Goal: Feedback & Contribution: Leave review/rating

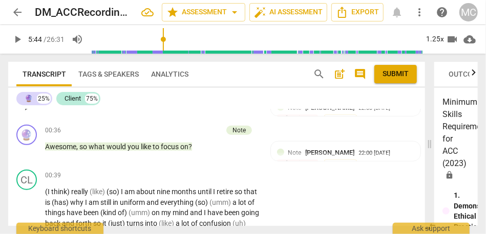
scroll to position [350, 0]
click at [32, 150] on span "play_arrow" at bounding box center [27, 152] width 12 height 12
click at [437, 37] on div "1.25x" at bounding box center [434, 39] width 19 height 16
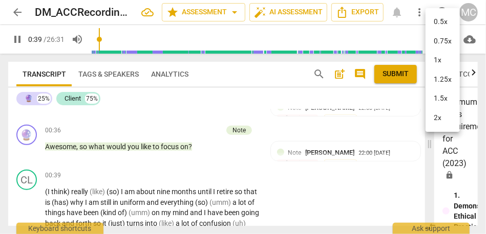
click at [440, 80] on li "1.25x" at bounding box center [442, 79] width 34 height 19
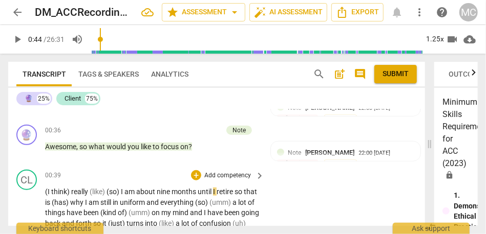
click at [48, 192] on span "(I" at bounding box center [48, 192] width 6 height 8
click at [47, 194] on span "(I" at bounding box center [48, 192] width 6 height 8
type input "42"
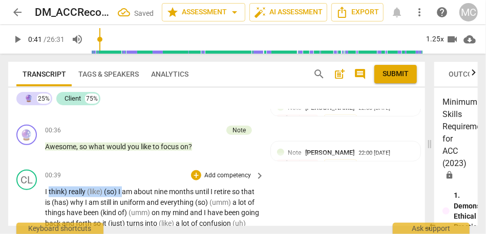
drag, startPoint x: 51, startPoint y: 195, endPoint x: 122, endPoint y: 192, distance: 71.7
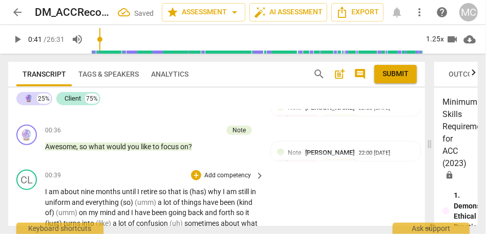
click at [68, 194] on span "about" at bounding box center [70, 192] width 20 height 8
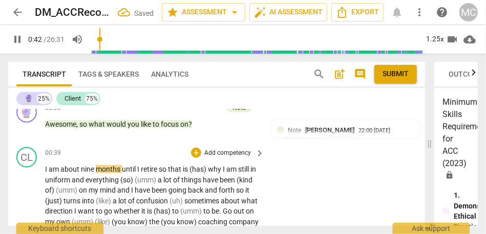
scroll to position [376, 0]
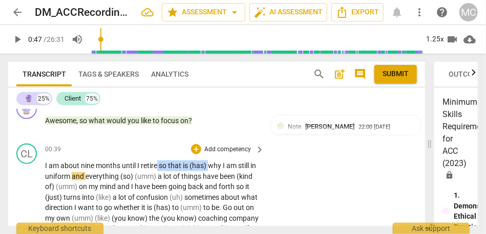
drag, startPoint x: 208, startPoint y: 166, endPoint x: 158, endPoint y: 167, distance: 50.2
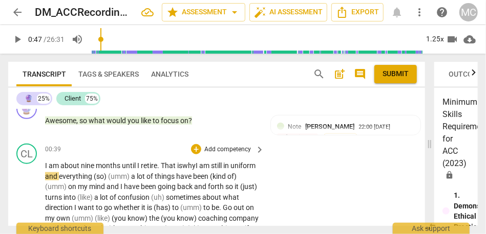
click at [188, 163] on span "why" at bounding box center [188, 166] width 13 height 8
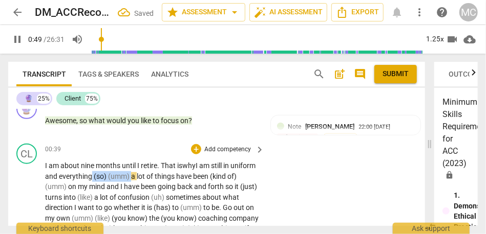
drag, startPoint x: 159, startPoint y: 177, endPoint x: 118, endPoint y: 175, distance: 40.5
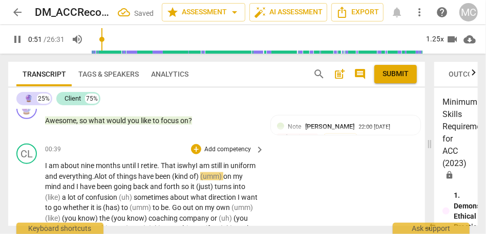
click at [108, 176] on span "lot" at bounding box center [104, 176] width 10 height 8
click at [99, 177] on span "A" at bounding box center [96, 176] width 5 height 8
drag, startPoint x: 203, startPoint y: 177, endPoint x: 267, endPoint y: 175, distance: 64.0
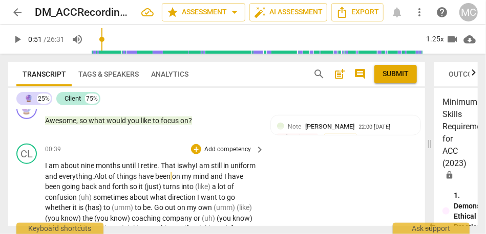
scroll to position [375, 0]
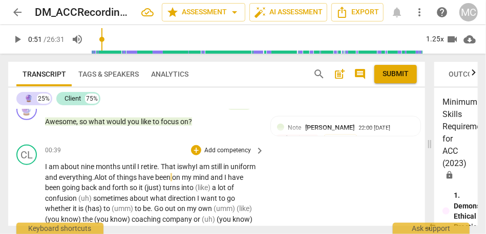
click at [170, 163] on span "retire. That is" at bounding box center [161, 167] width 41 height 8
click at [172, 166] on span "retire. That is" at bounding box center [161, 167] width 41 height 8
click at [111, 163] on span "months" at bounding box center [109, 167] width 26 height 8
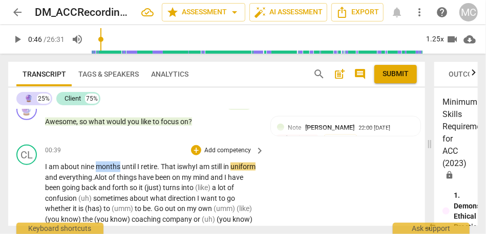
click at [111, 163] on span "months" at bounding box center [109, 167] width 26 height 8
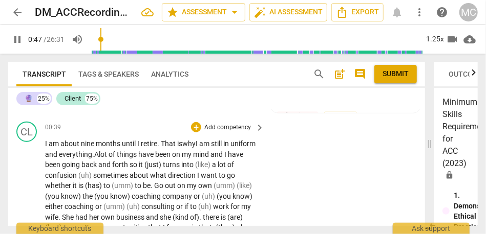
scroll to position [389, 0]
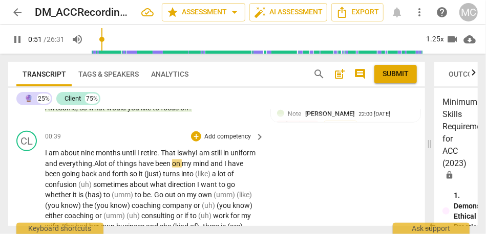
click at [228, 165] on span "I" at bounding box center [226, 164] width 4 height 8
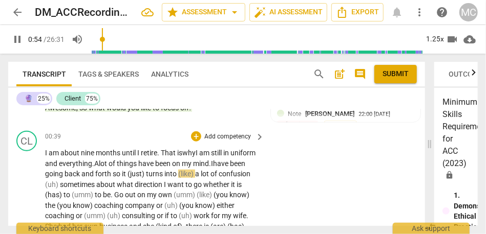
click at [213, 163] on span "I" at bounding box center [212, 164] width 2 height 8
click at [122, 175] on span "so" at bounding box center [117, 174] width 9 height 8
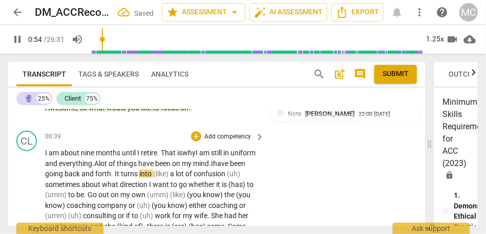
click at [170, 173] on span "(like)" at bounding box center [161, 174] width 17 height 8
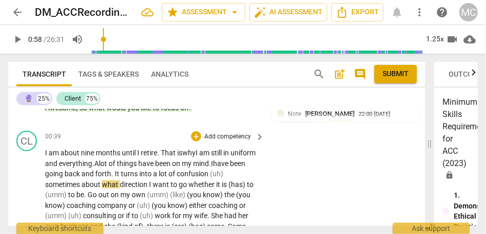
click at [155, 162] on span "have" at bounding box center [146, 164] width 17 height 8
click at [210, 175] on span "confusion" at bounding box center [193, 174] width 33 height 8
type input "58"
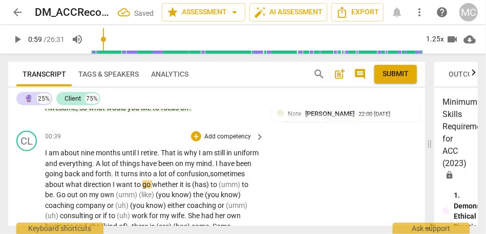
click at [66, 184] on span "about" at bounding box center [55, 185] width 20 height 8
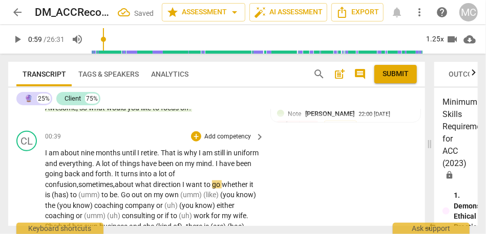
click at [103, 187] on span "sometimes," at bounding box center [96, 185] width 36 height 8
click at [225, 186] on span "whether" at bounding box center [236, 185] width 28 height 8
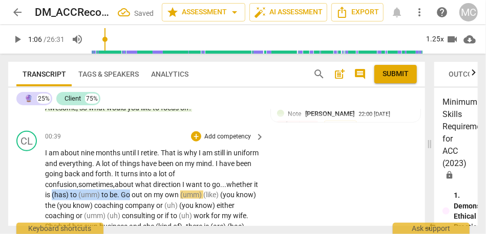
drag, startPoint x: 57, startPoint y: 194, endPoint x: 137, endPoint y: 194, distance: 79.3
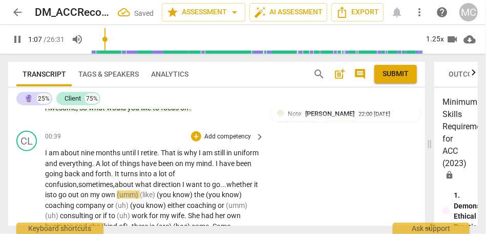
click at [95, 175] on span "and" at bounding box center [88, 174] width 14 height 8
click at [77, 195] on span "out" at bounding box center [74, 195] width 12 height 8
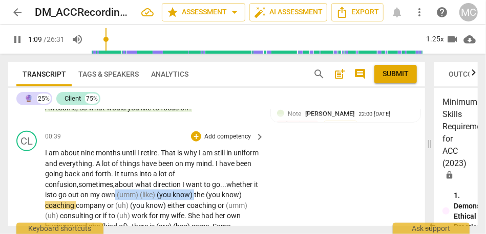
drag, startPoint x: 202, startPoint y: 195, endPoint x: 121, endPoint y: 196, distance: 80.4
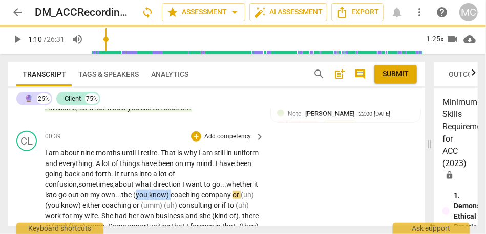
drag, startPoint x: 180, startPoint y: 197, endPoint x: 147, endPoint y: 190, distance: 32.8
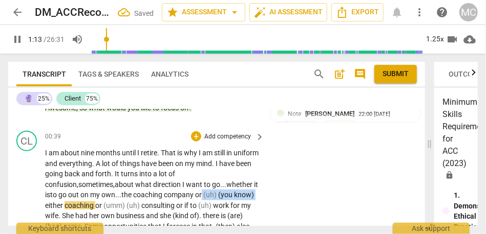
drag, startPoint x: 66, startPoint y: 206, endPoint x: 211, endPoint y: 195, distance: 146.3
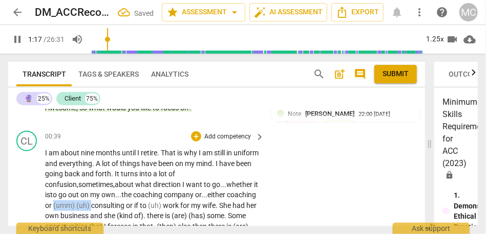
drag, startPoint x: 122, startPoint y: 206, endPoint x: 83, endPoint y: 207, distance: 38.4
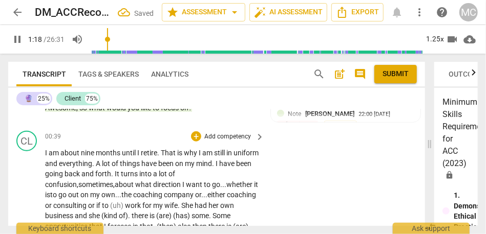
click at [88, 205] on span "consulting" at bounding box center [70, 206] width 35 height 8
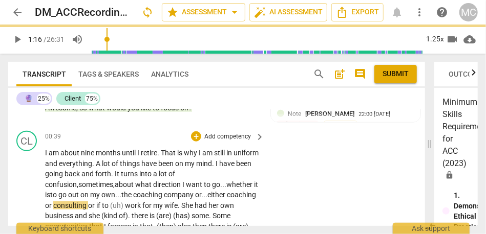
click at [88, 206] on span "consulting" at bounding box center [70, 206] width 35 height 8
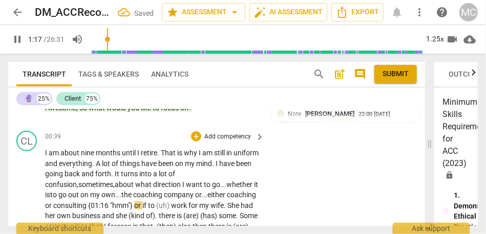
click at [198, 186] on span "want" at bounding box center [195, 185] width 18 height 8
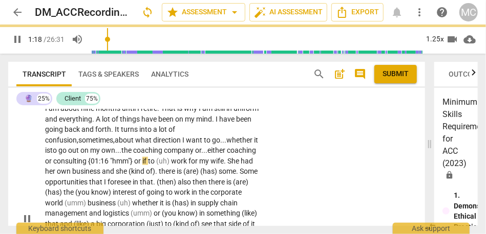
scroll to position [439, 0]
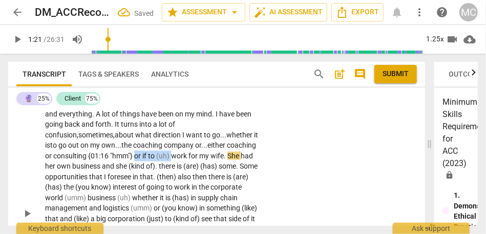
drag, startPoint x: 203, startPoint y: 156, endPoint x: 167, endPoint y: 158, distance: 35.9
click at [167, 158] on p "I am about nine months until I retire . That is why I am still in uniform and e…" at bounding box center [152, 213] width 214 height 231
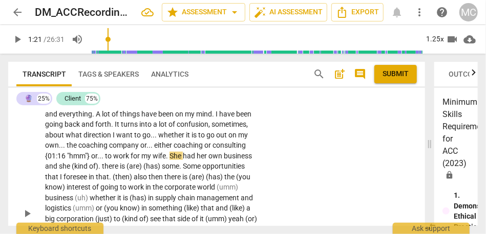
click at [131, 157] on span "work" at bounding box center [121, 156] width 17 height 8
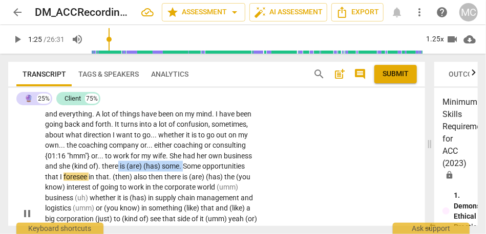
type input "86"
drag, startPoint x: 230, startPoint y: 166, endPoint x: 89, endPoint y: 168, distance: 141.3
click at [89, 168] on p "I am about nine months until I retire . That is why I am still in uniform and e…" at bounding box center [152, 213] width 214 height 231
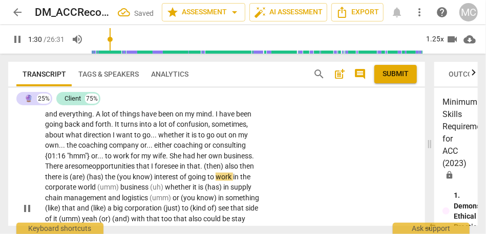
click at [136, 166] on span "opportunities" at bounding box center [114, 166] width 44 height 8
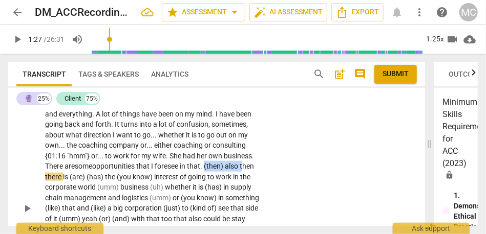
drag, startPoint x: 83, startPoint y: 177, endPoint x: 33, endPoint y: 177, distance: 49.6
click at [33, 177] on div "CL play_arrow pause 00:39 + Add competency keyboard_arrow_right I am about nine…" at bounding box center [216, 200] width 417 height 246
click at [187, 165] on span "in" at bounding box center [183, 166] width 7 height 8
click at [225, 170] on span "also" at bounding box center [232, 166] width 15 height 8
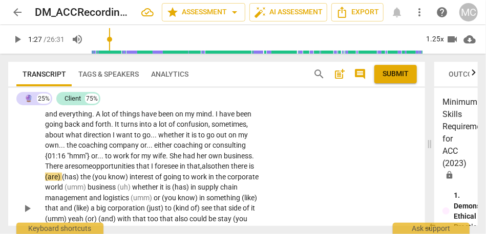
click at [202, 170] on span "also" at bounding box center [208, 166] width 13 height 8
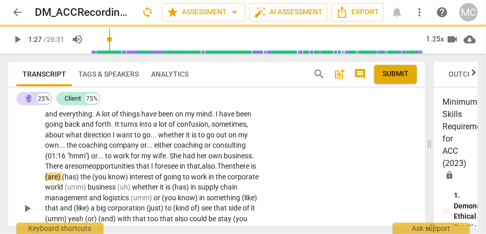
click at [233, 170] on span "there" at bounding box center [242, 166] width 18 height 8
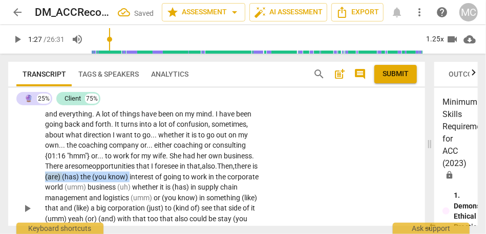
drag, startPoint x: 206, startPoint y: 176, endPoint x: 122, endPoint y: 173, distance: 84.0
click at [122, 173] on p "I am about nine months until I retire . That is why I am still in uniform and e…" at bounding box center [152, 208] width 214 height 221
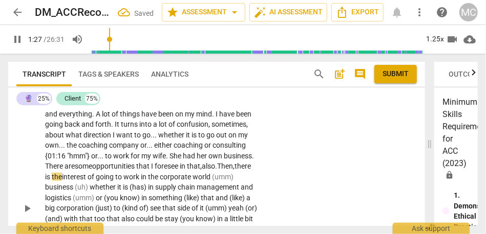
click at [265, 177] on div "CL play_arrow pause 00:39 + Add competency keyboard_arrow_right I am about nine…" at bounding box center [216, 200] width 417 height 246
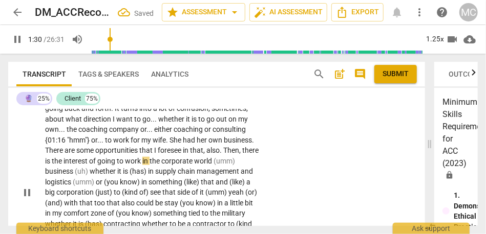
scroll to position [461, 0]
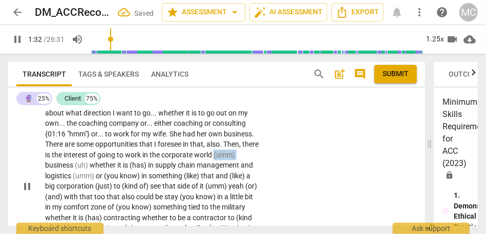
drag, startPoint x: 88, startPoint y: 166, endPoint x: 65, endPoint y: 166, distance: 22.5
click at [65, 166] on p "I am about nine months until I retire . That is why I am still in uniform and e…" at bounding box center [152, 186] width 214 height 221
type input "93"
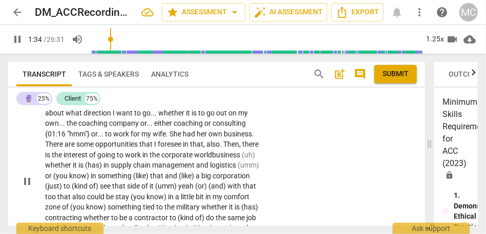
click at [194, 159] on span "world" at bounding box center [203, 155] width 18 height 8
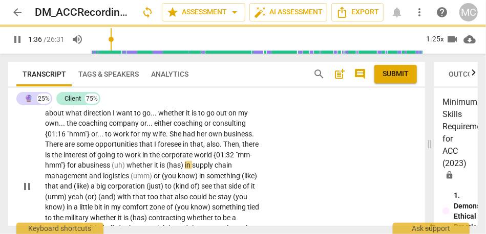
click at [154, 165] on span "whether" at bounding box center [140, 165] width 28 height 8
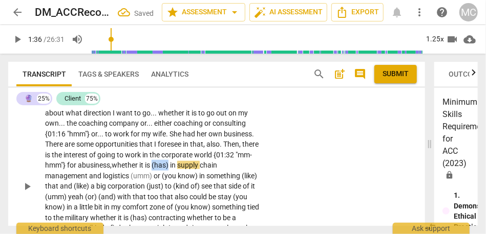
drag, startPoint x: 215, startPoint y: 166, endPoint x: 231, endPoint y: 166, distance: 15.4
click at [170, 166] on span "(has)" at bounding box center [160, 165] width 18 height 8
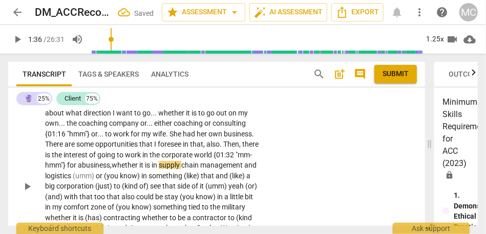
click at [159, 166] on span "in" at bounding box center [154, 165] width 7 height 8
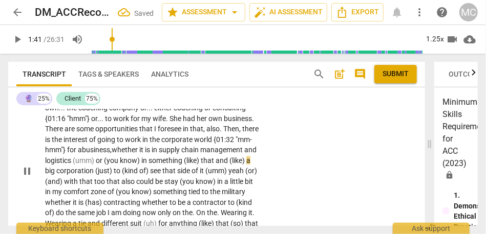
click at [115, 165] on p "I am about nine months until I retire . That is why I am still in uniform and e…" at bounding box center [152, 171] width 214 height 221
click at [73, 161] on span "logistics" at bounding box center [59, 161] width 28 height 8
click at [104, 157] on span "or" at bounding box center [100, 161] width 8 height 8
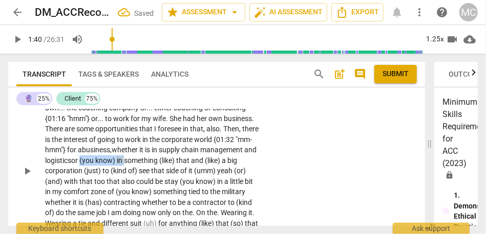
drag, startPoint x: 204, startPoint y: 159, endPoint x: 159, endPoint y: 158, distance: 45.1
click at [159, 158] on p "I am about nine months until I retire . That is why I am still in uniform and e…" at bounding box center [152, 171] width 214 height 221
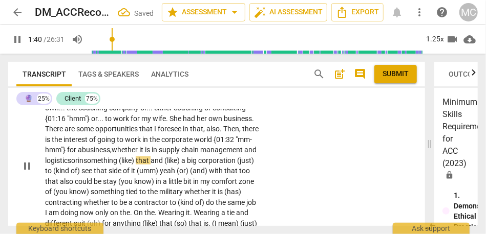
click at [150, 161] on span "that" at bounding box center [143, 161] width 15 height 8
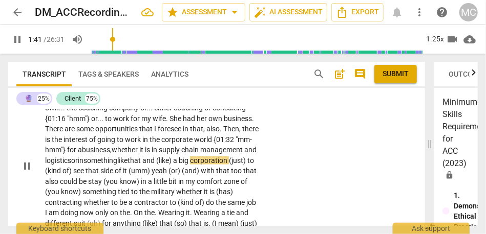
click at [268, 158] on div "CL play_arrow pause 00:39 + Add competency keyboard_arrow_right I am about nine…" at bounding box center [216, 157] width 417 height 235
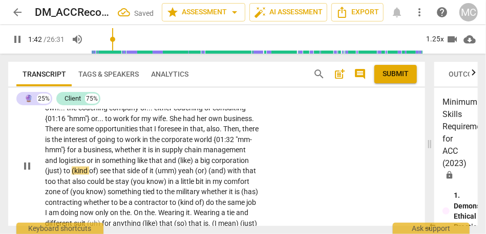
click at [86, 159] on span "logistics" at bounding box center [73, 161] width 28 height 8
click at [155, 150] on span "is" at bounding box center [151, 150] width 7 height 8
type input "102"
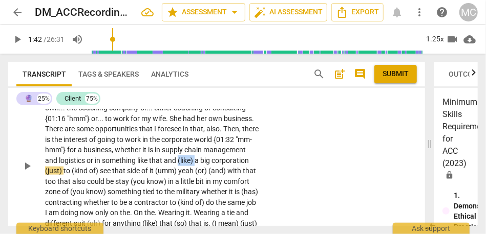
drag, startPoint x: 63, startPoint y: 171, endPoint x: 31, endPoint y: 170, distance: 32.8
click at [31, 170] on div "CL play_arrow pause 00:39 + Add competency keyboard_arrow_right I am about nine…" at bounding box center [216, 157] width 417 height 235
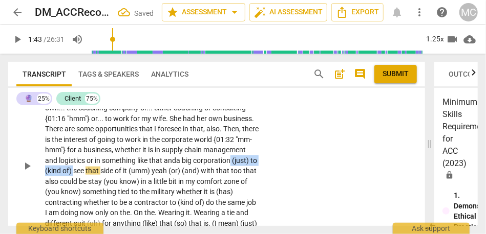
drag, startPoint x: 150, startPoint y: 173, endPoint x: 93, endPoint y: 171, distance: 57.4
click at [93, 171] on p "I am about nine months until I retire . That is why I am still in uniform and e…" at bounding box center [152, 166] width 214 height 210
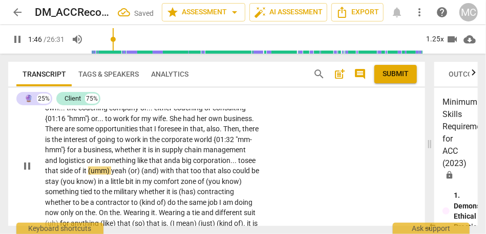
click at [88, 168] on span "it" at bounding box center [85, 171] width 6 height 8
type input "109"
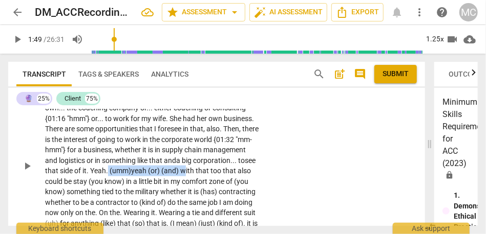
click at [180, 175] on span "with" at bounding box center [187, 171] width 15 height 8
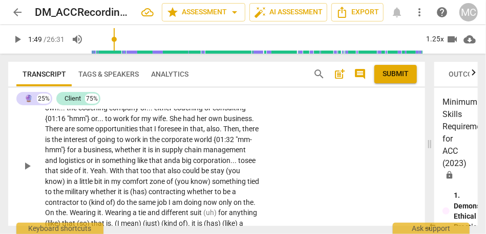
click at [262, 177] on div "I am about nine months until I retire . That is why I am still in uniform and e…" at bounding box center [155, 166] width 220 height 210
click at [153, 171] on span "too" at bounding box center [146, 171] width 12 height 8
click at [125, 169] on span "With" at bounding box center [118, 171] width 16 height 8
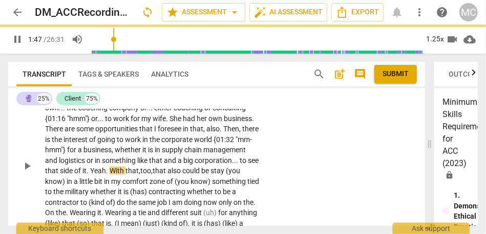
scroll to position [494, 0]
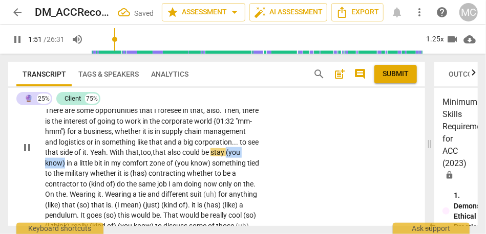
drag, startPoint x: 140, startPoint y: 165, endPoint x: 105, endPoint y: 165, distance: 34.3
click at [105, 165] on p "I am about nine months until I retire . That is why I am still in uniform and e…" at bounding box center [152, 147] width 214 height 210
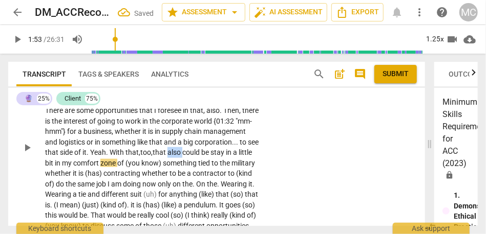
drag, startPoint x: 61, startPoint y: 164, endPoint x: 39, endPoint y: 164, distance: 22.0
click at [39, 164] on div "CL play_arrow pause 00:39 + Add competency keyboard_arrow_right I am about nine…" at bounding box center [216, 138] width 417 height 235
click at [166, 157] on span "could" at bounding box center [175, 152] width 19 height 8
click at [125, 157] on span "that," at bounding box center [132, 152] width 15 height 8
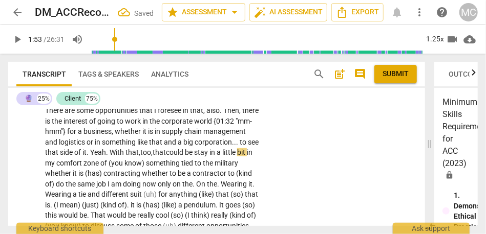
click at [125, 157] on span "that," at bounding box center [132, 152] width 15 height 8
click at [194, 157] on span "stay" at bounding box center [201, 152] width 14 height 8
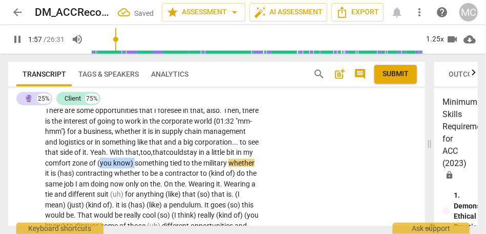
drag, startPoint x: 67, startPoint y: 175, endPoint x: 235, endPoint y: 162, distance: 168.9
click at [235, 162] on p "I am about nine months until I retire . That is why I am still in uniform and e…" at bounding box center [152, 147] width 214 height 210
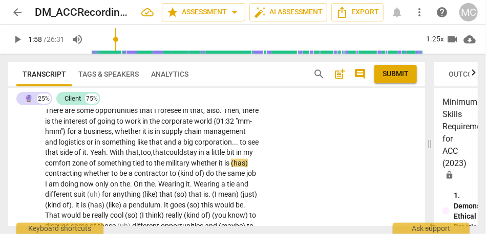
click at [69, 179] on p "I am about nine months until I retire . That is why I am still in uniform and e…" at bounding box center [152, 142] width 214 height 200
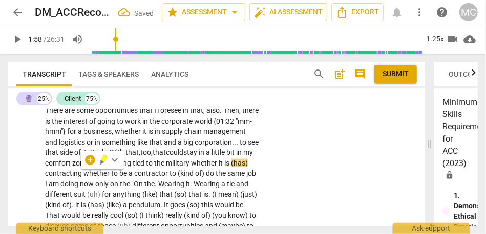
click at [97, 167] on span "something" at bounding box center [114, 163] width 35 height 8
click at [191, 167] on span "whether" at bounding box center [205, 163] width 28 height 8
click at [189, 167] on span "—" at bounding box center [192, 163] width 6 height 8
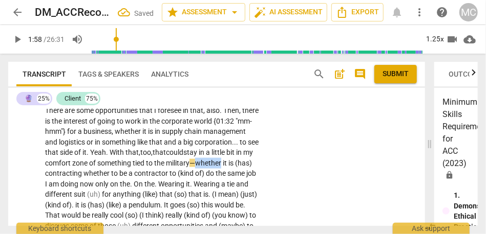
click at [189, 167] on span "—" at bounding box center [192, 163] width 6 height 8
click at [228, 167] on span "is" at bounding box center [231, 163] width 7 height 8
click at [83, 173] on span "contracting" at bounding box center [64, 173] width 38 height 8
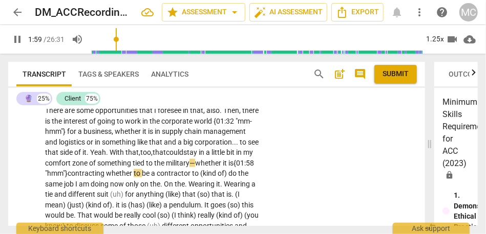
click at [108, 178] on span "whether" at bounding box center [120, 173] width 28 height 8
click at [125, 178] on span "whether" at bounding box center [125, 173] width 28 height 8
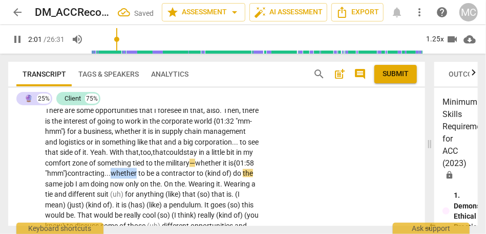
click at [125, 178] on span "whether" at bounding box center [125, 173] width 28 height 8
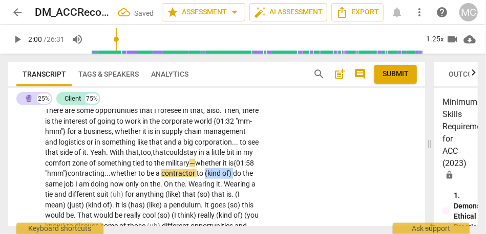
drag, startPoint x: 207, startPoint y: 185, endPoint x: 235, endPoint y: 185, distance: 28.7
click at [235, 185] on p "I am about nine months until I retire . That is why I am still in uniform and e…" at bounding box center [152, 147] width 214 height 210
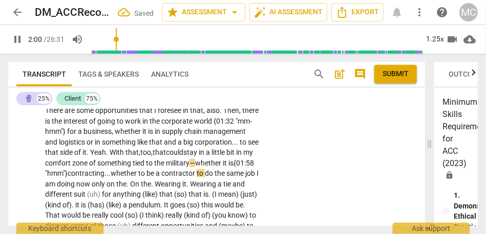
click at [254, 182] on p "I am about nine months until I retire . That is why I am still in uniform and e…" at bounding box center [152, 142] width 214 height 200
click at [269, 157] on div "CL play_arrow pause 00:39 + Add competency keyboard_arrow_right I am about nine…" at bounding box center [216, 133] width 417 height 225
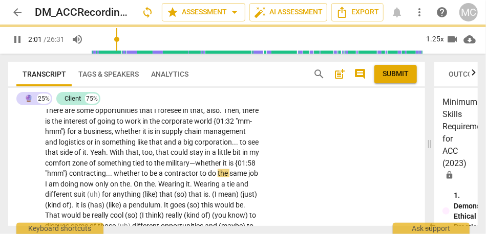
scroll to position [489, 0]
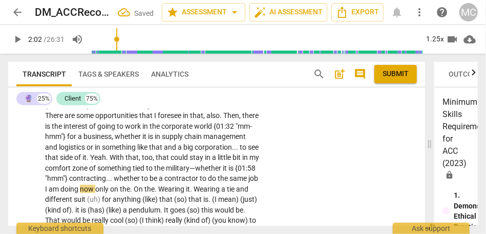
click at [218, 183] on span "the" at bounding box center [224, 179] width 12 height 8
click at [95, 191] on span "now" at bounding box center [87, 189] width 15 height 8
type input "124"
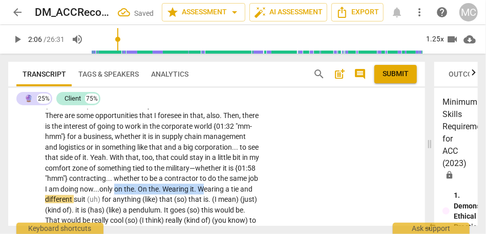
drag, startPoint x: 226, startPoint y: 191, endPoint x: 111, endPoint y: 201, distance: 115.6
click at [111, 201] on p "I am about nine months until I retire . That is why I am still in uniform and e…" at bounding box center [152, 148] width 214 height 200
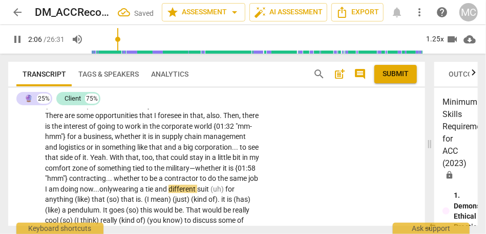
click at [296, 178] on div "CL play_arrow pause 00:39 + Add competency keyboard_arrow_right I am about nine…" at bounding box center [216, 139] width 417 height 225
click at [143, 186] on span "wearing" at bounding box center [129, 189] width 27 height 8
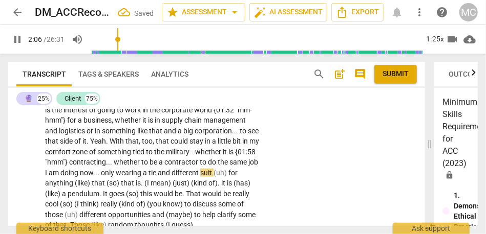
scroll to position [507, 0]
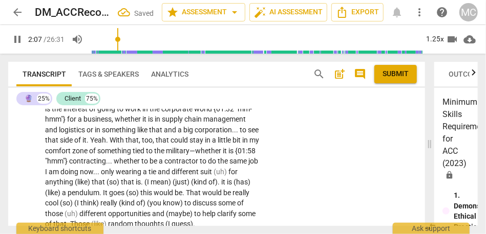
click at [228, 176] on span "for" at bounding box center [232, 172] width 9 height 8
type input "128"
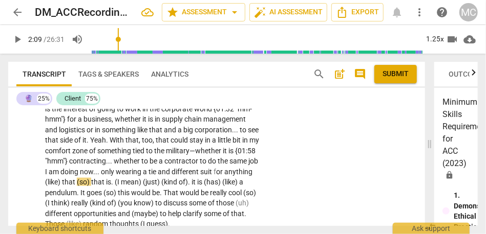
click at [155, 187] on p "I am about nine months until I retire . That is why I am still in uniform and e…" at bounding box center [152, 130] width 214 height 200
click at [166, 177] on p "I am about nine months until I retire . That is why I am still in uniform and e…" at bounding box center [152, 130] width 214 height 200
click at [57, 182] on span "like" at bounding box center [51, 182] width 12 height 8
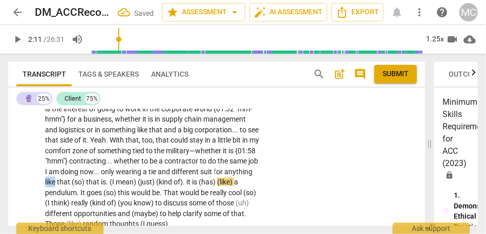
click at [57, 182] on span "like" at bounding box center [51, 182] width 12 height 8
click at [57, 179] on span "like" at bounding box center [51, 182] width 12 height 8
click at [101, 183] on span "that" at bounding box center [93, 182] width 15 height 8
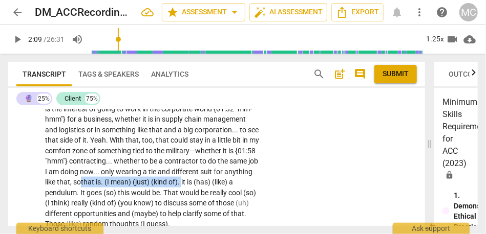
click at [181, 186] on span "it" at bounding box center [184, 182] width 6 height 8
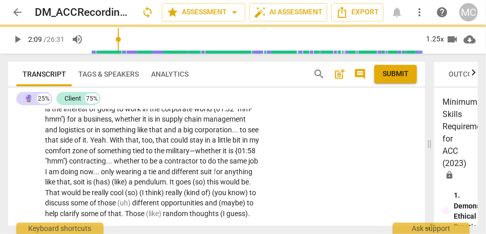
drag, startPoint x: 208, startPoint y: 184, endPoint x: 252, endPoint y: 184, distance: 44.0
click at [252, 184] on p "I am about nine months until I retire . That is why I am still in uniform and e…" at bounding box center [152, 124] width 214 height 189
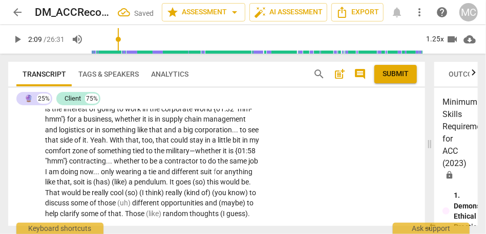
click at [128, 183] on span "(like)" at bounding box center [120, 182] width 17 height 8
click at [57, 182] on span "like" at bounding box center [51, 182] width 12 height 8
click at [150, 186] on span "goes" at bounding box center [158, 182] width 17 height 8
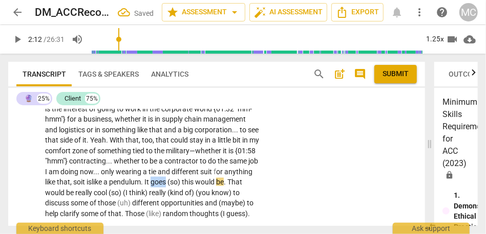
click at [150, 186] on span "goes" at bounding box center [158, 182] width 17 height 8
click at [144, 186] on span "It" at bounding box center [147, 182] width 6 height 8
click at [150, 186] on span "goes" at bounding box center [158, 182] width 17 height 8
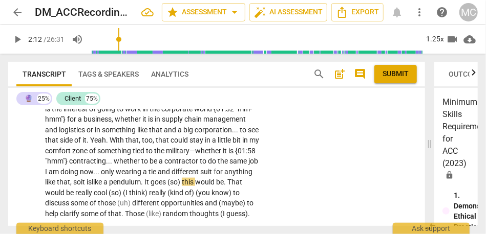
click at [182, 186] on span "this" at bounding box center [188, 182] width 13 height 8
click at [181, 186] on span "this" at bounding box center [187, 182] width 13 height 8
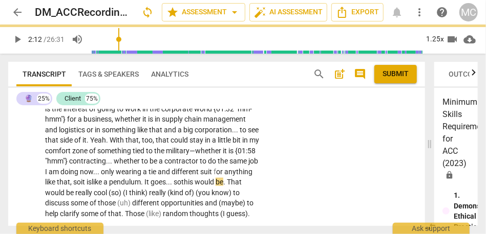
click at [181, 186] on span "this" at bounding box center [187, 182] width 13 height 8
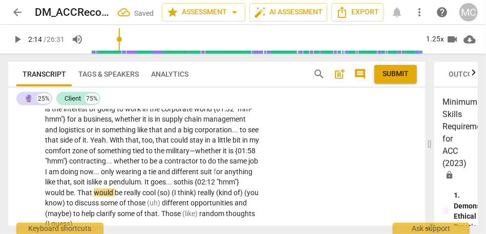
click at [181, 186] on span "this {02:12 "hmm"}" at bounding box center [210, 182] width 58 height 8
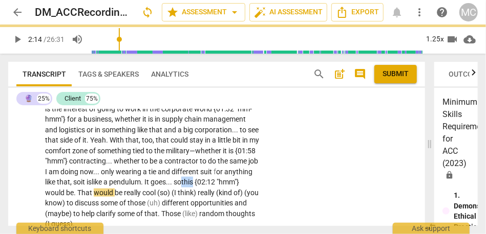
click at [181, 186] on span "this {02:12 "hmm"}" at bounding box center [210, 182] width 58 height 8
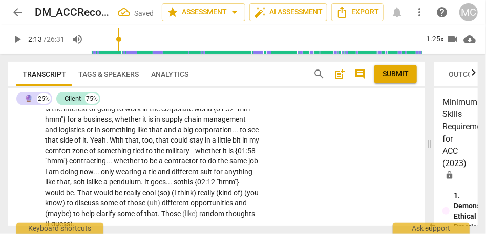
click at [181, 186] on span "this {02:12 "hmm"}" at bounding box center [210, 182] width 58 height 8
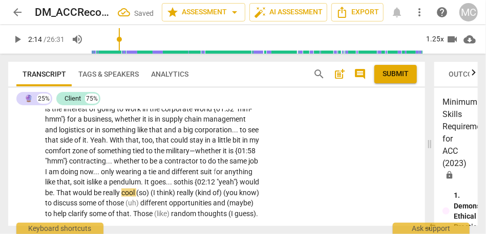
click at [181, 186] on span "this {02:12 "yeah"}" at bounding box center [210, 182] width 58 height 8
click at [73, 194] on span "That" at bounding box center [64, 193] width 16 height 8
click at [72, 193] on span "that" at bounding box center [65, 193] width 13 height 8
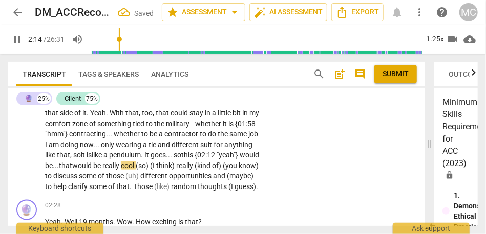
scroll to position [538, 0]
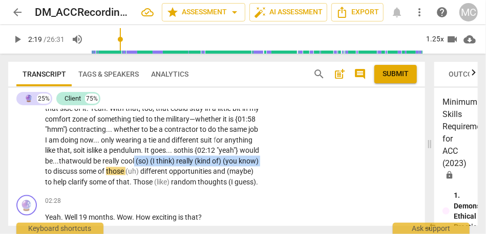
drag, startPoint x: 214, startPoint y: 171, endPoint x: 88, endPoint y: 167, distance: 127.0
click at [88, 167] on p "I am about nine months until I retire . That is why I am still in uniform and e…" at bounding box center [152, 92] width 214 height 189
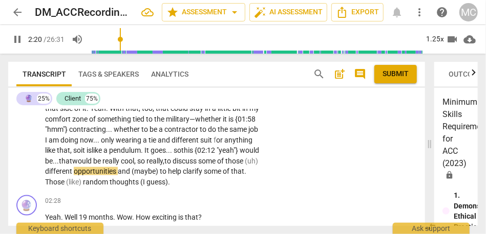
click at [245, 165] on span "(uh)" at bounding box center [251, 161] width 13 height 8
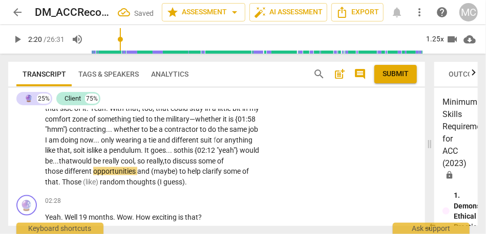
click at [284, 166] on div "CL play_arrow pause 00:39 + Add competency keyboard_arrow_right I am about nine…" at bounding box center [216, 84] width 417 height 214
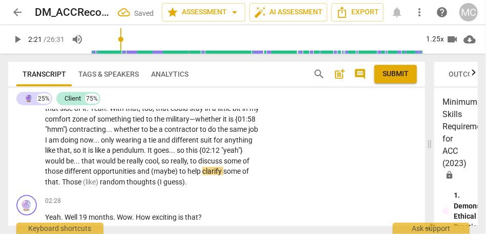
type input "142"
drag, startPoint x: 131, startPoint y: 182, endPoint x: 100, endPoint y: 182, distance: 30.2
click at [100, 182] on p "I am about nine months until I retire . That is why I am still in uniform and e…" at bounding box center [152, 92] width 214 height 189
click at [62, 186] on span "." at bounding box center [60, 182] width 4 height 8
click at [226, 176] on span "some" at bounding box center [235, 171] width 19 height 8
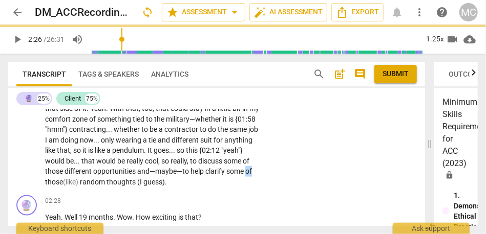
click at [226, 176] on span "some" at bounding box center [235, 171] width 19 height 8
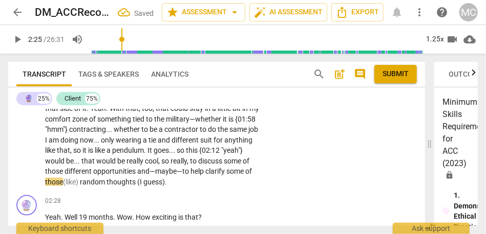
click at [63, 184] on span "those" at bounding box center [54, 182] width 18 height 8
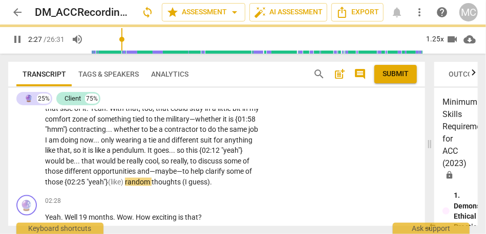
click at [125, 186] on span "random" at bounding box center [138, 182] width 27 height 8
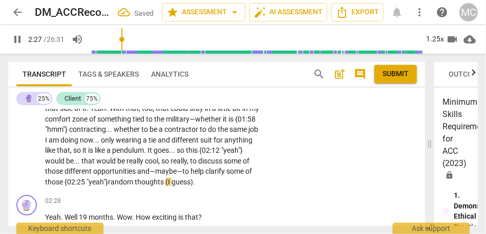
type input "148"
click at [165, 186] on span "(I" at bounding box center [168, 182] width 6 height 8
drag, startPoint x: 153, startPoint y: 194, endPoint x: 123, endPoint y: 194, distance: 30.2
click at [123, 187] on p "I am about nine months until I retire . That is why I am still in uniform and e…" at bounding box center [152, 92] width 214 height 189
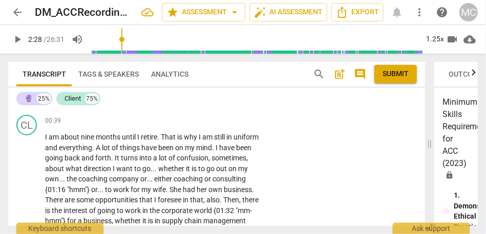
scroll to position [405, 0]
drag, startPoint x: 45, startPoint y: 190, endPoint x: 119, endPoint y: 193, distance: 73.8
click at [119, 193] on p "I am about nine months until I retire . That is why I am still in uniform and e…" at bounding box center [152, 226] width 214 height 189
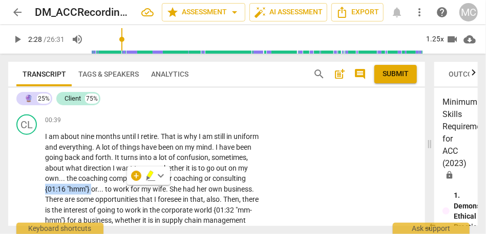
drag, startPoint x: 127, startPoint y: 191, endPoint x: 79, endPoint y: 190, distance: 47.6
click at [79, 190] on p "I am about nine months until I retire . That is why I am still in uniform and e…" at bounding box center [152, 226] width 214 height 189
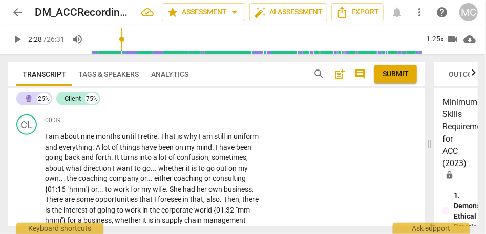
drag, startPoint x: 44, startPoint y: 190, endPoint x: 142, endPoint y: 190, distance: 98.3
click at [142, 190] on div "CL play_arrow pause 00:39 + Add competency keyboard_arrow_right I am about nine…" at bounding box center [216, 218] width 417 height 214
drag, startPoint x: 146, startPoint y: 189, endPoint x: 21, endPoint y: 189, distance: 124.4
drag, startPoint x: 46, startPoint y: 190, endPoint x: 146, endPoint y: 190, distance: 100.3
click at [146, 190] on p "I am about nine months until I retire . That is why I am still in uniform and e…" at bounding box center [152, 226] width 214 height 189
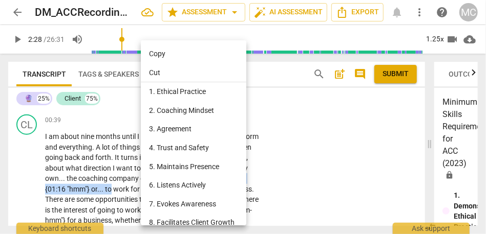
click at [188, 165] on li "5. Maintains Presence" at bounding box center [195, 167] width 109 height 19
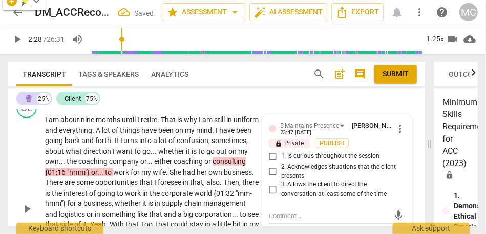
scroll to position [460, 0]
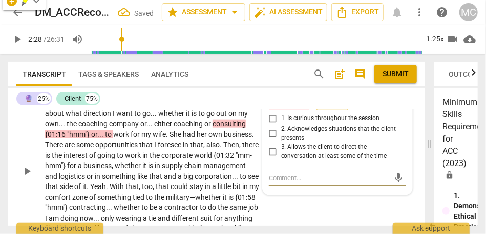
click at [307, 148] on span "3. Allows the client to direct the conversation at least some of the time" at bounding box center [341, 152] width 121 height 18
click at [281, 148] on input "3. Allows the client to direct the conversation at least some of the time" at bounding box center [273, 152] width 16 height 12
click at [307, 148] on span "3. Allows the client to direct the conversation at least some of the time" at bounding box center [341, 152] width 121 height 18
click at [281, 148] on input "3. Allows the client to direct the conversation at least some of the time" at bounding box center [273, 152] width 16 height 12
checkbox input "true"
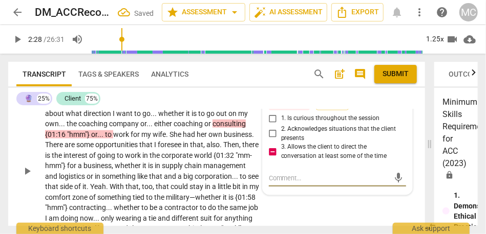
click at [293, 177] on textarea at bounding box center [329, 178] width 121 height 10
type textarea "A"
type textarea "Ad"
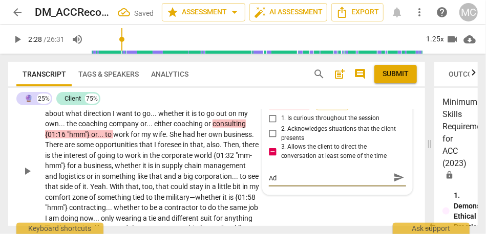
type textarea "Add"
type textarea "Add t"
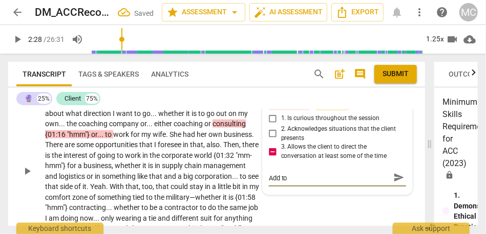
type textarea "Add tot"
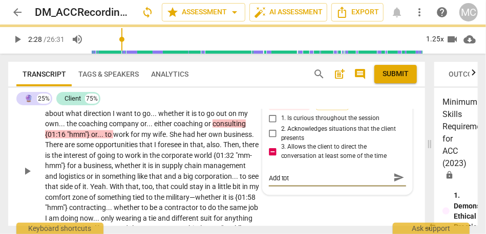
type textarea "Add tota"
type textarea "Add total"
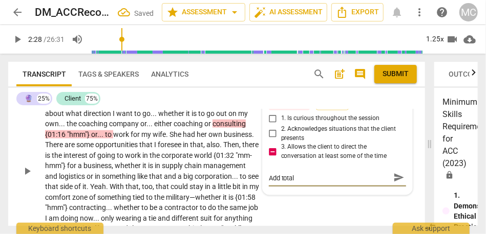
type textarea "Add total m"
type textarea "Add total mm"
type textarea "Add total mm-"
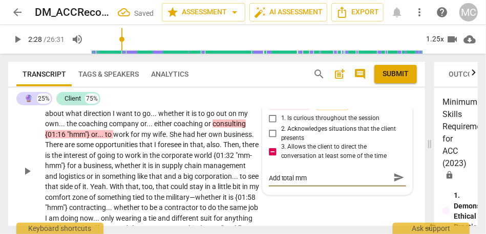
type textarea "Add total mm-"
type textarea "Add total mm-h"
type textarea "Add total mm-hm"
type textarea "Add total mm-hmm"
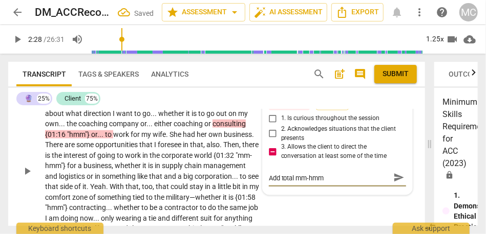
type textarea "Add total mm-hmm"
type textarea "Add total mm-hmm i"
type textarea "Add total mm-hmm in"
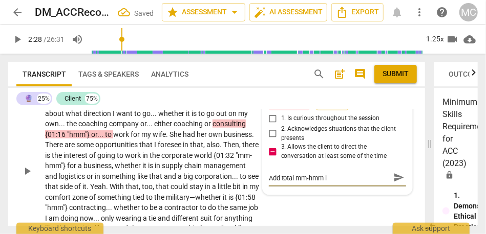
type textarea "Add total mm-hmm in"
type textarea "Add total mm-hmm int"
type textarea "Add total mm-hmm inte"
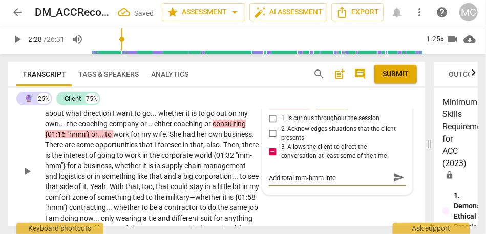
type textarea "Add total mm-hmm inter"
type textarea "Add total mm-hmm intere"
type textarea "Add total mm-hmm interej"
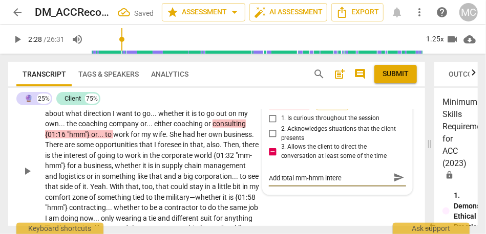
type textarea "Add total mm-hmm interej"
type textarea "Add total mm-hmm interejc"
type textarea "Add total mm-hmm interejct"
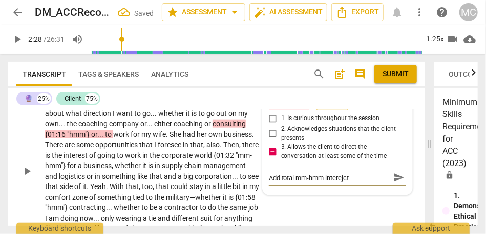
type textarea "Add total mm-hmm interejcti"
type textarea "Add total mm-hmm interejctio"
type textarea "Add total mm-hmm interejction"
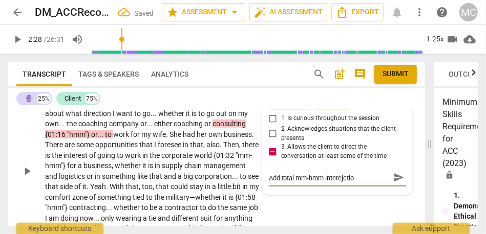
type textarea "Add total mm-hmm interejction"
type textarea "Add total mm-hmm interejctions"
type textarea "Add total mm-hmm interejctions."
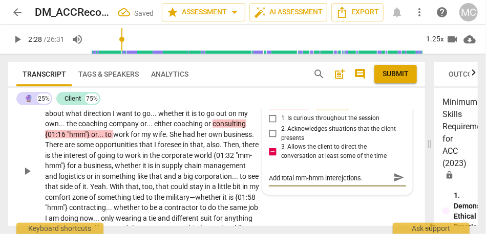
click at [393, 176] on span "send" at bounding box center [398, 177] width 11 height 11
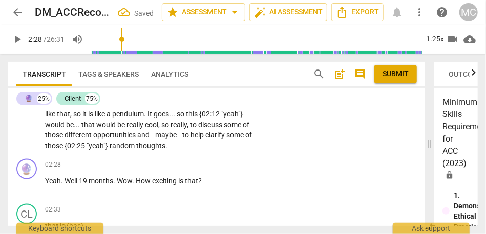
scroll to position [576, 0]
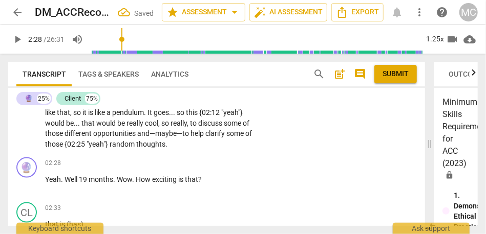
click at [136, 148] on span "thoughts" at bounding box center [150, 144] width 29 height 8
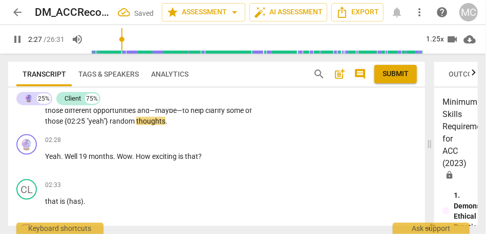
scroll to position [604, 0]
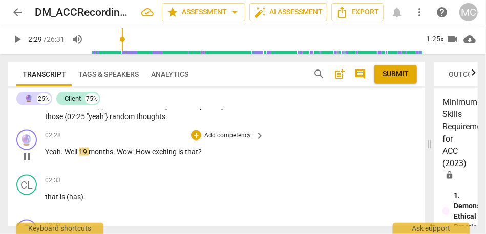
click at [80, 156] on span "19" at bounding box center [84, 152] width 10 height 8
type input "150"
click at [97, 156] on span "19" at bounding box center [99, 152] width 10 height 8
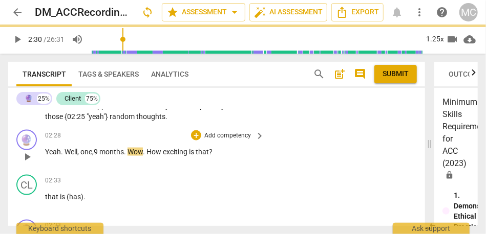
click at [106, 156] on span "months" at bounding box center [111, 152] width 25 height 8
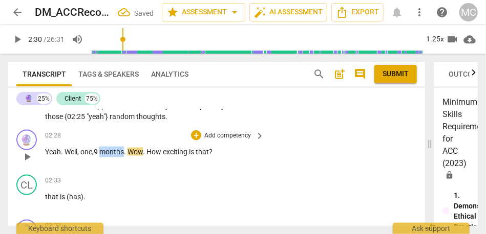
click at [106, 156] on span "months" at bounding box center [111, 152] width 25 height 8
click at [135, 156] on span "Wow" at bounding box center [134, 152] width 15 height 8
click at [163, 156] on span "How" at bounding box center [154, 152] width 16 height 8
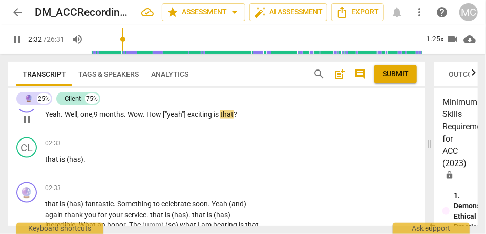
scroll to position [642, 0]
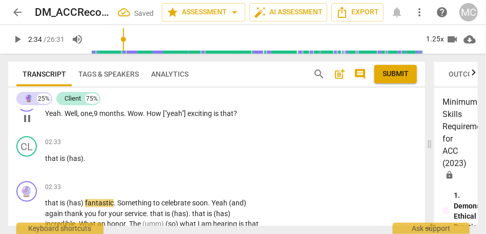
click at [233, 118] on span "that" at bounding box center [226, 114] width 13 height 8
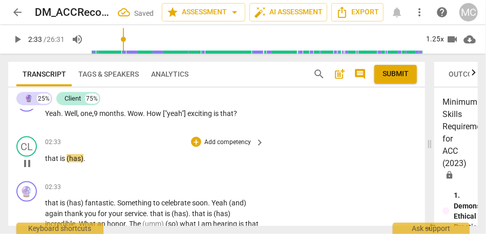
type input "153"
click at [48, 163] on span "that" at bounding box center [52, 159] width 15 height 8
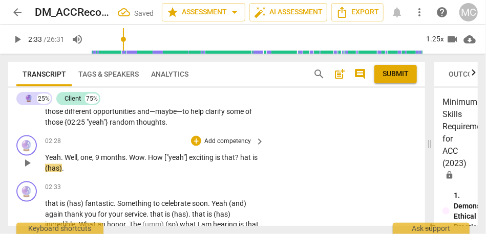
click at [196, 162] on span "exciting" at bounding box center [202, 158] width 26 height 8
click at [243, 162] on span "hat" at bounding box center [246, 158] width 12 height 8
type input "153"
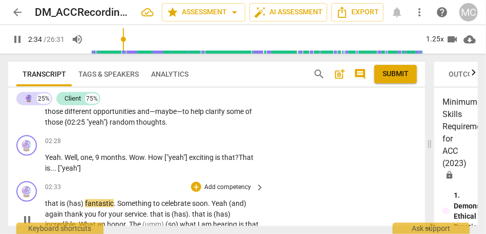
click at [47, 208] on span "that" at bounding box center [52, 204] width 15 height 8
type input "155"
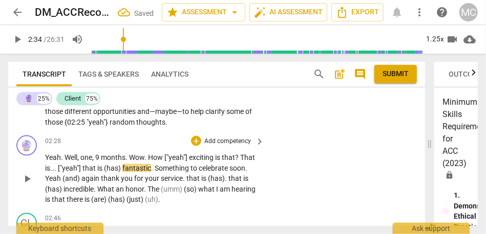
click at [123, 172] on span "fantastic" at bounding box center [136, 168] width 29 height 8
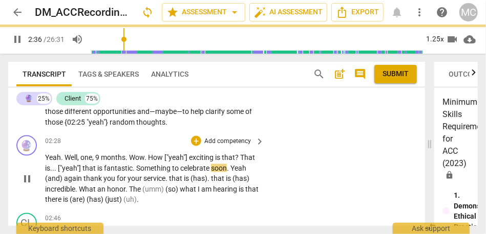
click at [137, 172] on span "Something" at bounding box center [154, 168] width 36 height 8
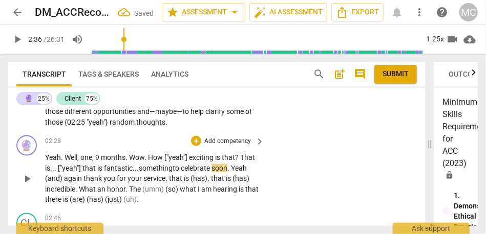
click at [215, 172] on span "soon" at bounding box center [219, 168] width 16 height 8
click at [223, 172] on span "soon" at bounding box center [219, 168] width 16 height 8
click at [231, 172] on span "." at bounding box center [229, 168] width 4 height 8
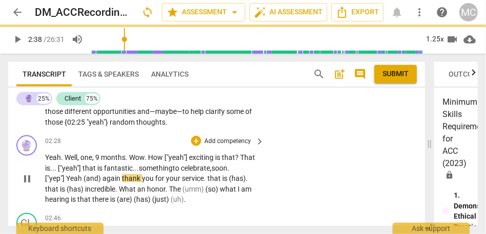
click at [101, 183] on span "(and)" at bounding box center [92, 179] width 19 height 8
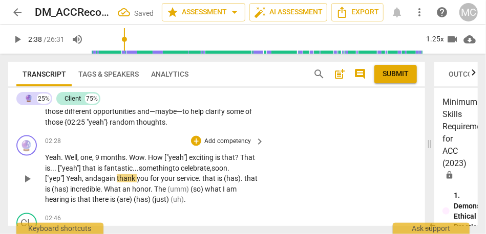
click at [59, 184] on p "Yeah . Well , one , 9 months . Wow . How ["yeah"] exciting is that ? That is . …" at bounding box center [152, 179] width 214 height 53
click at [50, 172] on span "is" at bounding box center [47, 168] width 5 height 8
click at [52, 183] on span ". ["yep"]" at bounding box center [137, 173] width 184 height 19
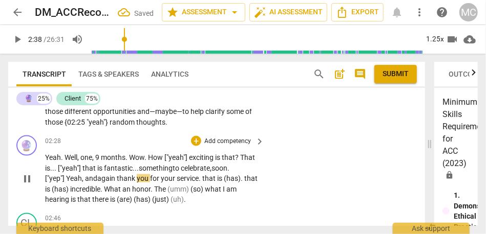
click at [67, 183] on span "Yeah, and" at bounding box center [81, 179] width 31 height 8
click at [117, 183] on span "again" at bounding box center [106, 179] width 19 height 8
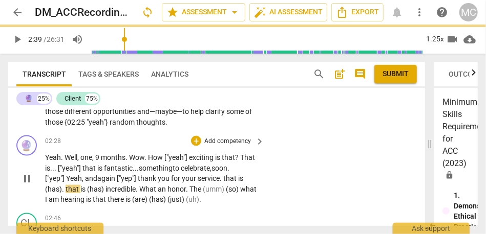
click at [225, 183] on span "that" at bounding box center [230, 179] width 15 height 8
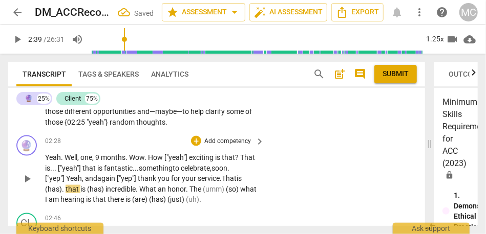
click at [219, 183] on span "service." at bounding box center [210, 179] width 24 height 8
drag, startPoint x: 65, startPoint y: 202, endPoint x: 34, endPoint y: 202, distance: 31.2
click at [34, 202] on div "🔮 play_arrow pause 02:28 + Add competency keyboard_arrow_right Yeah . Well , on…" at bounding box center [216, 171] width 417 height 78
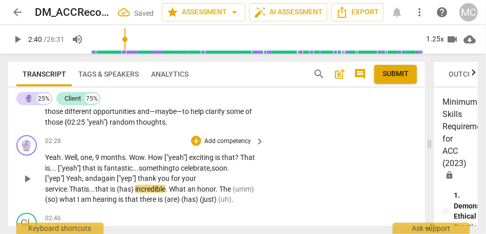
click at [117, 193] on span "(has)" at bounding box center [126, 189] width 18 height 8
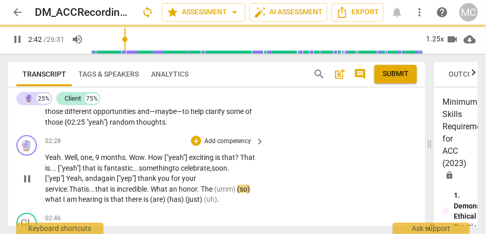
click at [117, 193] on span "incredible" at bounding box center [132, 189] width 30 height 8
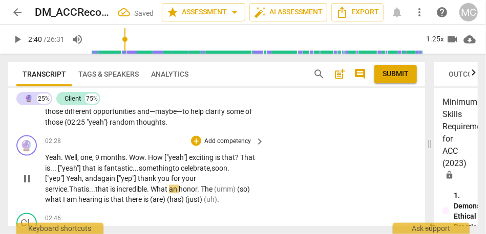
click at [150, 193] on span "What" at bounding box center [159, 189] width 18 height 8
click at [201, 193] on span "The" at bounding box center [207, 189] width 13 height 8
click at [199, 193] on span "the" at bounding box center [204, 189] width 10 height 8
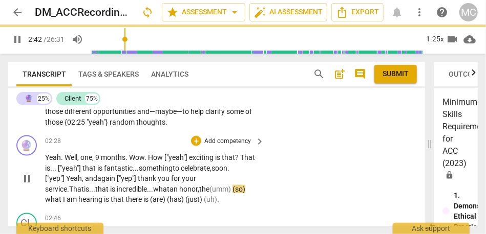
click at [232, 193] on span "(so)" at bounding box center [238, 189] width 13 height 8
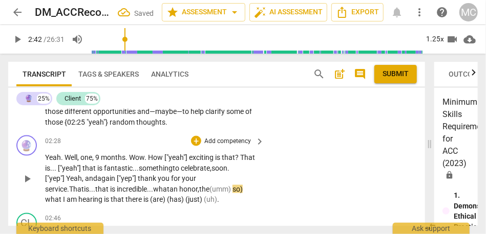
click at [232, 193] on span "so)" at bounding box center [237, 189] width 10 height 8
click at [209, 193] on span "(umm)" at bounding box center [220, 189] width 23 height 8
click at [215, 193] on span "(umm)" at bounding box center [225, 189] width 21 height 8
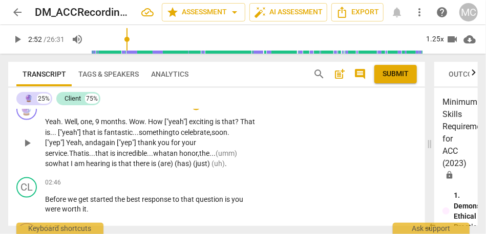
scroll to position [634, 0]
click at [53, 165] on span "so" at bounding box center [49, 164] width 8 height 8
drag, startPoint x: 117, startPoint y: 175, endPoint x: 153, endPoint y: 177, distance: 36.4
click at [153, 169] on p "Yeah . Well , one , 9 months . Wow . How ["yeah"] exciting is that ? That is . …" at bounding box center [152, 143] width 214 height 53
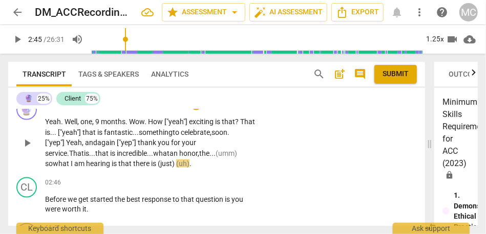
click at [189, 168] on span "." at bounding box center [190, 164] width 2 height 8
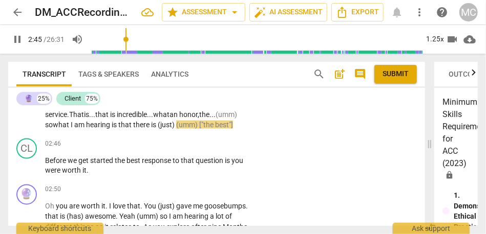
scroll to position [675, 0]
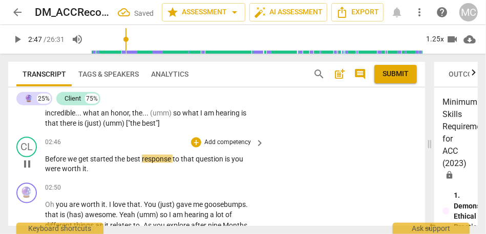
click at [63, 163] on span "Before" at bounding box center [56, 159] width 23 height 8
click at [76, 163] on span "we" at bounding box center [73, 159] width 11 height 8
type input "167"
click at [118, 163] on span "the" at bounding box center [122, 159] width 12 height 8
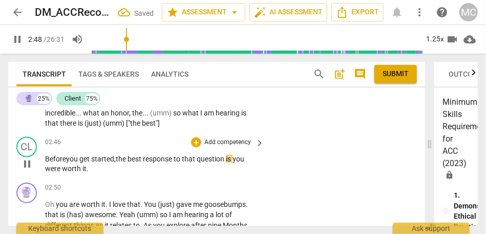
click at [237, 163] on span "you" at bounding box center [238, 159] width 12 height 8
click at [107, 175] on p "Before you get started, the best response to that question is: "Y ou were worth…" at bounding box center [152, 164] width 214 height 21
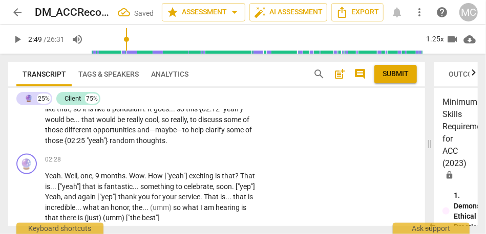
scroll to position [579, 0]
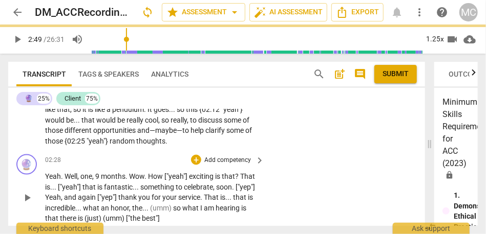
click at [268, 176] on div "🔮 play_arrow pause 02:28 + Add competency keyboard_arrow_right Yeah . Well , on…" at bounding box center [216, 189] width 417 height 78
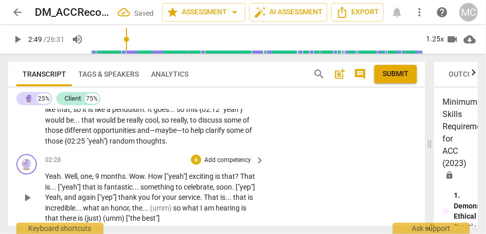
click at [222, 165] on p "Add competency" at bounding box center [227, 160] width 49 height 9
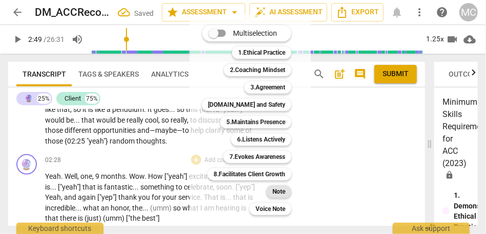
click at [278, 194] on b "Note" at bounding box center [278, 192] width 13 height 12
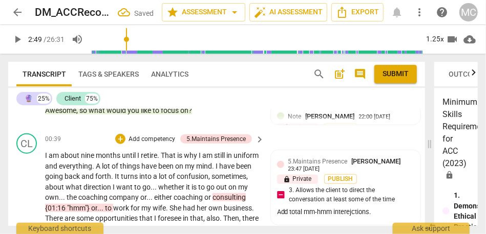
scroll to position [372, 0]
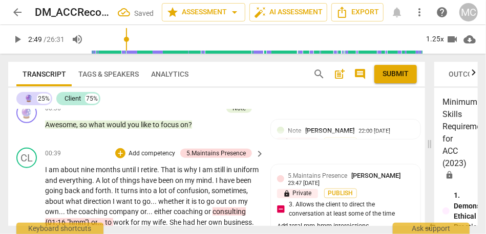
click at [165, 155] on p "Add competency" at bounding box center [151, 153] width 49 height 9
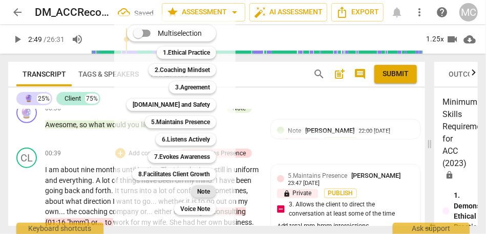
click at [200, 190] on b "Note" at bounding box center [203, 192] width 13 height 12
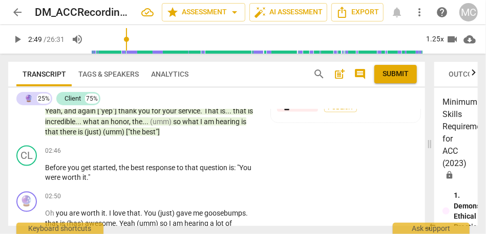
scroll to position [665, 0]
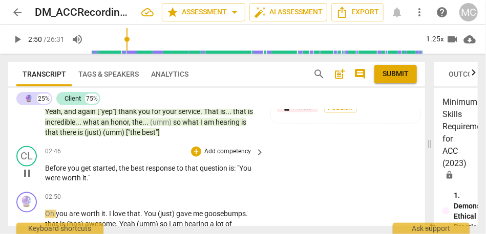
click at [217, 157] on p "Add competency" at bounding box center [227, 151] width 49 height 9
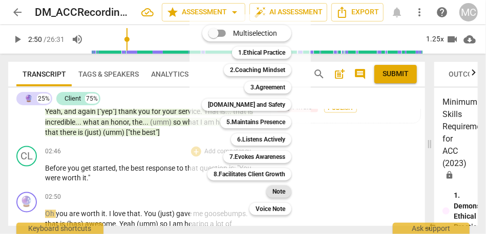
click at [275, 196] on b "Note" at bounding box center [278, 192] width 13 height 12
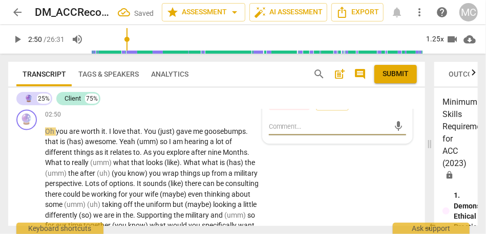
scroll to position [747, 0]
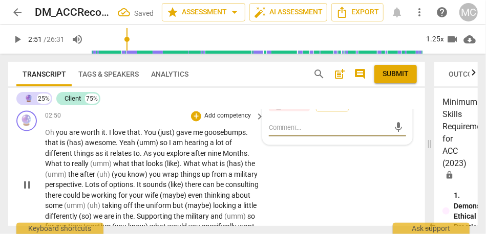
click at [56, 137] on span "you" at bounding box center [62, 133] width 13 height 8
type input "172"
click at [50, 137] on span "Oh." at bounding box center [50, 133] width 11 height 8
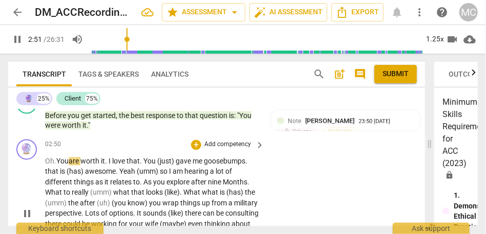
scroll to position [704, 0]
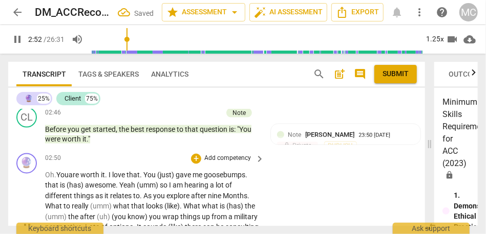
click at [91, 180] on span "worth" at bounding box center [90, 175] width 20 height 8
click at [108, 180] on span "." at bounding box center [107, 175] width 4 height 8
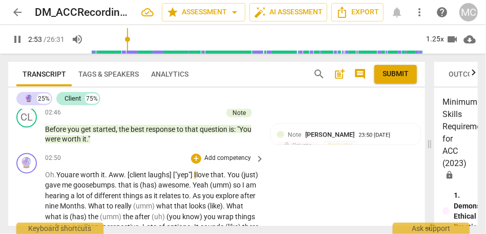
scroll to position [731, 0]
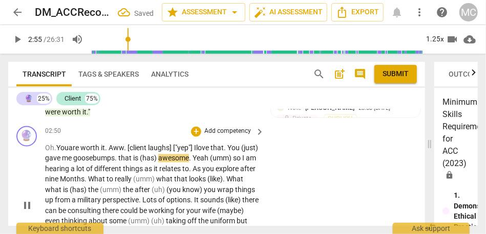
click at [133, 163] on span "that" at bounding box center [125, 159] width 15 height 8
click at [115, 163] on span "goosebumps" at bounding box center [93, 159] width 41 height 8
click at [158, 163] on span "(has)" at bounding box center [149, 159] width 18 height 8
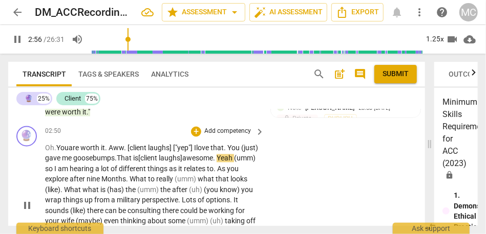
scroll to position [751, 0]
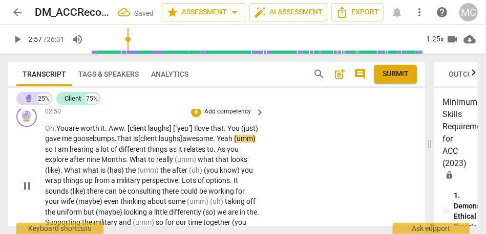
click at [213, 143] on span "awesome" at bounding box center [197, 139] width 31 height 8
click at [216, 143] on span "Yeah" at bounding box center [224, 139] width 17 height 8
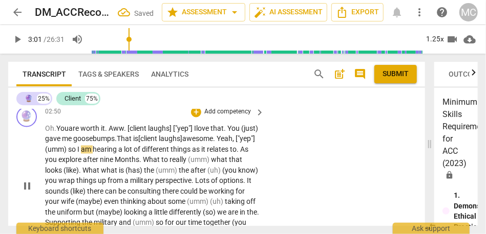
click at [77, 154] on span "so" at bounding box center [72, 150] width 9 height 8
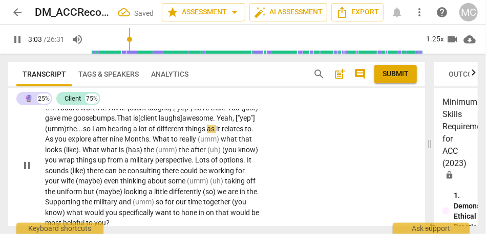
scroll to position [775, 0]
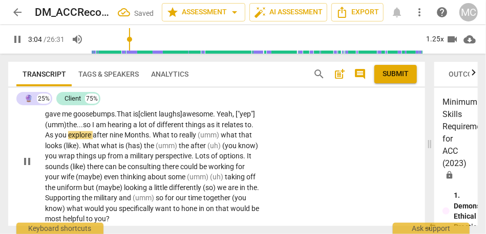
click at [222, 129] on span "relates" at bounding box center [233, 125] width 23 height 8
click at [55, 140] on span "As" at bounding box center [50, 136] width 10 height 8
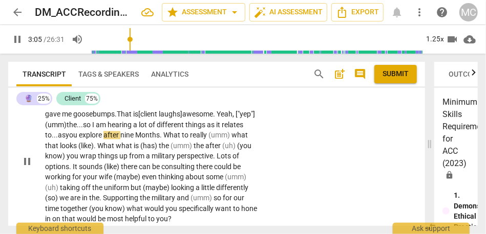
click at [222, 129] on span "relates" at bounding box center [232, 125] width 21 height 8
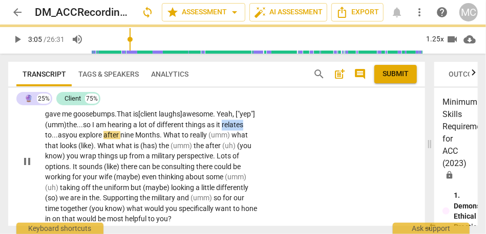
click at [222, 129] on span "relates" at bounding box center [232, 125] width 21 height 8
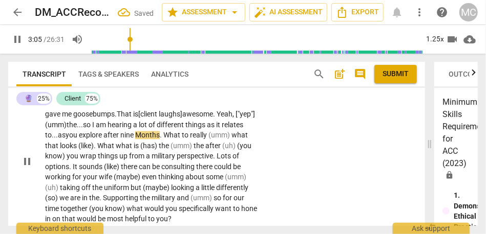
click at [160, 140] on span "Months" at bounding box center [147, 136] width 25 height 8
click at [180, 140] on span "What" at bounding box center [171, 136] width 18 height 8
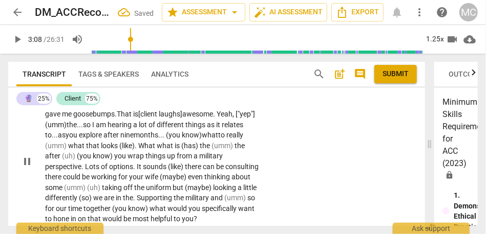
click at [202, 140] on span "what" at bounding box center [210, 136] width 16 height 8
click at [226, 140] on span "really" at bounding box center [234, 136] width 17 height 8
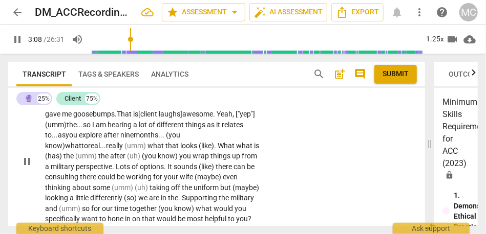
click at [124, 150] on span "really" at bounding box center [115, 146] width 18 height 8
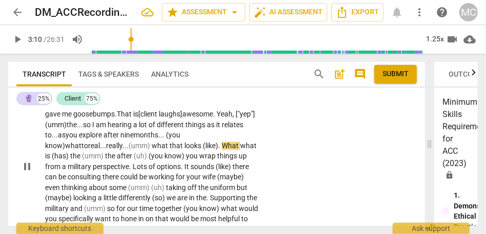
click at [149, 150] on span "(umm)" at bounding box center [139, 146] width 23 height 8
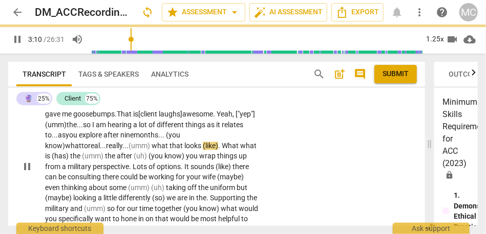
click at [212, 150] on span "(like)" at bounding box center [210, 146] width 15 height 8
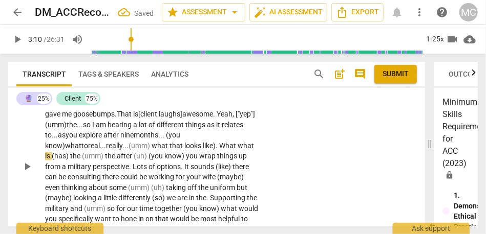
click at [215, 150] on span "like)" at bounding box center [209, 146] width 13 height 8
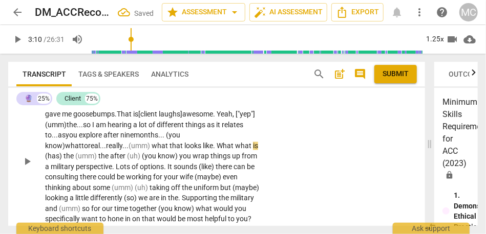
click at [213, 150] on span "like" at bounding box center [208, 146] width 10 height 8
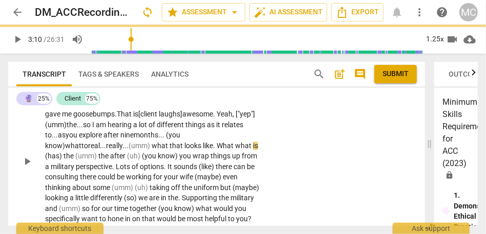
click at [235, 150] on span "What" at bounding box center [225, 146] width 18 height 8
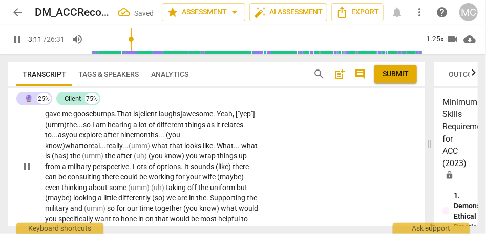
click at [277, 160] on div "🔮 play_arrow pause 02:50 + Add competency keyboard_arrow_right Oh. You are wort…" at bounding box center [216, 159] width 417 height 162
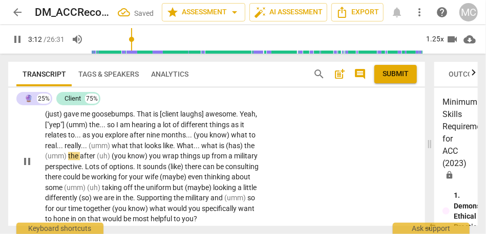
click at [210, 162] on p "Oh . You are worth it . Aww . [client laughs] ["yep"] I love that . You (just) …" at bounding box center [152, 162] width 214 height 126
click at [193, 150] on span "What" at bounding box center [185, 146] width 17 height 8
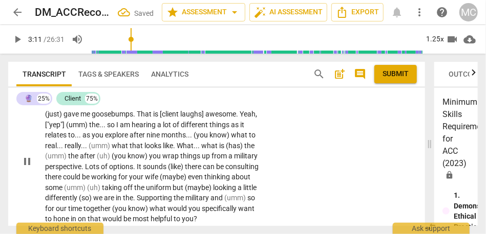
click at [193, 150] on span "What" at bounding box center [185, 146] width 17 height 8
click at [219, 150] on span "what" at bounding box center [210, 146] width 18 height 8
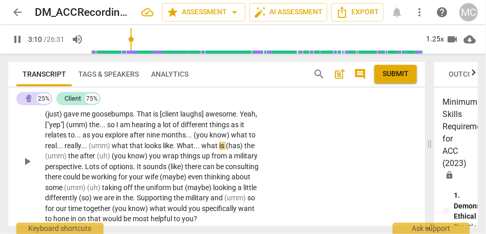
type input "191"
click at [226, 150] on span "is" at bounding box center [222, 146] width 7 height 8
click at [396, 162] on div "🔮 play_arrow pause 02:50 + Add competency keyboard_arrow_right Oh . You are wor…" at bounding box center [216, 153] width 417 height 151
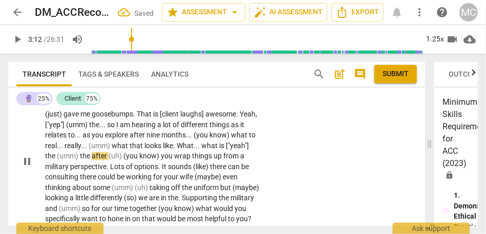
click at [80, 161] on span "(umm)" at bounding box center [68, 157] width 23 height 8
type input "192"
click at [84, 161] on span "(umm)" at bounding box center [72, 157] width 23 height 8
click at [128, 171] on p "Oh . You are worth it . Aww . [client laughs] ["yep"] I love that . You (just) …" at bounding box center [152, 162] width 214 height 126
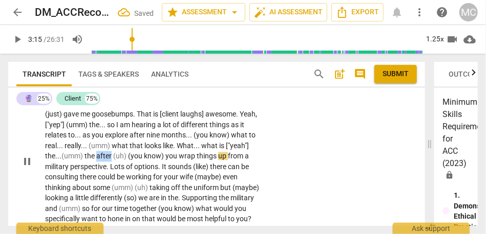
click at [128, 171] on p "Oh . You are worth it . Aww . [client laughs] ["yep"] I love that . You (just) …" at bounding box center [152, 162] width 214 height 126
click at [118, 172] on p "Oh . You are worth it . Aww . [client laughs] ["yep"] I love that . You (just) …" at bounding box center [152, 162] width 214 height 126
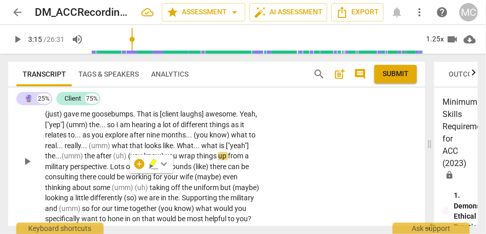
click at [96, 161] on span "the" at bounding box center [90, 157] width 12 height 8
click at [140, 171] on p "Oh . You are worth it . Aww . [client laughs] ["yep"] I love that . You (just) …" at bounding box center [152, 162] width 214 height 126
click at [177, 161] on span "you" at bounding box center [170, 157] width 13 height 8
click at [268, 161] on div "🔮 play_arrow pause 02:50 + Add competency keyboard_arrow_right Oh . You are wor…" at bounding box center [216, 153] width 417 height 151
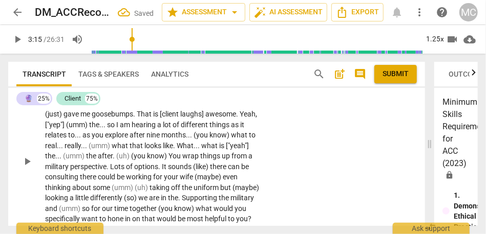
click at [283, 164] on div "🔮 play_arrow pause 02:50 + Add competency keyboard_arrow_right Oh . You are wor…" at bounding box center [216, 153] width 417 height 151
click at [200, 161] on span "wrap" at bounding box center [191, 157] width 18 height 8
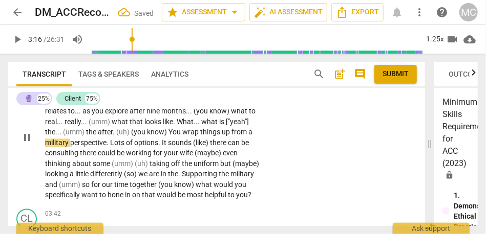
click at [200, 137] on span "wrap" at bounding box center [191, 132] width 18 height 8
type input "196"
click at [231, 137] on span "up" at bounding box center [227, 132] width 10 height 8
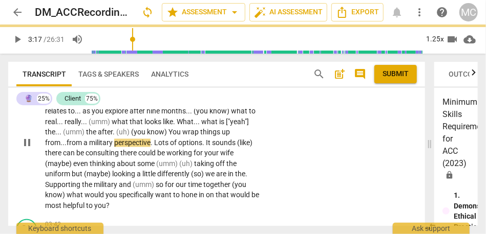
click at [234, 147] on p "Oh . You are worth it . Aww . [client laughs] ["yep"] I love that . You (just) …" at bounding box center [152, 143] width 214 height 137
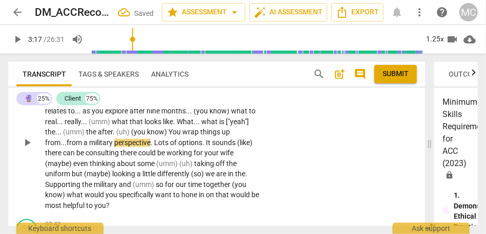
click at [222, 137] on span "things" at bounding box center [210, 132] width 21 height 8
click at [157, 147] on span "Lots" at bounding box center [162, 143] width 16 height 8
click at [210, 147] on span "It" at bounding box center [207, 143] width 6 height 8
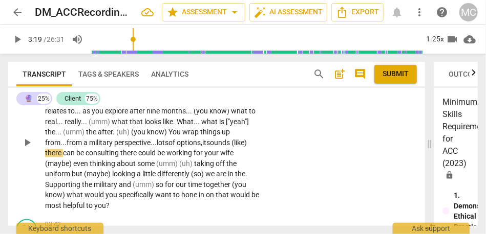
click at [160, 147] on span "lots" at bounding box center [163, 143] width 12 height 8
click at [242, 147] on span "(like)" at bounding box center [237, 143] width 15 height 8
click at [243, 147] on span "like)" at bounding box center [236, 143] width 13 height 8
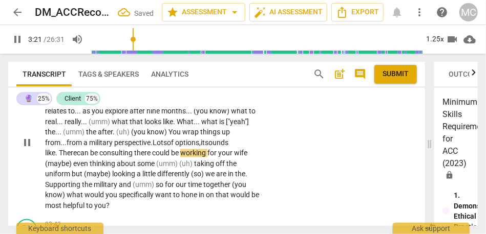
click at [49, 158] on span "like." at bounding box center [52, 153] width 14 height 8
click at [134, 158] on span "consulting" at bounding box center [116, 153] width 35 height 8
click at [46, 168] on span "(maybe)" at bounding box center [59, 164] width 28 height 8
click at [71, 168] on span "maybe)" at bounding box center [58, 164] width 26 height 8
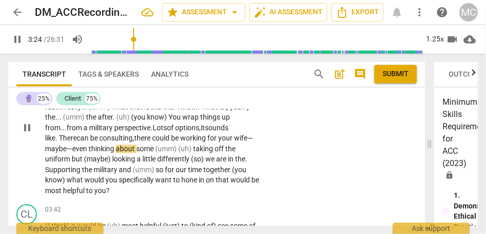
scroll to position [816, 0]
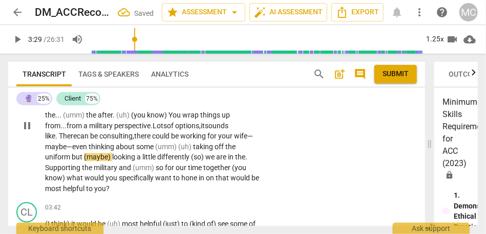
click at [74, 162] on span "but" at bounding box center [78, 158] width 12 height 8
click at [111, 162] on span "maybe)" at bounding box center [101, 158] width 26 height 8
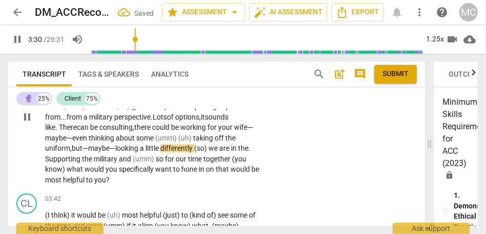
scroll to position [825, 0]
click at [212, 163] on p "Oh . You are worth it . Aww . [client laughs] ["yep"] I love that . You (just) …" at bounding box center [152, 117] width 214 height 137
click at [188, 153] on span "differently, so" at bounding box center [181, 148] width 42 height 8
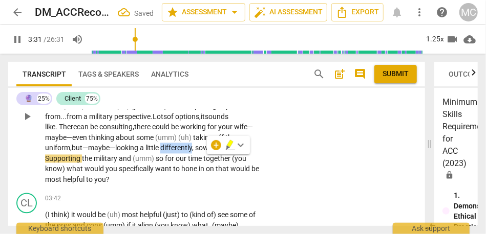
click at [188, 153] on span "differently, so" at bounding box center [181, 148] width 42 height 8
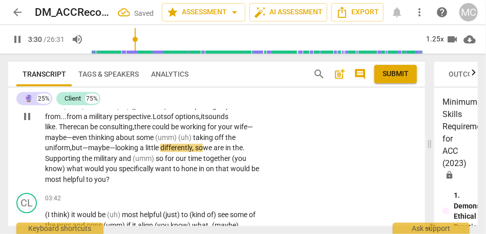
click at [185, 153] on span "differently, so" at bounding box center [181, 148] width 42 height 8
click at [47, 163] on span "Supporting" at bounding box center [63, 159] width 37 height 8
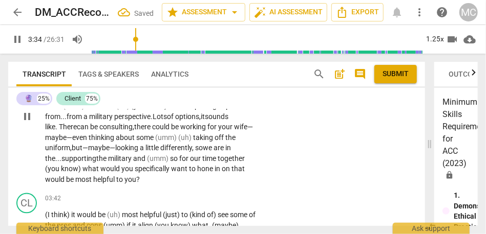
click at [124, 163] on span "military" at bounding box center [120, 159] width 25 height 8
click at [182, 163] on span "for" at bounding box center [184, 159] width 11 height 8
click at [147, 163] on span "and" at bounding box center [140, 159] width 14 height 8
click at [182, 163] on span "so" at bounding box center [179, 159] width 9 height 8
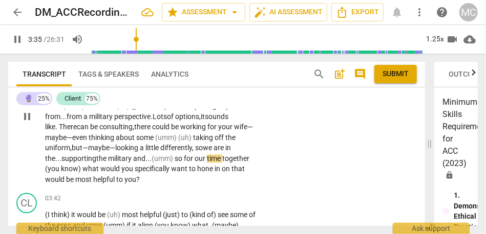
click at [182, 163] on span "so" at bounding box center [179, 159] width 9 height 8
click at [184, 163] on span "so" at bounding box center [179, 159] width 9 height 8
click at [254, 170] on p "Oh . You are worth it . Aww . [client laughs] ["yep"] I love that . You (just) …" at bounding box center [152, 117] width 214 height 137
click at [222, 163] on span "time" at bounding box center [214, 159] width 15 height 8
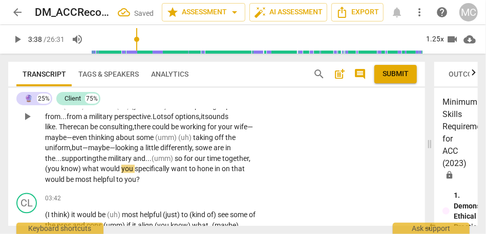
click at [81, 173] on span "know)" at bounding box center [71, 169] width 21 height 8
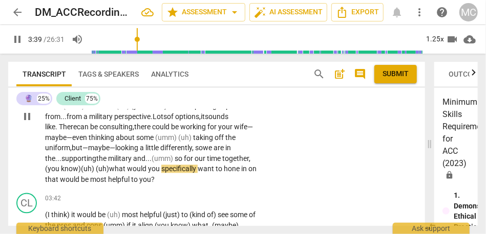
scroll to position [837, 0]
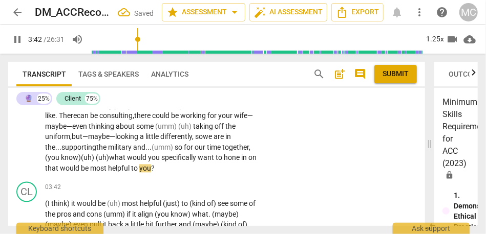
click at [299, 160] on div "🔮 play_arrow pause 02:50 + Add competency keyboard_arrow_right Oh . You are wor…" at bounding box center [216, 98] width 417 height 162
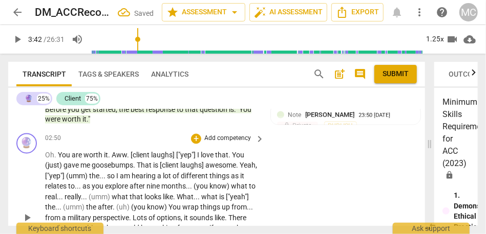
scroll to position [722, 0]
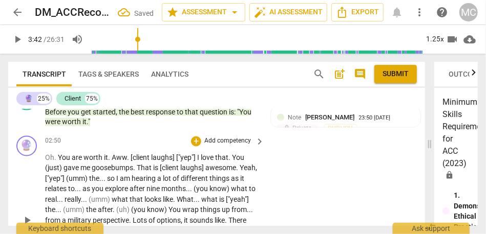
click at [228, 146] on p "Add competency" at bounding box center [227, 141] width 49 height 9
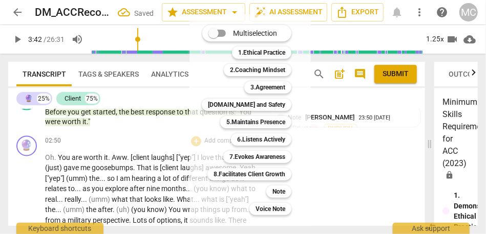
click at [286, 200] on div "Note 9" at bounding box center [284, 191] width 45 height 17
click at [284, 192] on b "Note" at bounding box center [278, 192] width 13 height 12
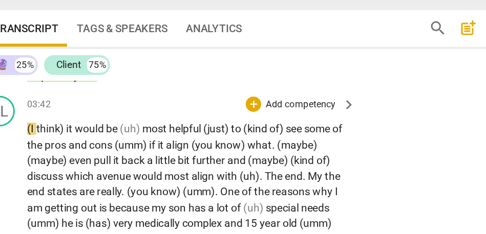
scroll to position [900, 0]
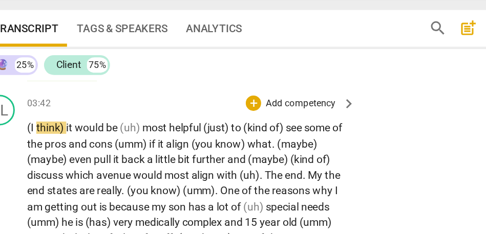
click at [46, 145] on span "(I" at bounding box center [48, 141] width 6 height 8
type input "224"
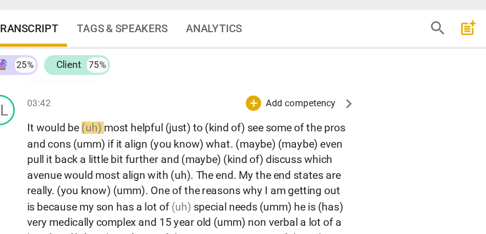
click at [99, 145] on span "most" at bounding box center [105, 141] width 18 height 8
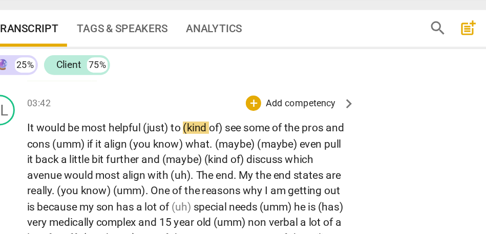
click at [141, 145] on span "(just)" at bounding box center [131, 141] width 18 height 8
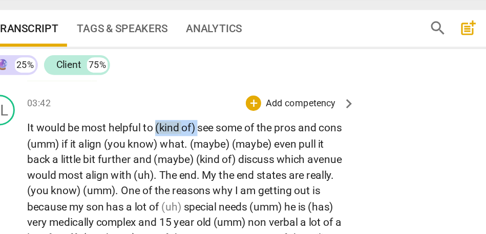
drag, startPoint x: 161, startPoint y: 153, endPoint x: 132, endPoint y: 153, distance: 29.2
click at [132, 153] on p "I t would be most helpful to (kind of) see some of the pros and cons (umm) if i…" at bounding box center [152, 225] width 214 height 179
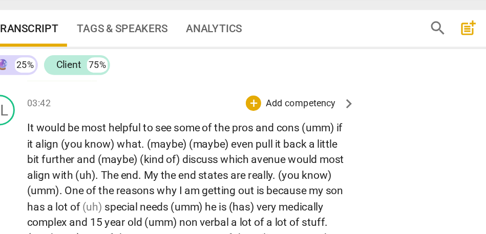
click at [118, 145] on span "helpful" at bounding box center [110, 141] width 23 height 8
drag, startPoint x: 229, startPoint y: 151, endPoint x: 263, endPoint y: 150, distance: 33.8
click at [263, 150] on div "03:42 + Add competency keyboard_arrow_right I t would be most helpful to see so…" at bounding box center [155, 216] width 220 height 195
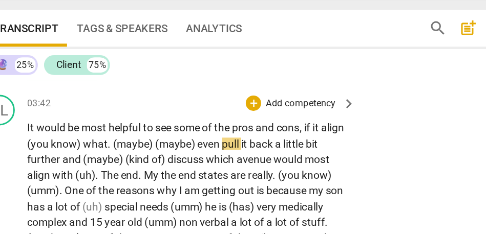
click at [234, 145] on span "if" at bounding box center [233, 141] width 6 height 8
click at [233, 145] on span "if" at bounding box center [233, 141] width 6 height 8
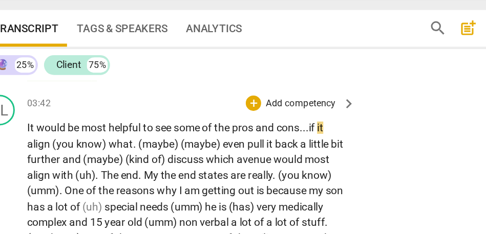
click at [238, 145] on span "if" at bounding box center [236, 141] width 6 height 8
click at [62, 156] on span "(you" at bounding box center [70, 151] width 16 height 8
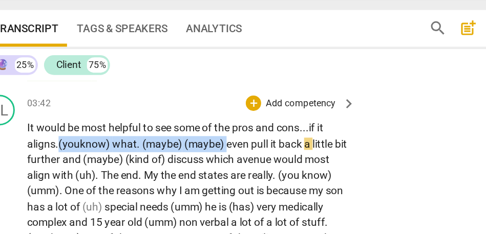
drag, startPoint x: 180, startPoint y: 161, endPoint x: 68, endPoint y: 158, distance: 112.6
click at [68, 158] on p "I t would be most helpful to see some of the pros and cons... if it aligns. (yo…" at bounding box center [152, 225] width 214 height 179
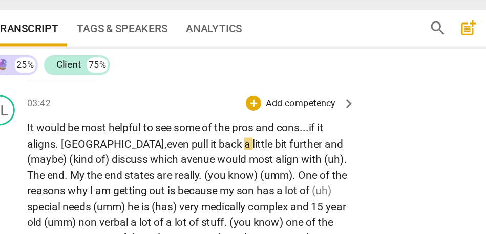
click at [138, 156] on span "even" at bounding box center [146, 151] width 16 height 8
click at [220, 156] on span "further" at bounding box center [232, 151] width 24 height 8
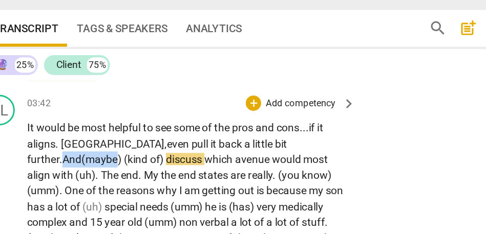
click at [110, 162] on span "(maybe)" at bounding box center [95, 162] width 28 height 8
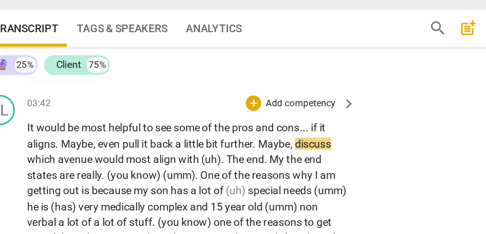
click at [112, 145] on span "helpful" at bounding box center [110, 141] width 23 height 8
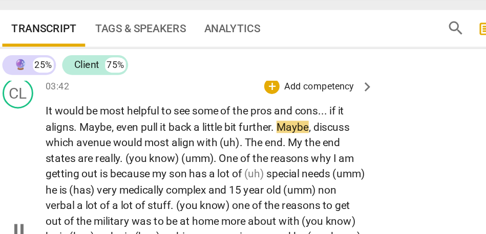
scroll to position [915, 0]
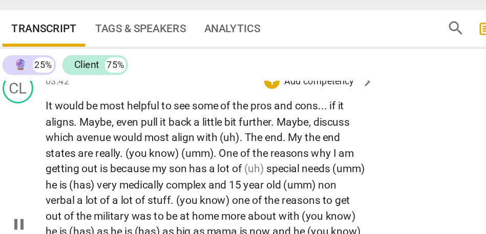
click at [225, 141] on span "discuss" at bounding box center [236, 137] width 24 height 8
type input "246"
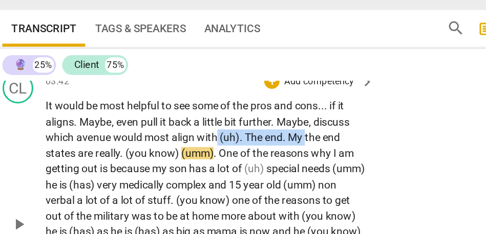
drag, startPoint x: 219, startPoint y: 157, endPoint x: 159, endPoint y: 158, distance: 59.4
click at [159, 158] on p "It would be most helpful to see some of the pros and cons . . . if it aligns . …" at bounding box center [152, 205] width 214 height 168
paste p
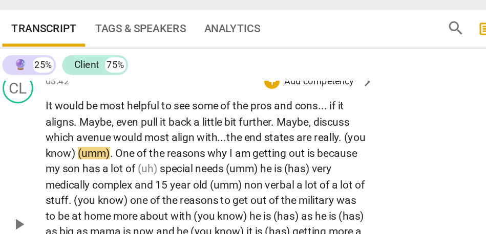
click at [168, 151] on span "the" at bounding box center [172, 147] width 12 height 8
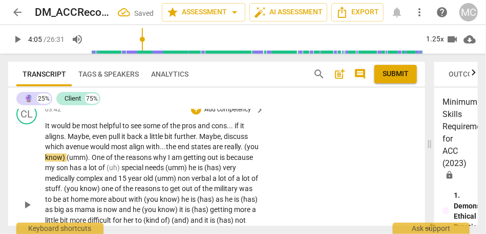
click at [241, 151] on span "really" at bounding box center [232, 147] width 16 height 8
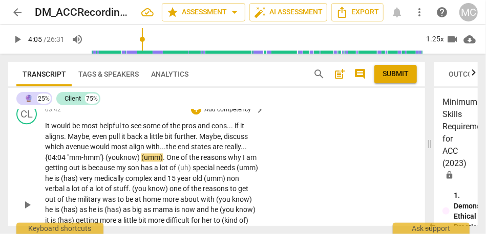
click at [233, 156] on span "really... {04:04 "mm-hmm"}" at bounding box center [146, 152] width 202 height 19
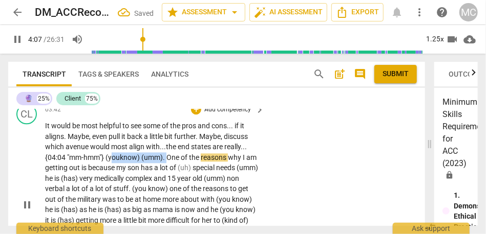
drag, startPoint x: 169, startPoint y: 168, endPoint x: 113, endPoint y: 166, distance: 56.3
click at [113, 166] on p "It would be most helpful to see some of the pros and cons . . . if it aligns . …" at bounding box center [152, 205] width 214 height 168
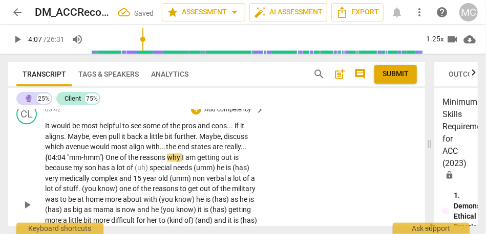
click at [224, 151] on span "are" at bounding box center [218, 147] width 12 height 8
click at [109, 162] on span "One" at bounding box center [112, 158] width 14 height 8
click at [242, 157] on span "really... {04:04 "mm-hmm"}" at bounding box center [146, 152] width 202 height 19
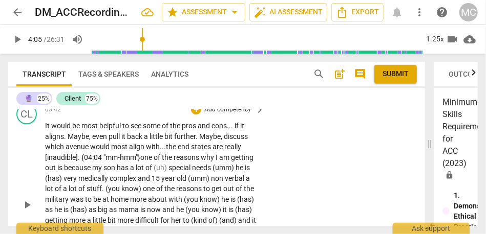
click at [150, 162] on span "ne" at bounding box center [148, 158] width 9 height 8
type input "247"
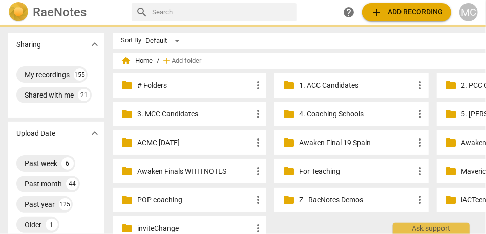
scroll to position [0, 100]
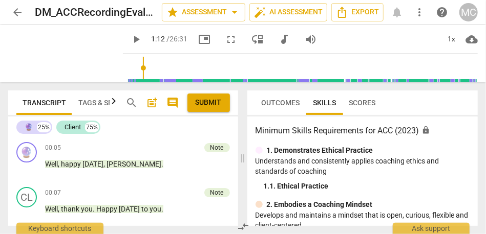
type input "72"
click at [131, 70] on input "range" at bounding box center [302, 68] width 351 height 33
click at [278, 40] on span "audiotrack" at bounding box center [284, 39] width 12 height 12
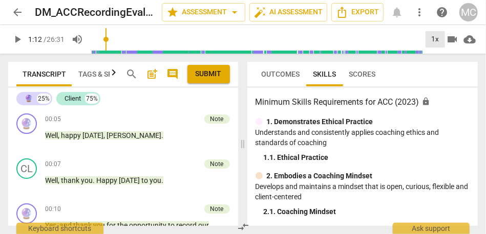
click at [435, 36] on div "1x" at bounding box center [434, 39] width 19 height 16
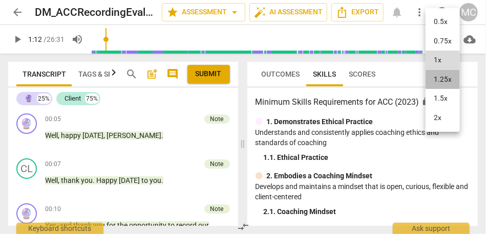
click at [443, 80] on li "1.25x" at bounding box center [442, 79] width 34 height 19
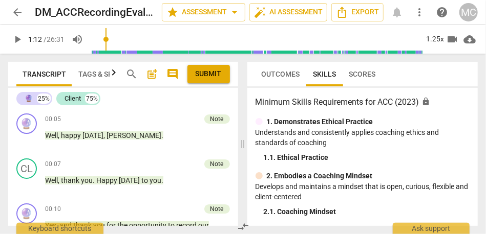
click at [163, 74] on div "search post_add comment" at bounding box center [152, 74] width 61 height 25
click at [173, 73] on span "comment" at bounding box center [173, 74] width 12 height 12
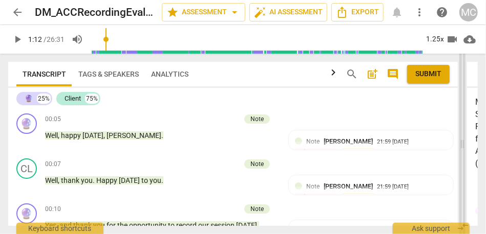
drag, startPoint x: 225, startPoint y: 139, endPoint x: 463, endPoint y: 149, distance: 238.2
click at [463, 149] on span at bounding box center [462, 144] width 6 height 181
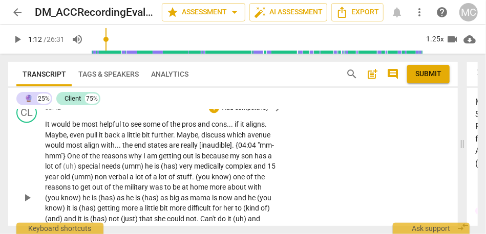
scroll to position [893, 0]
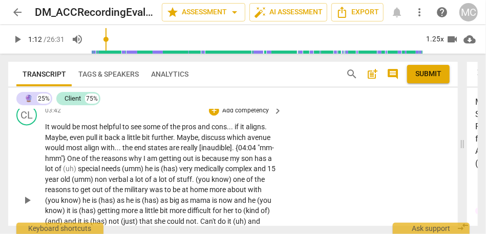
click at [177, 146] on span "are" at bounding box center [175, 148] width 12 height 8
click at [182, 147] on span "really" at bounding box center [190, 148] width 18 height 8
type input "252"
click at [79, 170] on span "special" at bounding box center [90, 169] width 24 height 8
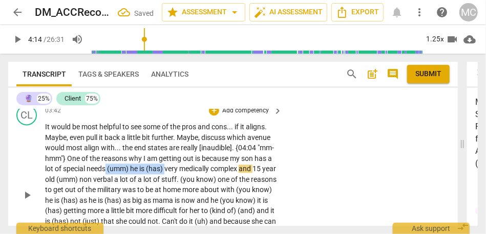
drag, startPoint x: 168, startPoint y: 169, endPoint x: 106, endPoint y: 167, distance: 61.4
click at [106, 167] on p "It would be most helpful to see some of the pros and cons . . . if it aligns . …" at bounding box center [161, 195] width 232 height 147
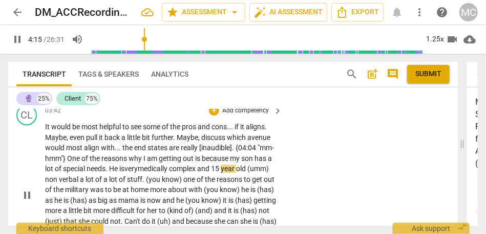
click at [138, 170] on span "very" at bounding box center [130, 169] width 13 height 8
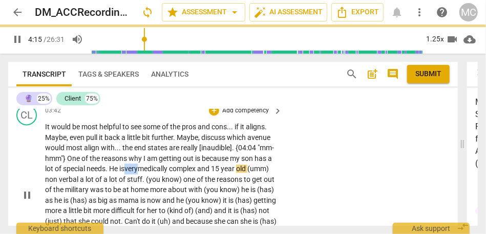
click at [138, 170] on span "very" at bounding box center [130, 169] width 13 height 8
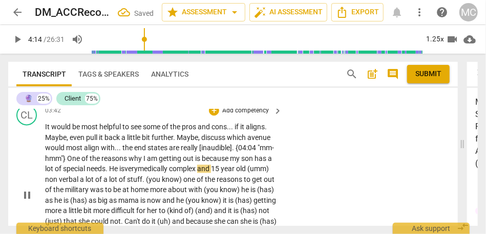
click at [219, 168] on span "15" at bounding box center [216, 169] width 10 height 8
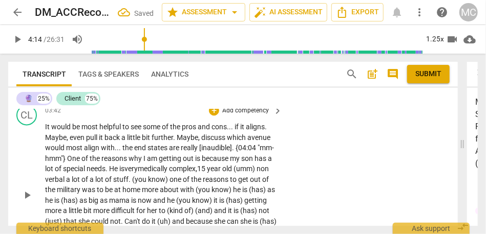
click at [232, 168] on span "old" at bounding box center [227, 169] width 11 height 8
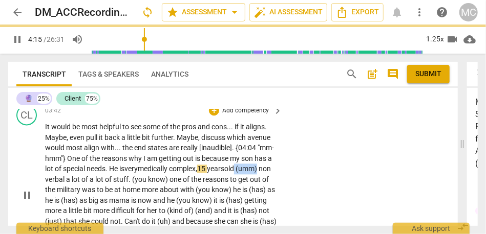
drag, startPoint x: 245, startPoint y: 170, endPoint x: 276, endPoint y: 168, distance: 30.8
click at [277, 170] on div "It would be most helpful to see some of the pros and cons . . . if it aligns . …" at bounding box center [164, 195] width 238 height 147
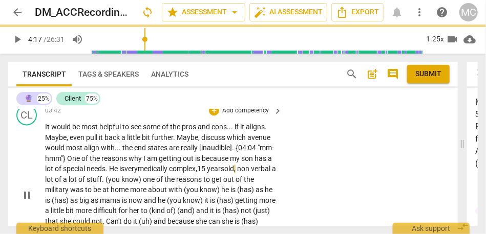
click at [251, 173] on span "verbal" at bounding box center [261, 169] width 21 height 8
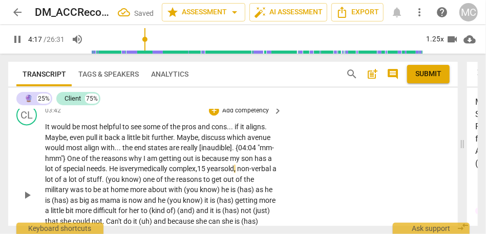
click at [105, 157] on span "reasons" at bounding box center [114, 159] width 27 height 8
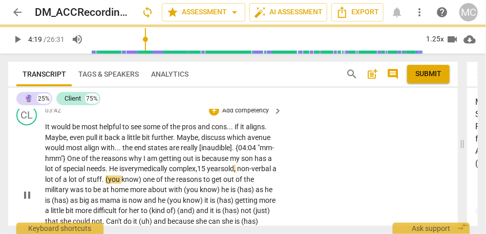
click at [272, 173] on span "a" at bounding box center [274, 169] width 4 height 8
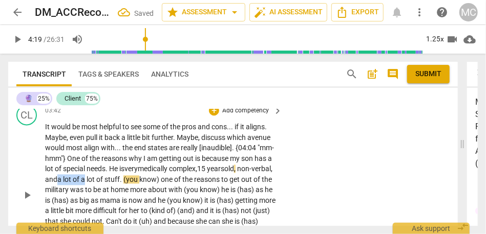
click at [86, 180] on span "a" at bounding box center [84, 180] width 6 height 8
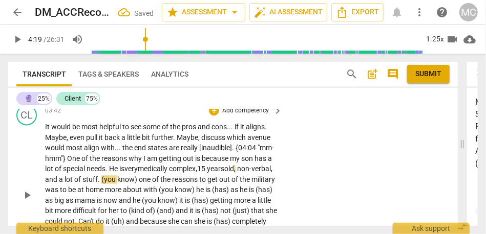
click at [77, 180] on span "verbal, and a" at bounding box center [158, 174] width 227 height 19
click at [98, 180] on span "stuff" at bounding box center [89, 180] width 15 height 8
click at [101, 179] on span "." at bounding box center [100, 180] width 4 height 8
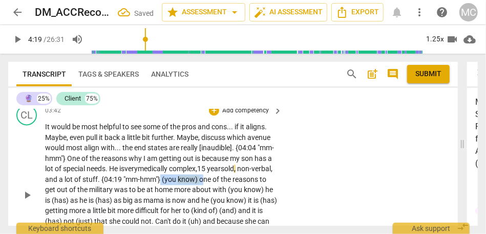
drag, startPoint x: 226, startPoint y: 182, endPoint x: 185, endPoint y: 181, distance: 40.9
click at [185, 181] on p "It would be most helpful to see some of the pros and cons . . . if it aligns . …" at bounding box center [161, 195] width 232 height 147
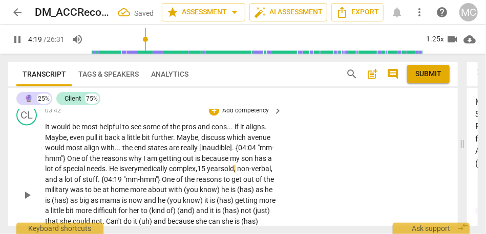
click at [310, 211] on div "CL play_arrow pause 03:42 + Add competency keyboard_arrow_right It would be mos…" at bounding box center [232, 187] width 449 height 172
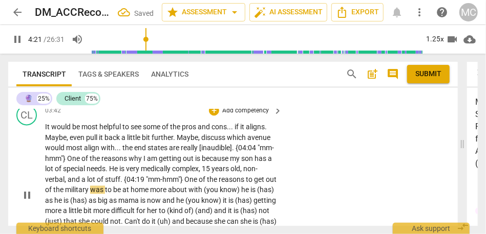
click at [216, 180] on span "the" at bounding box center [213, 180] width 12 height 8
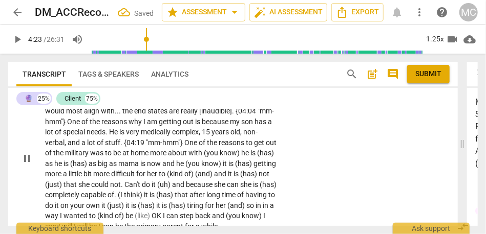
click at [168, 152] on span "more" at bounding box center [159, 153] width 18 height 8
click at [168, 153] on span "more" at bounding box center [159, 153] width 18 height 8
type input "263"
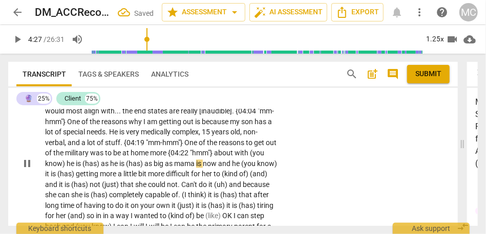
click at [234, 155] on span "about" at bounding box center [224, 153] width 20 height 8
click at [148, 153] on span "home" at bounding box center [140, 153] width 19 height 8
click at [214, 153] on span "more {04:22 "hmm"}" at bounding box center [182, 153] width 64 height 8
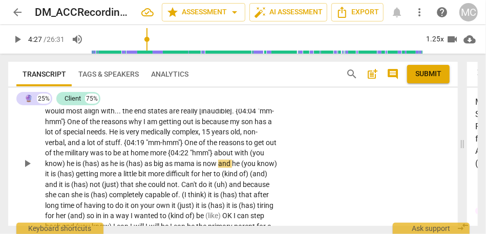
click at [182, 151] on span "more {04:22 "hmm"}" at bounding box center [182, 153] width 64 height 8
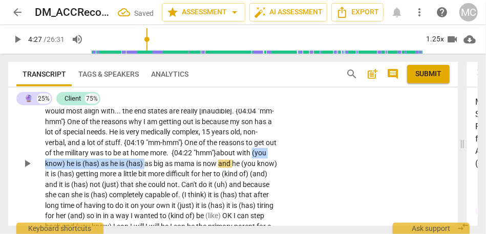
drag, startPoint x: 161, startPoint y: 164, endPoint x: 28, endPoint y: 161, distance: 133.6
click at [28, 161] on div "CL play_arrow pause 03:42 + Add competency keyboard_arrow_right It would be mos…" at bounding box center [232, 155] width 449 height 183
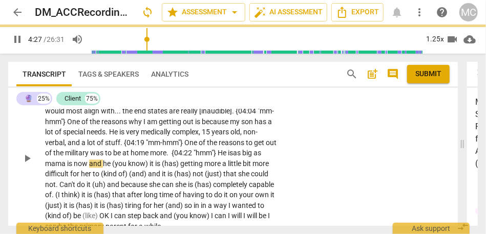
click at [233, 154] on span "more. {04:22 "hmm"} He is" at bounding box center [191, 153] width 83 height 8
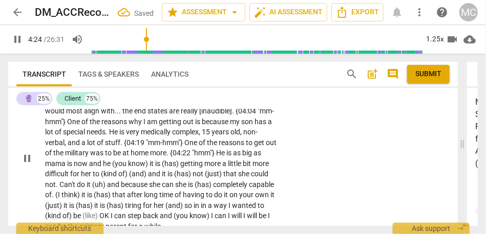
click at [286, 151] on div "CL play_arrow pause 03:42 + Add competency keyboard_arrow_right It would be mos…" at bounding box center [232, 150] width 449 height 172
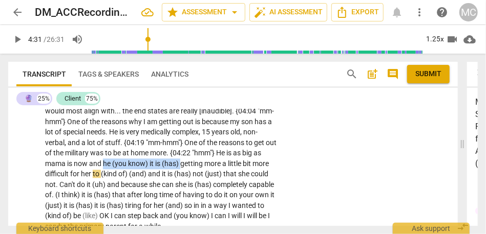
type input "271"
drag, startPoint x: 191, startPoint y: 164, endPoint x: 97, endPoint y: 159, distance: 94.3
click at [97, 159] on p "It would be most helpful to see some of the pros and cons . . . if it aligns . …" at bounding box center [161, 158] width 232 height 147
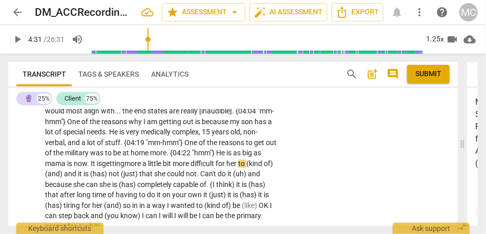
click at [124, 164] on span "getting" at bounding box center [113, 164] width 23 height 8
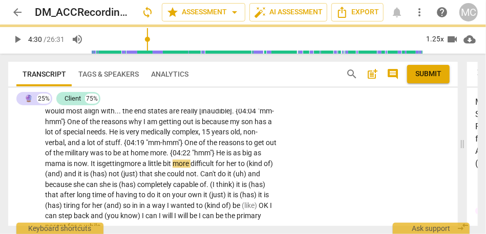
click at [142, 163] on span "more" at bounding box center [133, 164] width 18 height 8
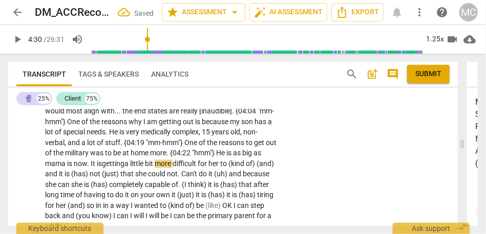
click at [145, 162] on span "little" at bounding box center [137, 164] width 15 height 8
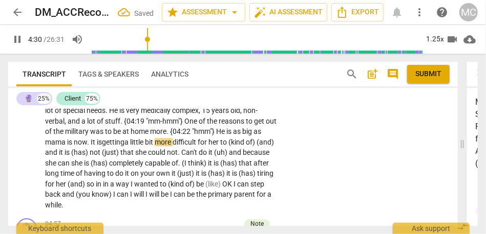
scroll to position [953, 0]
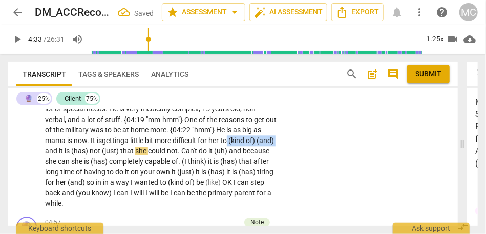
drag, startPoint x: 241, startPoint y: 140, endPoint x: 64, endPoint y: 149, distance: 176.8
click at [64, 149] on p "It would be most helpful to see some of the pros and cons . . . if it aligns . …" at bounding box center [161, 135] width 232 height 147
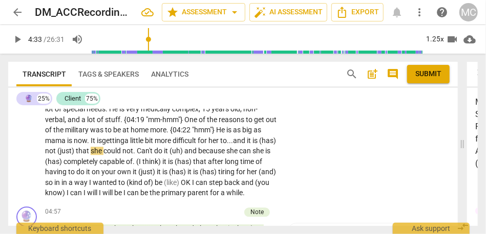
click at [247, 143] on span "and" at bounding box center [240, 141] width 14 height 8
drag, startPoint x: 93, startPoint y: 150, endPoint x: 34, endPoint y: 149, distance: 59.4
click at [34, 149] on div "CL play_arrow pause 03:42 + Add competency keyboard_arrow_right It would be mos…" at bounding box center [232, 122] width 449 height 162
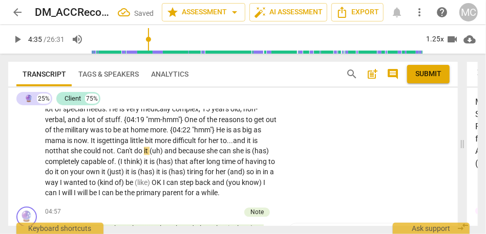
click at [120, 150] on span "Can't" at bounding box center [125, 151] width 17 height 8
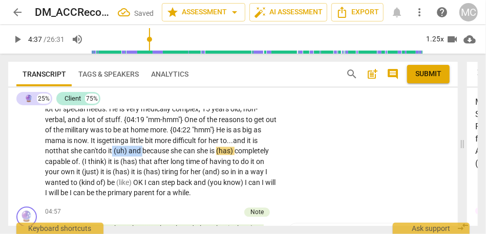
drag, startPoint x: 145, startPoint y: 151, endPoint x: 115, endPoint y: 150, distance: 30.2
click at [115, 150] on p "It would be most helpful to see some of the pros and cons . . . if it aligns . …" at bounding box center [161, 130] width 232 height 137
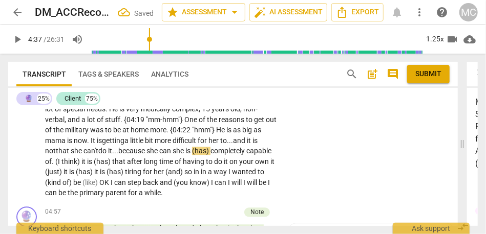
click at [138, 153] on span "because" at bounding box center [132, 151] width 28 height 8
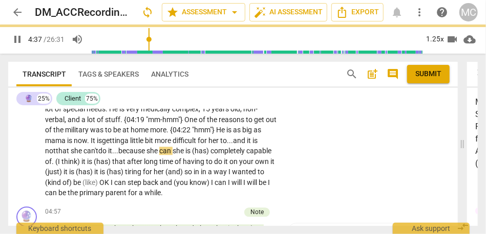
click at [178, 151] on span "she" at bounding box center [178, 151] width 13 height 8
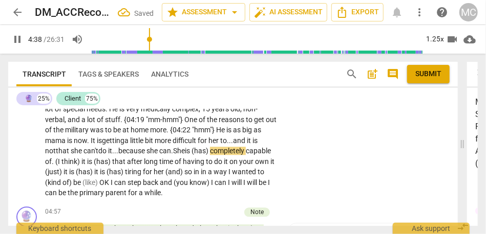
click at [220, 151] on span "completely" at bounding box center [228, 151] width 36 height 8
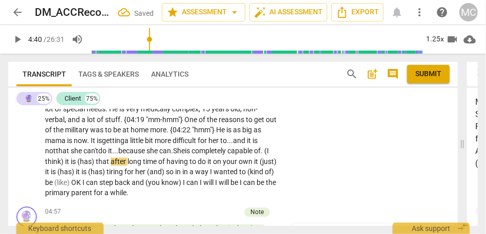
click at [227, 150] on span "completely" at bounding box center [209, 151] width 36 height 8
click at [264, 152] on span "." at bounding box center [262, 151] width 4 height 8
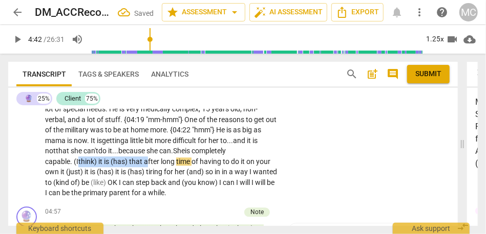
drag, startPoint x: 113, startPoint y: 161, endPoint x: 38, endPoint y: 158, distance: 74.8
click at [38, 158] on div "CL play_arrow pause 03:42 + Add competency keyboard_arrow_right It would be mos…" at bounding box center [232, 122] width 449 height 162
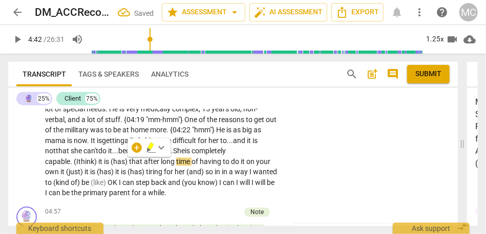
click at [121, 170] on span "is" at bounding box center [124, 172] width 7 height 8
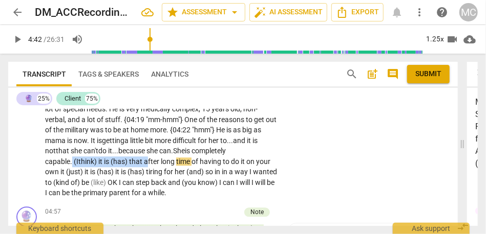
drag, startPoint x: 265, startPoint y: 149, endPoint x: 113, endPoint y: 158, distance: 151.8
click at [113, 158] on p "It would be most helpful to see some of the pros and cons . . . if it aligns . …" at bounding box center [161, 130] width 232 height 137
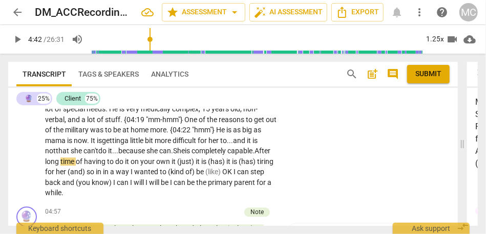
click at [227, 155] on span "capable.A" at bounding box center [243, 151] width 32 height 8
click at [260, 155] on span "fter" at bounding box center [265, 151] width 11 height 8
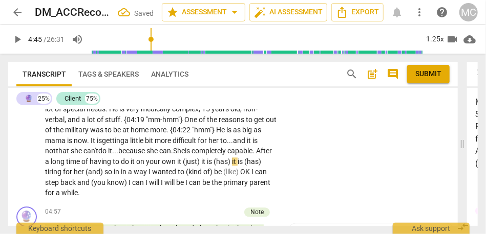
click at [177, 160] on span "own" at bounding box center [169, 162] width 15 height 8
click at [177, 162] on span "own" at bounding box center [169, 162] width 15 height 8
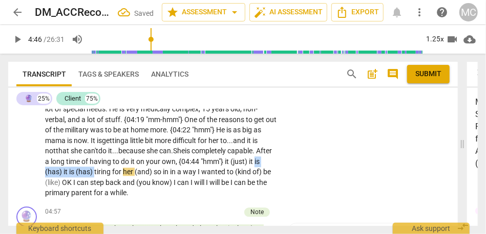
drag, startPoint x: 102, startPoint y: 172, endPoint x: 28, endPoint y: 172, distance: 73.7
click at [28, 172] on div "CL play_arrow pause 03:42 + Add competency keyboard_arrow_right It would be mos…" at bounding box center [232, 122] width 449 height 162
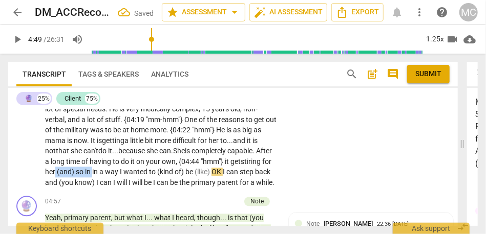
drag, startPoint x: 136, startPoint y: 172, endPoint x: 99, endPoint y: 170, distance: 36.9
click at [99, 170] on p "It would be most helpful to see some of the pros and cons . . . if it aligns . …" at bounding box center [161, 125] width 232 height 126
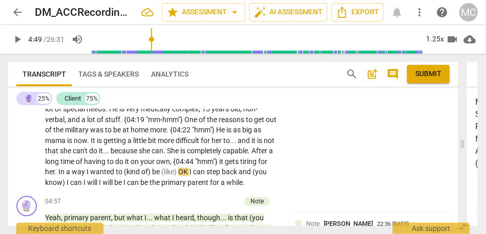
click at [156, 161] on span "your" at bounding box center [148, 162] width 16 height 8
click at [86, 172] on span "way" at bounding box center [79, 172] width 15 height 8
type input "289"
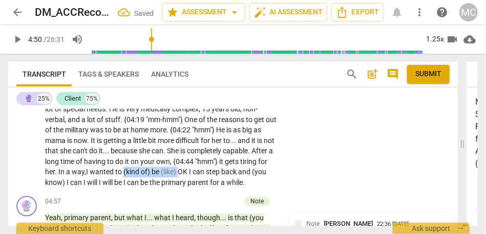
drag, startPoint x: 154, startPoint y: 169, endPoint x: 210, endPoint y: 171, distance: 55.8
click at [210, 171] on p "It would be most helpful to see some of the pros and cons . . . if it aligns . …" at bounding box center [161, 125] width 232 height 126
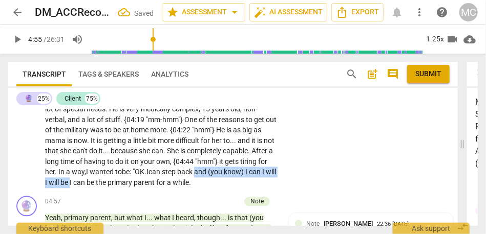
drag, startPoint x: 125, startPoint y: 182, endPoint x: 229, endPoint y: 172, distance: 104.8
click at [229, 172] on p "It would be most helpful to see some of the pros and cons . . . if it aligns . …" at bounding box center [161, 125] width 232 height 126
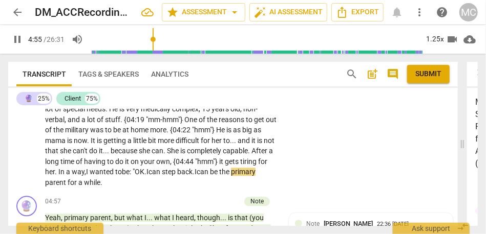
click at [142, 186] on p "It would be most helpful to see some of the pros and cons . . . if it aligns . …" at bounding box center [161, 125] width 232 height 126
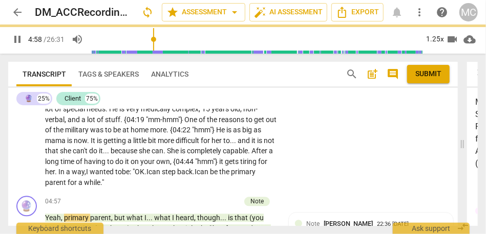
click at [68, 184] on span "parent" at bounding box center [56, 183] width 23 height 8
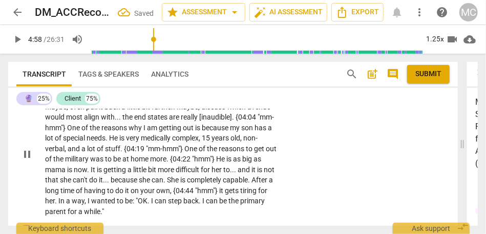
click at [284, 169] on div "CL play_arrow pause 03:42 + Add competency keyboard_arrow_right It would be mos…" at bounding box center [232, 145] width 449 height 151
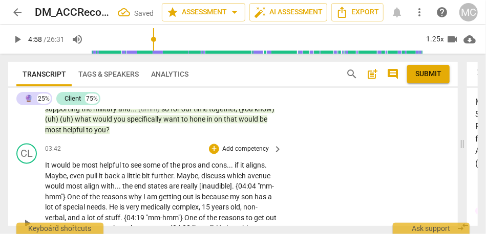
scroll to position [855, 0]
click at [242, 149] on p "Add competency" at bounding box center [245, 149] width 49 height 9
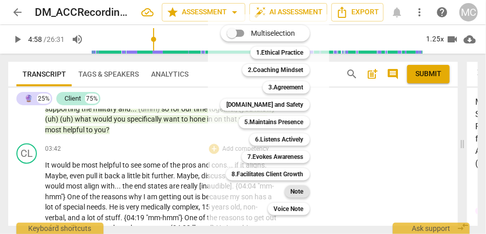
click at [288, 196] on div "Note" at bounding box center [297, 192] width 25 height 12
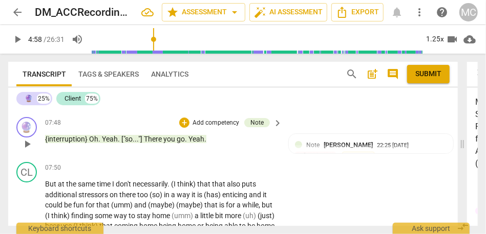
scroll to position [1417, 0]
click at [195, 144] on span "Yeah" at bounding box center [196, 140] width 16 height 8
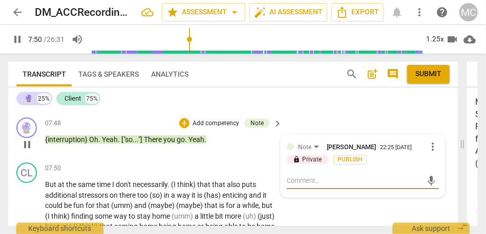
scroll to position [1469, 0]
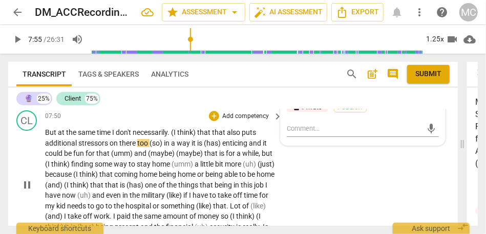
click at [58, 137] on span "at" at bounding box center [62, 132] width 8 height 8
click at [113, 137] on span "I" at bounding box center [114, 132] width 4 height 8
type input "472"
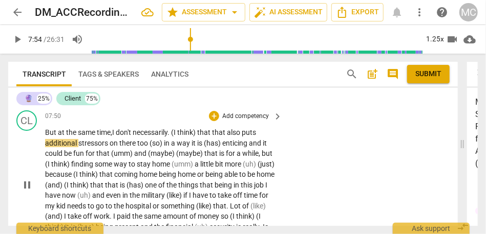
click at [126, 137] on span "don't" at bounding box center [124, 132] width 17 height 8
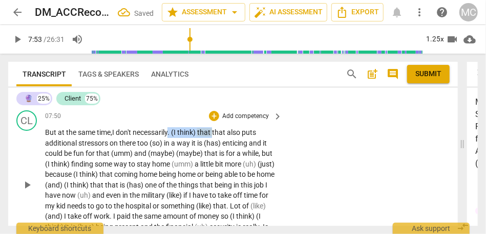
drag, startPoint x: 216, startPoint y: 155, endPoint x: 170, endPoint y: 156, distance: 46.1
click at [170, 156] on p "But at the same time, I don't necessarily . (I think) that that also puts addit…" at bounding box center [161, 185] width 232 height 116
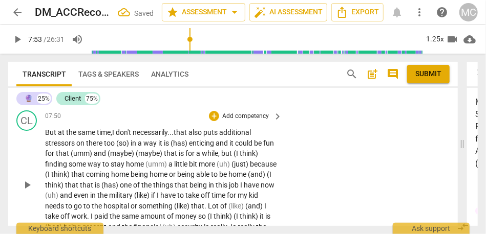
click at [187, 137] on span "that" at bounding box center [180, 132] width 15 height 8
click at [105, 147] on span "too" at bounding box center [110, 143] width 12 height 8
click at [133, 147] on span "in" at bounding box center [134, 143] width 7 height 8
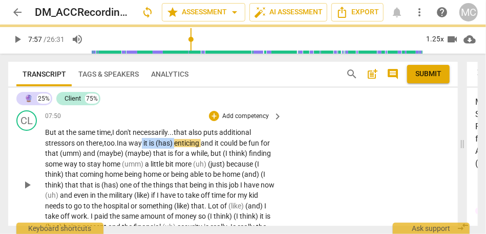
drag, startPoint x: 179, startPoint y: 164, endPoint x: 145, endPoint y: 163, distance: 34.3
click at [145, 163] on p "But at the same time, I don't necessarily... that also puts additional stressor…" at bounding box center [161, 185] width 232 height 116
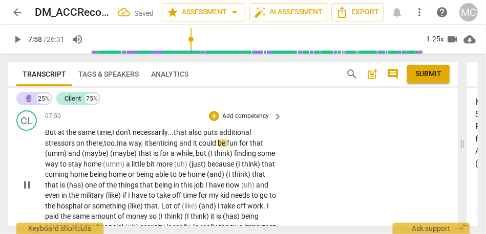
click at [193, 147] on span "and" at bounding box center [186, 143] width 14 height 8
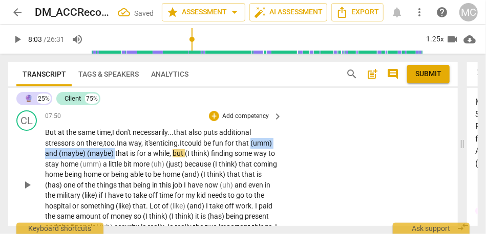
drag, startPoint x: 137, startPoint y: 174, endPoint x: 40, endPoint y: 174, distance: 96.2
click at [40, 174] on div "CL play_arrow pause 07:50 + Add competency keyboard_arrow_right But at the same…" at bounding box center [232, 176] width 449 height 141
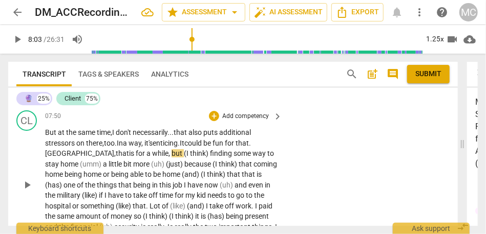
click at [67, 168] on p "But at the same time, I don't necessarily... that also puts additional stressor…" at bounding box center [161, 185] width 232 height 116
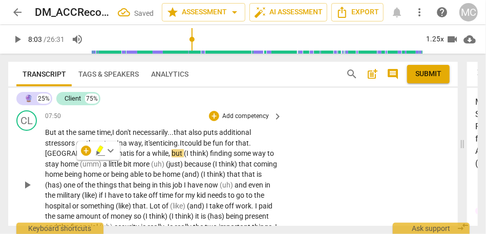
click at [212, 147] on span "be" at bounding box center [207, 143] width 9 height 8
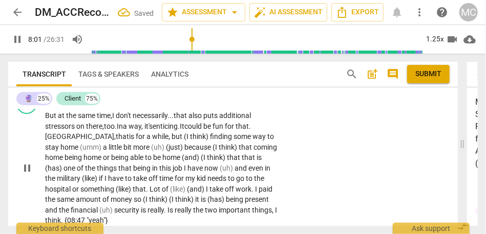
scroll to position [1491, 0]
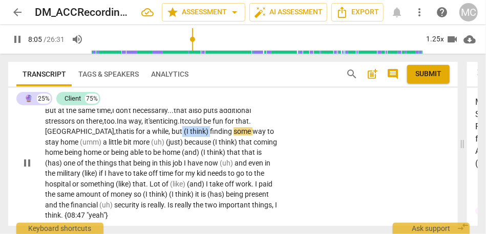
drag, startPoint x: 166, startPoint y: 152, endPoint x: 137, endPoint y: 154, distance: 28.7
click at [137, 154] on p "But at the same time, I don't necessarily... that also puts additional stressor…" at bounding box center [161, 163] width 232 height 116
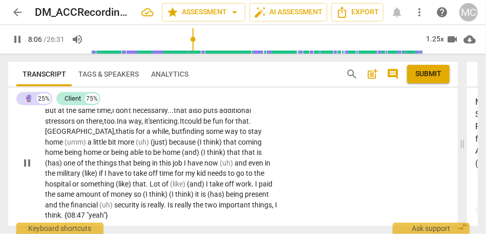
click at [152, 136] on span "while" at bounding box center [160, 131] width 16 height 8
drag, startPoint x: 242, startPoint y: 155, endPoint x: 260, endPoint y: 155, distance: 18.4
click at [88, 146] on span "(umm)" at bounding box center [75, 142] width 23 height 8
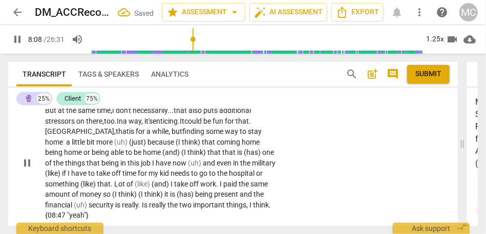
click at [305, 152] on div "CL play_arrow pause 07:50 + Add competency keyboard_arrow_right But at the same…" at bounding box center [232, 154] width 449 height 141
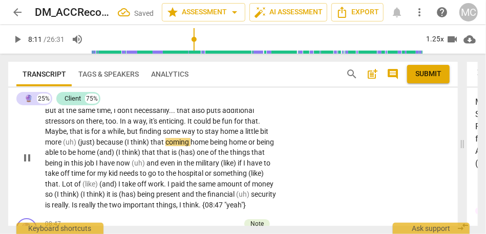
click at [252, 136] on span "little" at bounding box center [252, 131] width 15 height 8
click at [193, 136] on span "way" at bounding box center [189, 131] width 15 height 8
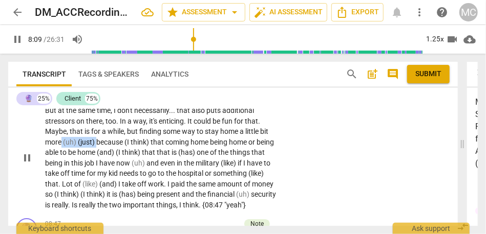
drag, startPoint x: 96, startPoint y: 160, endPoint x: 62, endPoint y: 160, distance: 34.3
click at [62, 160] on p "But at the same time , I don't necessarily . . . that also puts additional stre…" at bounding box center [161, 157] width 232 height 105
type input "490"
paste p
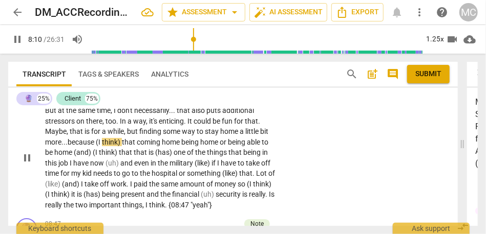
click at [79, 146] on span "because" at bounding box center [82, 142] width 28 height 8
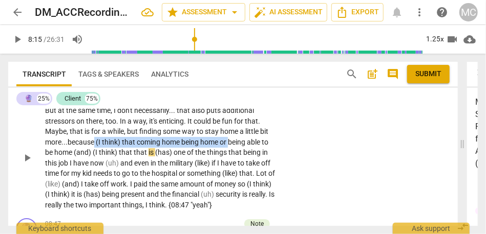
drag, startPoint x: 231, startPoint y: 162, endPoint x: 95, endPoint y: 159, distance: 136.7
click at [95, 159] on p "But at the same time , I don't necessarily . . . that also puts additional stre…" at bounding box center [161, 157] width 232 height 105
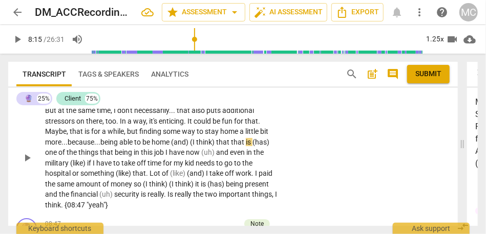
click at [115, 146] on span "being" at bounding box center [109, 142] width 19 height 8
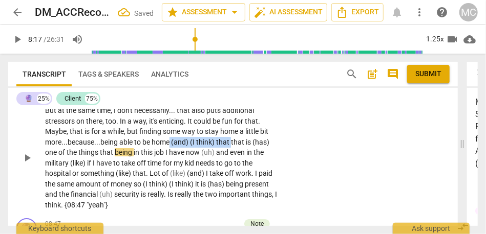
drag, startPoint x: 234, startPoint y: 163, endPoint x: 173, endPoint y: 160, distance: 61.5
click at [173, 160] on p "But at the same time , I don't necessarily . . . that also puts additional stre…" at bounding box center [161, 157] width 232 height 105
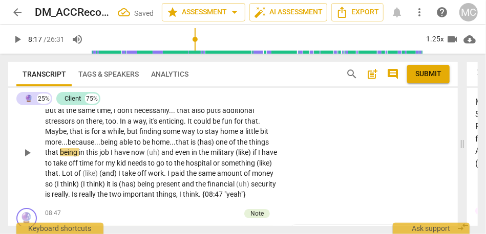
click at [195, 146] on span "is" at bounding box center [193, 142] width 7 height 8
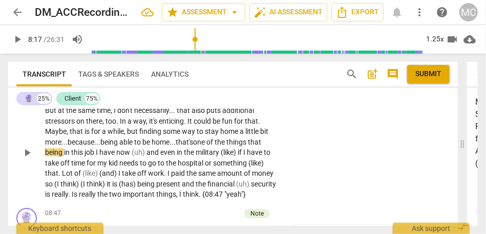
click at [206, 146] on span "one" at bounding box center [199, 142] width 13 height 8
click at [214, 146] on span "of" at bounding box center [210, 142] width 8 height 8
click at [268, 164] on p "But at the same time , I don't necessarily . . . that also puts additional stre…" at bounding box center [161, 152] width 232 height 95
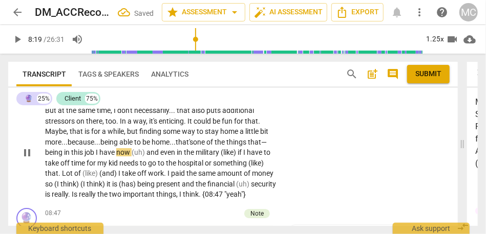
click at [147, 157] on span "and" at bounding box center [153, 152] width 14 height 8
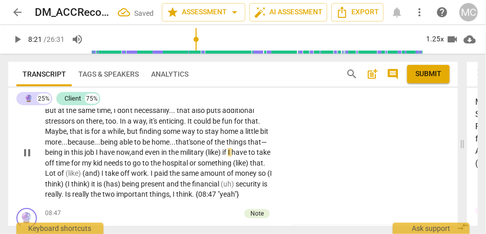
click at [222, 157] on span "(like)" at bounding box center [213, 152] width 17 height 8
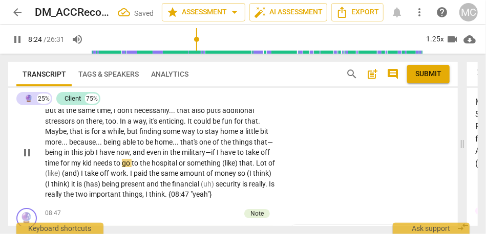
click at [44, 180] on div "play_arrow pause" at bounding box center [32, 153] width 26 height 88
click at [48, 167] on span "time" at bounding box center [52, 163] width 15 height 8
click at [62, 167] on span "for" at bounding box center [65, 163] width 11 height 8
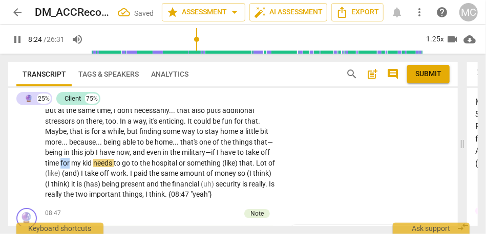
click at [62, 167] on span "for" at bounding box center [65, 163] width 11 height 8
click at [73, 167] on span "my" at bounding box center [76, 163] width 11 height 8
type input "503"
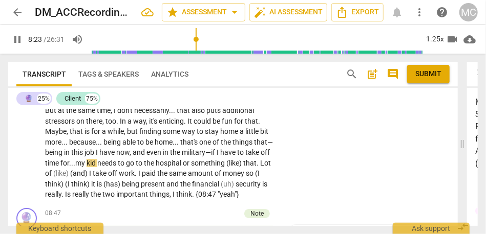
click at [104, 167] on span "needs" at bounding box center [107, 163] width 20 height 8
click at [231, 167] on span "(like)" at bounding box center [234, 163] width 17 height 8
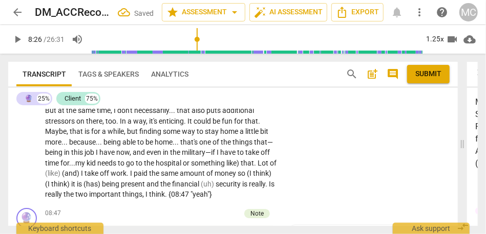
click at [241, 167] on span "like)" at bounding box center [233, 163] width 14 height 8
click at [142, 167] on span "to" at bounding box center [140, 163] width 8 height 8
click at [101, 167] on span "needs" at bounding box center [107, 163] width 20 height 8
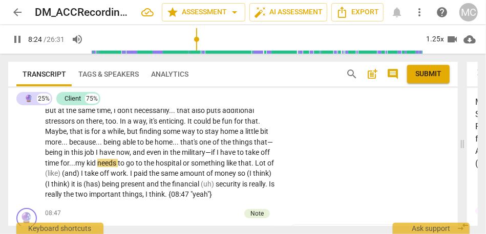
scroll to position [1502, 0]
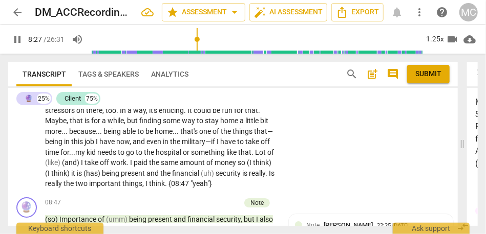
click at [204, 157] on span "something" at bounding box center [208, 152] width 35 height 8
click at [226, 157] on span "something" at bounding box center [208, 152] width 35 height 8
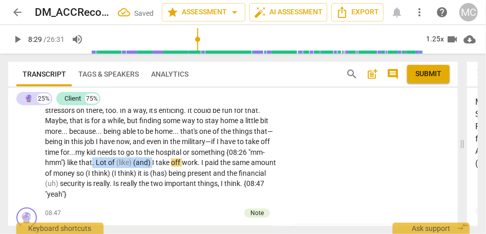
drag, startPoint x: 153, startPoint y: 183, endPoint x: 93, endPoint y: 183, distance: 60.4
click at [93, 183] on p "But at the same time , I don't necessarily . . . that also puts additional stre…" at bounding box center [161, 147] width 232 height 105
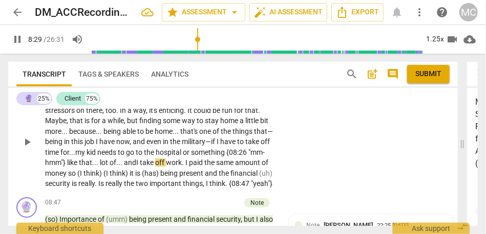
click at [310, 185] on div "CL play_arrow pause 07:50 + Add competency keyboard_arrow_right But at the same…" at bounding box center [232, 134] width 449 height 120
click at [178, 167] on span "work" at bounding box center [175, 163] width 16 height 8
type input "510"
click at [184, 167] on span "." at bounding box center [185, 163] width 4 height 8
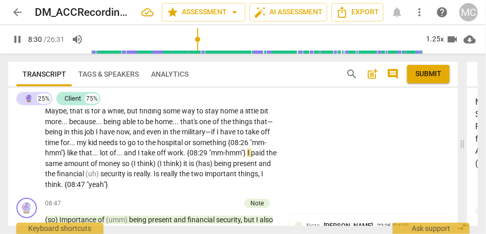
scroll to position [1512, 0]
click at [252, 157] on span "paid" at bounding box center [258, 152] width 15 height 8
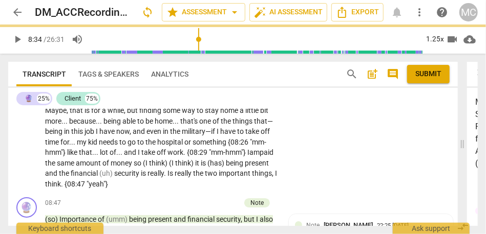
click at [134, 167] on span "money" at bounding box center [122, 163] width 23 height 8
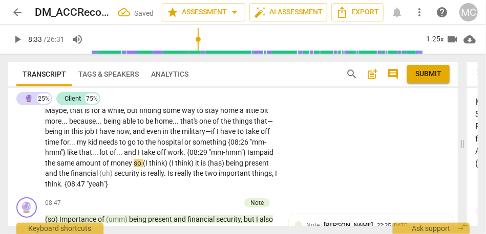
click at [143, 167] on span "so" at bounding box center [138, 163] width 9 height 8
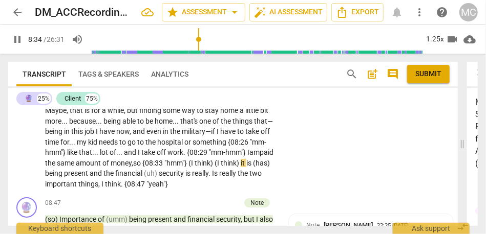
click at [102, 167] on span "amount" at bounding box center [89, 163] width 27 height 8
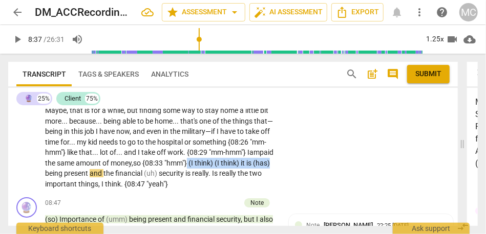
drag, startPoint x: 95, startPoint y: 193, endPoint x: 220, endPoint y: 180, distance: 126.1
click at [220, 180] on p "But at the same time , I don't necessarily . . . that also puts additional stre…" at bounding box center [161, 136] width 232 height 105
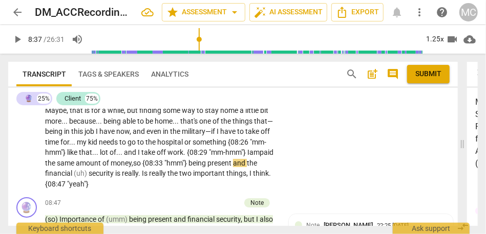
click at [207, 167] on span "being" at bounding box center [197, 163] width 19 height 8
click at [308, 181] on div "CL play_arrow pause 07:50 + Add competency keyboard_arrow_right But at the same…" at bounding box center [232, 128] width 449 height 130
click at [102, 178] on span "security" at bounding box center [102, 173] width 27 height 8
type input "520"
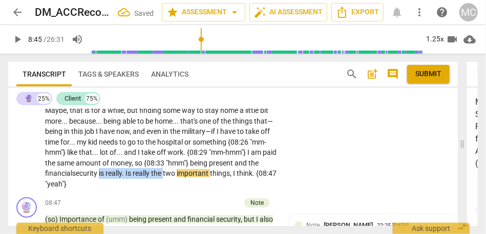
drag, startPoint x: 178, startPoint y: 194, endPoint x: 112, endPoint y: 194, distance: 66.0
click at [112, 189] on p "But at the same time , I don't necessarily . . . that also puts additional stre…" at bounding box center [161, 136] width 232 height 105
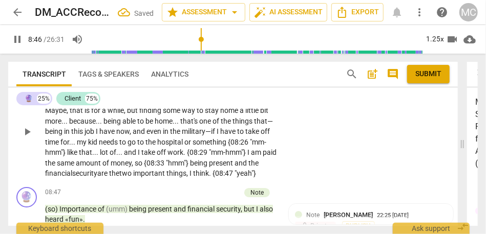
click at [288, 180] on div "CL play_arrow pause 07:50 + Add competency keyboard_arrow_right But at the same…" at bounding box center [232, 123] width 449 height 120
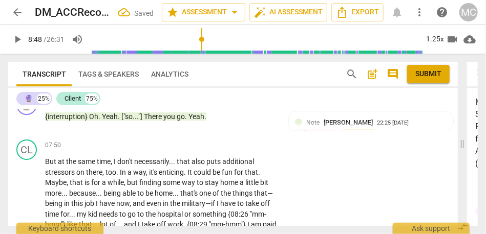
scroll to position [1439, 0]
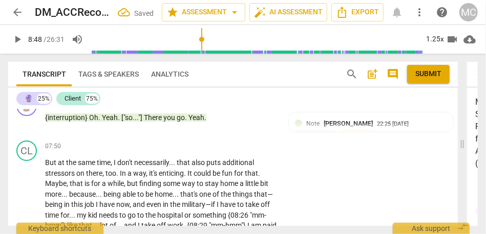
click at [248, 151] on p "Add competency" at bounding box center [245, 146] width 49 height 9
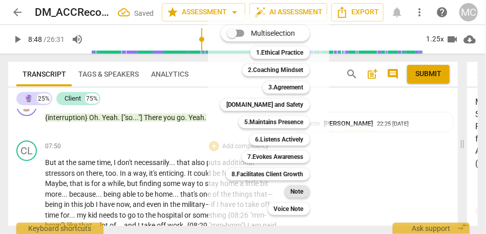
click at [303, 189] on div "Note" at bounding box center [297, 192] width 25 height 12
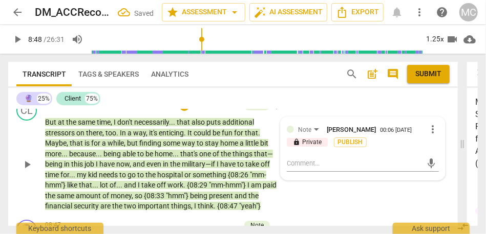
scroll to position [1488, 0]
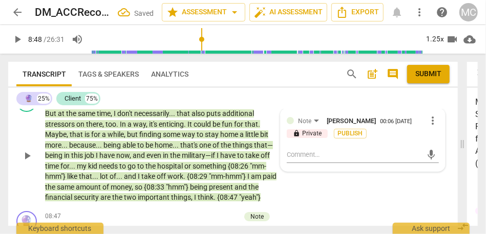
click at [445, 120] on div "CL play_arrow pause 07:50 + Add competency Note keyboard_arrow_right But at the…" at bounding box center [232, 148] width 449 height 120
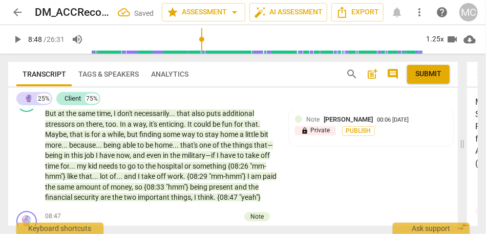
scroll to position [416, 0]
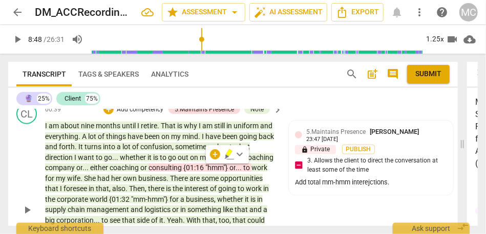
click at [285, 200] on div "CL play_arrow pause 00:39 + Add competency 5.Maintains Presence Note keyboard_a…" at bounding box center [232, 202] width 449 height 204
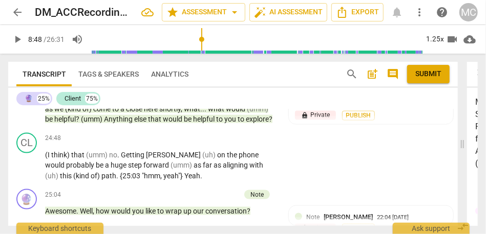
scroll to position [4949, 0]
click at [248, 124] on span "explore" at bounding box center [257, 120] width 23 height 8
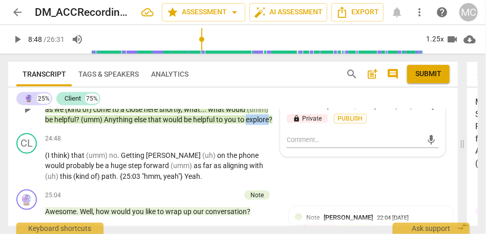
click at [248, 124] on span "explore" at bounding box center [257, 120] width 23 height 8
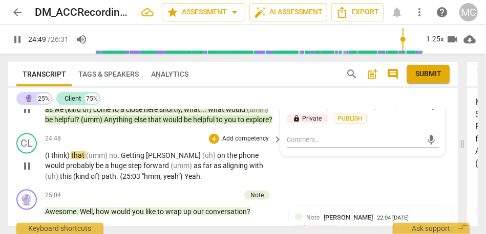
click at [47, 160] on span "(I" at bounding box center [48, 155] width 6 height 8
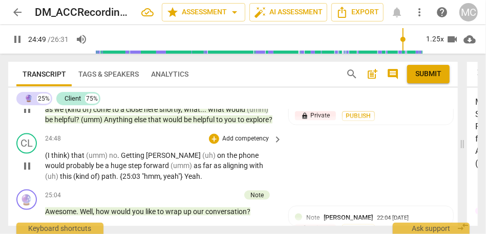
type input "1490"
click at [133, 160] on span "Getting" at bounding box center [143, 155] width 25 height 8
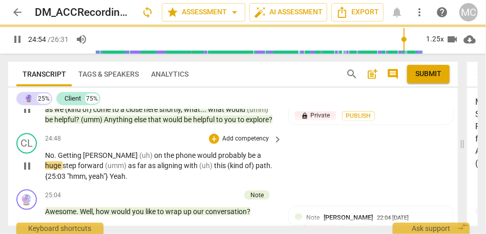
click at [108, 145] on div "24:48 + Add competency keyboard_arrow_right" at bounding box center [164, 139] width 238 height 11
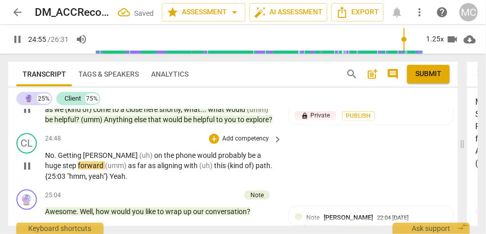
click at [75, 160] on span "Getting" at bounding box center [70, 155] width 25 height 8
type input "1493"
click at [154, 160] on span "on" at bounding box center [159, 155] width 10 height 8
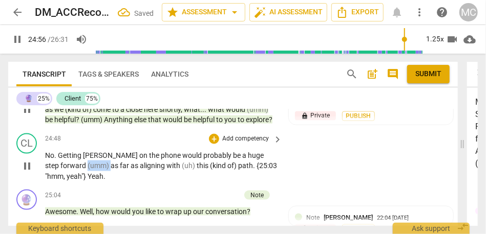
drag, startPoint x: 69, startPoint y: 187, endPoint x: 37, endPoint y: 186, distance: 31.2
click at [37, 186] on div "CL play_arrow pause 24:48 + Add competency keyboard_arrow_right No . Getting [P…" at bounding box center [232, 157] width 449 height 57
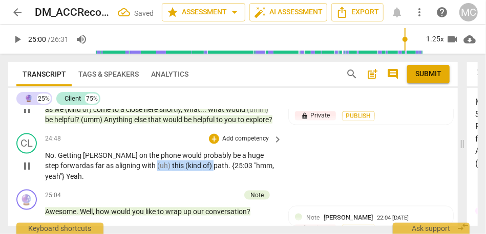
drag, startPoint x: 200, startPoint y: 189, endPoint x: 142, endPoint y: 189, distance: 57.8
click at [142, 182] on p "No . Getting [PERSON_NAME] on the phone would probably be a huge step forward a…" at bounding box center [161, 166] width 232 height 32
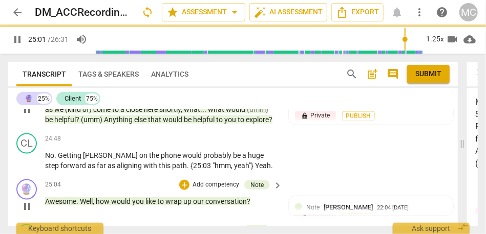
click at [333, 207] on div "🔮 play_arrow pause 25:04 + Add competency Note keyboard_arrow_right Awesome . W…" at bounding box center [232, 198] width 449 height 45
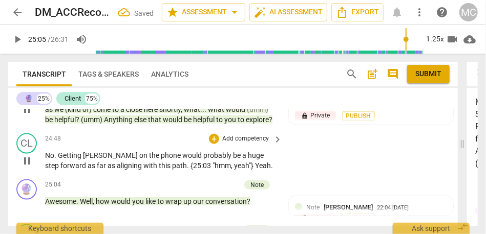
click at [237, 144] on p "Add competency" at bounding box center [245, 139] width 49 height 9
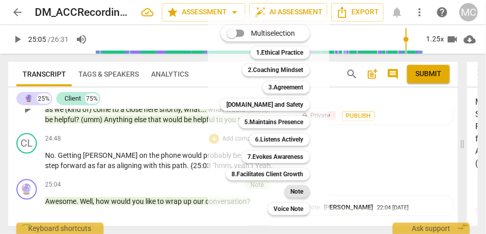
click at [291, 191] on b "Note" at bounding box center [297, 192] width 13 height 12
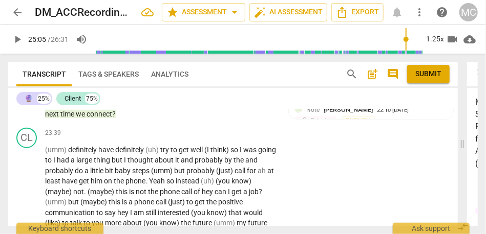
scroll to position [4750, 0]
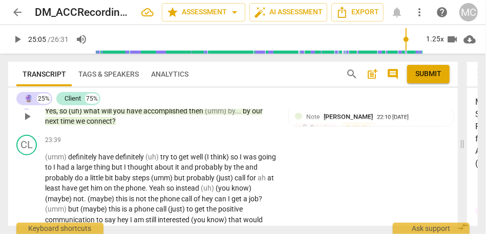
click at [99, 125] on span "connect" at bounding box center [99, 121] width 26 height 8
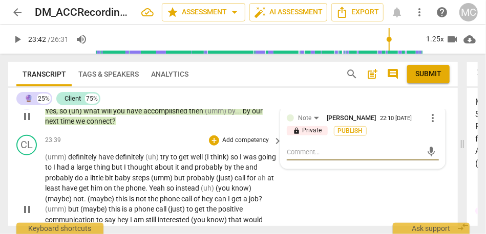
type input "1422"
drag, startPoint x: 70, startPoint y: 180, endPoint x: 35, endPoint y: 180, distance: 34.8
click at [35, 180] on div "CL play_arrow pause 23:39 + Add competency keyboard_arrow_right (umm) definitel…" at bounding box center [232, 201] width 449 height 141
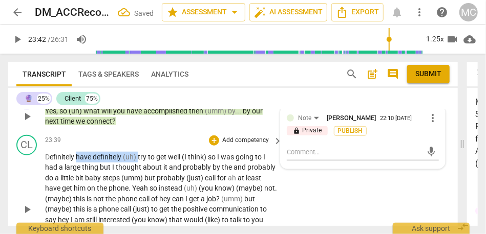
drag, startPoint x: 138, startPoint y: 179, endPoint x: 77, endPoint y: 178, distance: 60.4
click at [77, 178] on p "D efinitely have definitely (uh) try to get well (I think) so I was going to I …" at bounding box center [161, 210] width 232 height 116
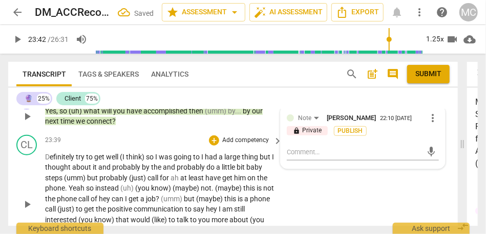
click at [92, 146] on div "23:39 + Add competency keyboard_arrow_right" at bounding box center [164, 140] width 238 height 11
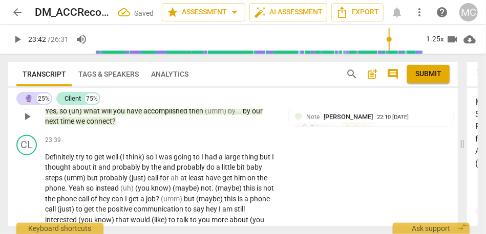
click at [64, 161] on span "Definitely" at bounding box center [60, 157] width 31 height 8
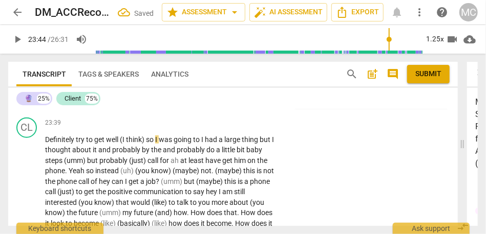
click at [109, 144] on span "well" at bounding box center [113, 140] width 14 height 8
type input "1424"
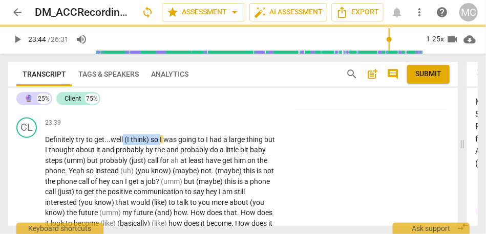
drag, startPoint x: 163, startPoint y: 160, endPoint x: 125, endPoint y: 159, distance: 37.9
click at [125, 159] on p "Definitely try to get... well (I think) so I was going to I had a large thing b…" at bounding box center [161, 187] width 232 height 105
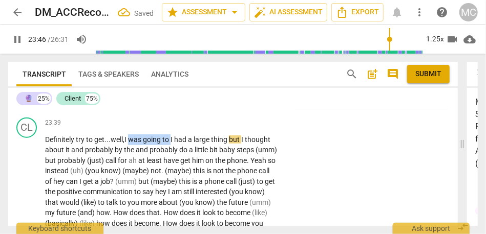
drag, startPoint x: 174, startPoint y: 160, endPoint x: 131, endPoint y: 159, distance: 43.0
click at [131, 159] on p "Definitely try to get... well, I was going to I had a large thing but I thought…" at bounding box center [161, 187] width 232 height 105
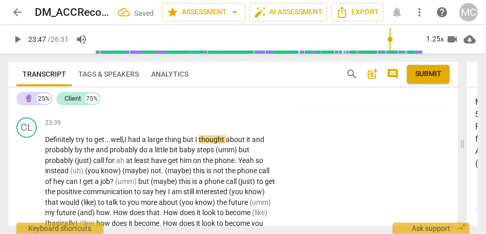
click at [131, 144] on span "had" at bounding box center [135, 140] width 14 height 8
click at [183, 144] on span "thing" at bounding box center [174, 140] width 18 height 8
click at [214, 144] on span "thought" at bounding box center [212, 140] width 27 height 8
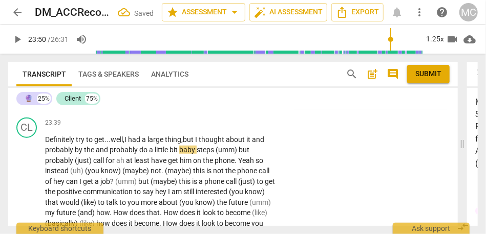
click at [256, 144] on span "and" at bounding box center [258, 140] width 12 height 8
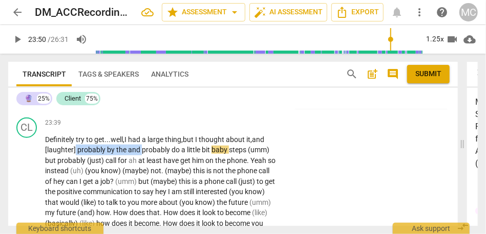
click at [143, 154] on span "probably" at bounding box center [157, 150] width 30 height 8
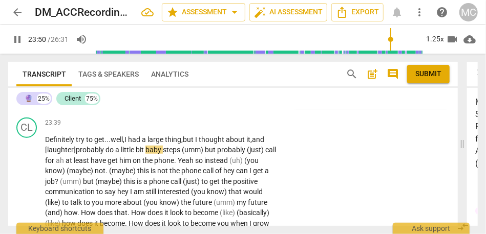
click at [125, 129] on div "23:39 + Add competency keyboard_arrow_right" at bounding box center [164, 123] width 238 height 11
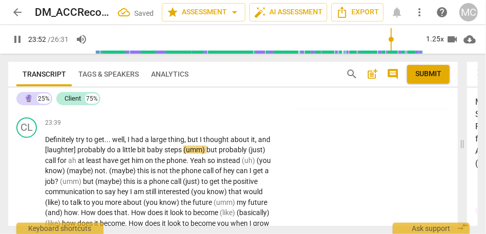
click at [89, 154] on span "probably" at bounding box center [92, 150] width 30 height 8
click at [206, 154] on span "(umm)" at bounding box center [194, 150] width 23 height 8
type input "1436"
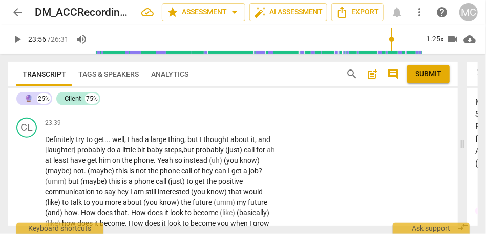
click at [247, 154] on span "call" at bounding box center [250, 150] width 12 height 8
click at [237, 154] on span "call" at bounding box center [231, 150] width 12 height 8
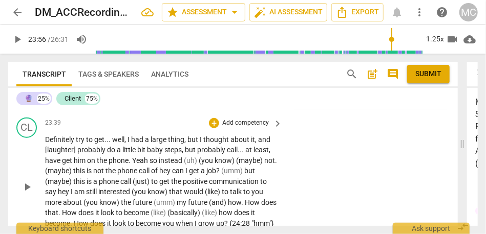
click at [325, 165] on div "CL play_arrow pause 23:39 + Add competency keyboard_arrow_right Definitely try …" at bounding box center [232, 179] width 449 height 130
click at [251, 154] on span "at" at bounding box center [249, 150] width 8 height 8
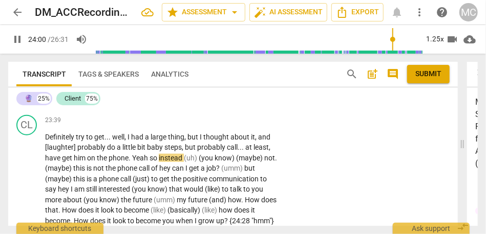
click at [118, 162] on span "phone" at bounding box center [118, 158] width 20 height 8
type input "1439"
click at [133, 162] on span "Yeah" at bounding box center [140, 158] width 17 height 8
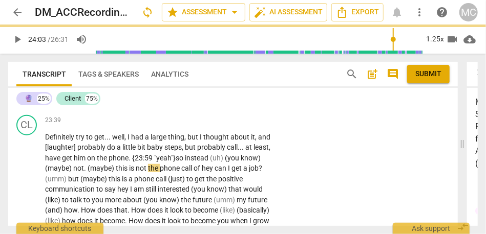
click at [185, 162] on span "so" at bounding box center [180, 158] width 9 height 8
drag, startPoint x: 202, startPoint y: 178, endPoint x: 267, endPoint y: 177, distance: 65.0
click at [267, 177] on p "Definitely try to get . . . well , I had a large thing , but I thought about it…" at bounding box center [161, 184] width 232 height 105
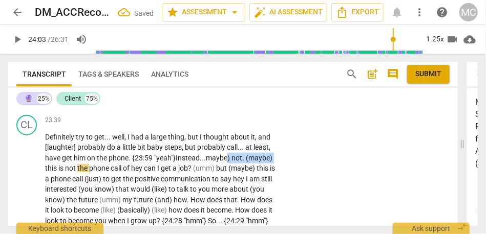
drag, startPoint x: 231, startPoint y: 178, endPoint x: 73, endPoint y: 193, distance: 158.8
click at [73, 193] on p "Definitely try to get . . . well , I had a large thing , but I thought about it…" at bounding box center [161, 179] width 232 height 95
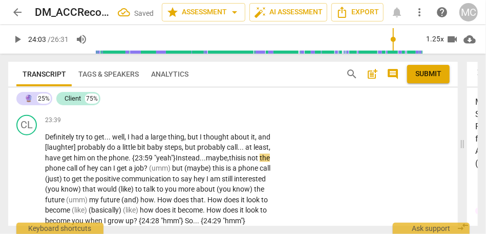
click at [312, 181] on div "CL play_arrow pause 23:39 + Add competency keyboard_arrow_right Definitely try …" at bounding box center [232, 171] width 449 height 120
click at [230, 162] on span "maybe" at bounding box center [219, 158] width 21 height 8
click at [255, 173] on p "Definitely try to get . . . well , I had a large thing , but I thought about it…" at bounding box center [161, 179] width 232 height 95
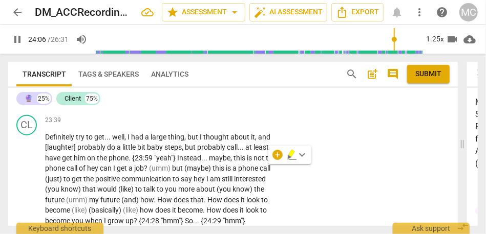
click at [255, 162] on span "not" at bounding box center [259, 158] width 12 height 8
click at [87, 172] on span "of" at bounding box center [83, 168] width 8 height 8
type input "1445"
click at [123, 172] on span "I" at bounding box center [121, 168] width 4 height 8
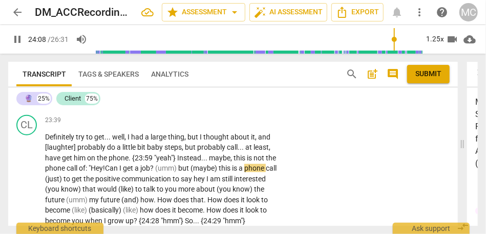
click at [123, 172] on span "I" at bounding box center [121, 168] width 4 height 8
click at [171, 172] on span "(umm)" at bounding box center [166, 168] width 23 height 8
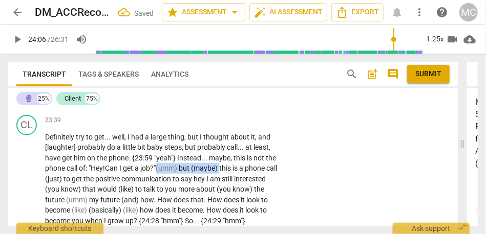
click at [232, 172] on span "this" at bounding box center [225, 168] width 13 height 8
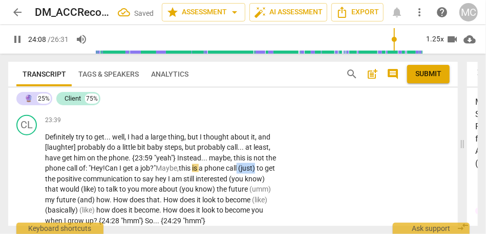
drag, startPoint x: 256, startPoint y: 191, endPoint x: 286, endPoint y: 190, distance: 29.2
click at [286, 190] on div "CL play_arrow pause 23:39 + Add competency keyboard_arrow_right Definitely try …" at bounding box center [232, 171] width 449 height 120
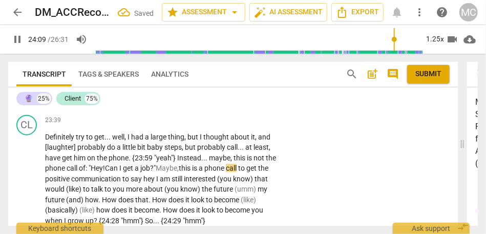
click at [291, 184] on div "CL play_arrow pause 23:39 + Add competency keyboard_arrow_right Definitely try …" at bounding box center [232, 171] width 449 height 120
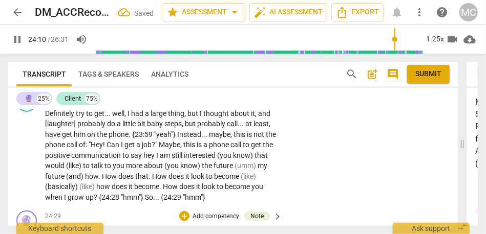
scroll to position [4796, 0]
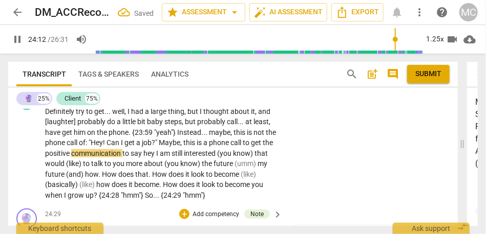
click at [243, 147] on span "call" at bounding box center [236, 143] width 12 height 8
click at [71, 158] on span "positive" at bounding box center [58, 153] width 26 height 8
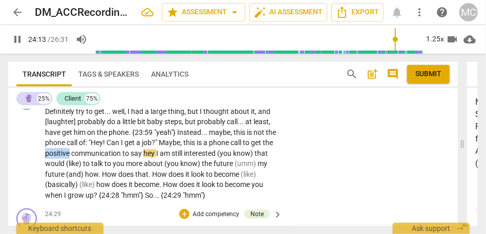
click at [71, 158] on span "positive" at bounding box center [58, 153] width 26 height 8
click at [156, 158] on span "hey" at bounding box center [149, 153] width 13 height 8
type input "1453"
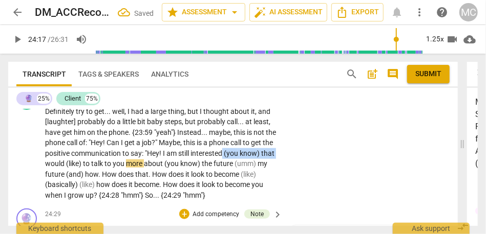
drag, startPoint x: 249, startPoint y: 176, endPoint x: 82, endPoint y: 181, distance: 167.4
click at [82, 181] on p "Definitely try to get . . . well , I had a large thing , but I thought about it…" at bounding box center [161, 153] width 232 height 95
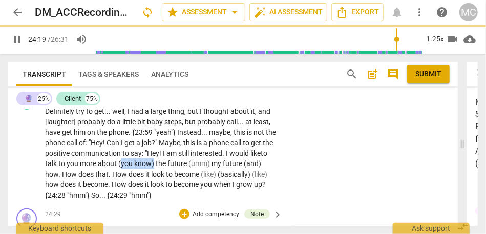
drag, startPoint x: 175, startPoint y: 184, endPoint x: 141, endPoint y: 184, distance: 33.8
click at [141, 184] on p "Definitely try to get . . . well , I had a large thing , but I thought about it…" at bounding box center [161, 153] width 232 height 95
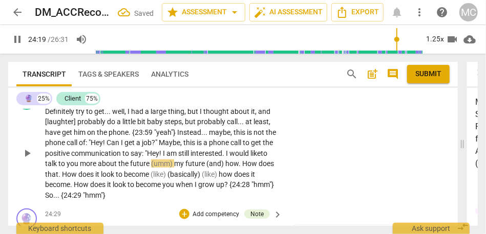
click at [297, 186] on div "CL play_arrow pause 23:39 + Add competency keyboard_arrow_right Definitely try …" at bounding box center [232, 145] width 449 height 120
type input "1461"
drag, startPoint x: 194, startPoint y: 185, endPoint x: 141, endPoint y: 179, distance: 54.1
click at [141, 179] on p "Definitely try to get . . . well , I had a large thing , but I thought about it…" at bounding box center [161, 153] width 232 height 95
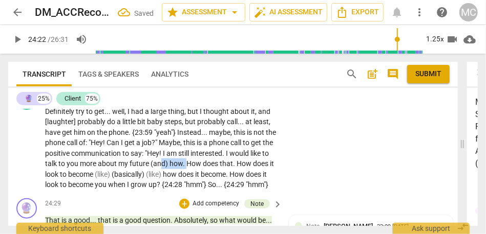
drag, startPoint x: 207, startPoint y: 185, endPoint x: 180, endPoint y: 185, distance: 27.1
click at [180, 185] on p "Definitely try to get . . . well , I had a large thing , but I thought about it…" at bounding box center [161, 148] width 232 height 84
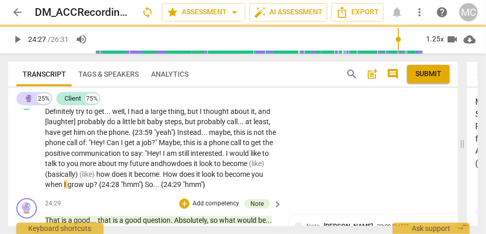
click at [118, 168] on span "about" at bounding box center [108, 164] width 20 height 8
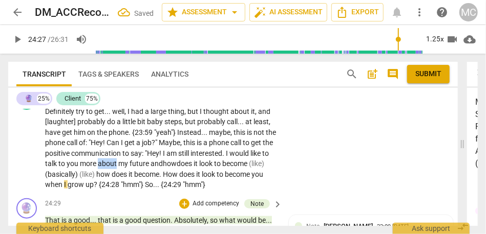
click at [118, 168] on span "about" at bounding box center [108, 164] width 20 height 8
click at [177, 168] on span "how" at bounding box center [170, 164] width 14 height 8
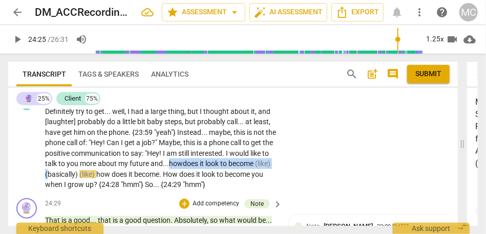
click at [79, 179] on span "(basically)" at bounding box center [62, 174] width 34 height 8
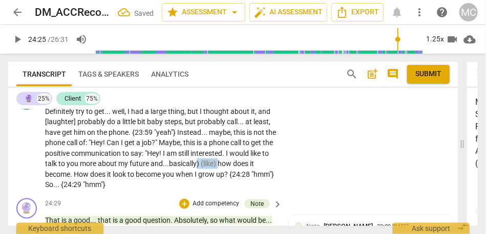
drag, startPoint x: 240, startPoint y: 182, endPoint x: 219, endPoint y: 182, distance: 21.5
click at [219, 182] on p "Definitely try to get . . . well , I had a large thing , but I thought about it…" at bounding box center [161, 148] width 232 height 84
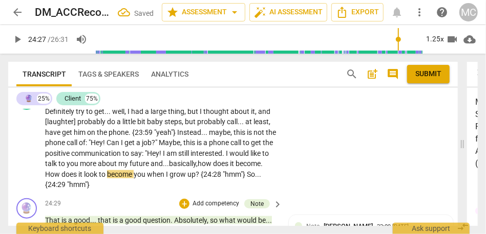
click at [260, 168] on span "." at bounding box center [261, 164] width 2 height 8
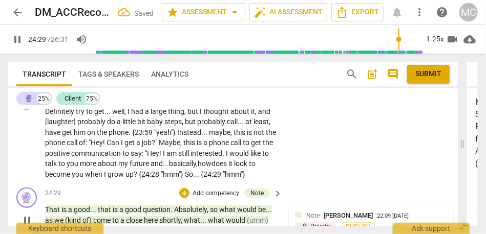
click at [234, 100] on p "Add competency" at bounding box center [245, 95] width 49 height 9
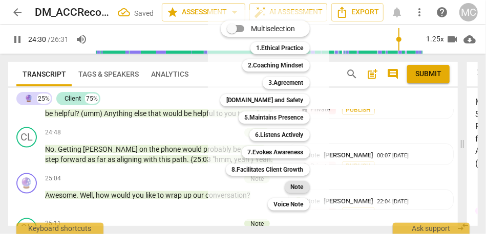
click at [307, 189] on div "Note" at bounding box center [297, 187] width 25 height 12
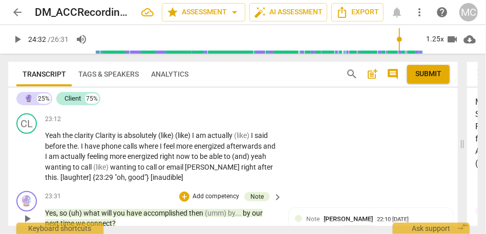
scroll to position [4644, 0]
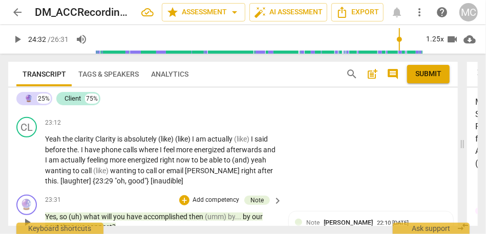
click at [62, 108] on span "you" at bounding box center [62, 104] width 12 height 8
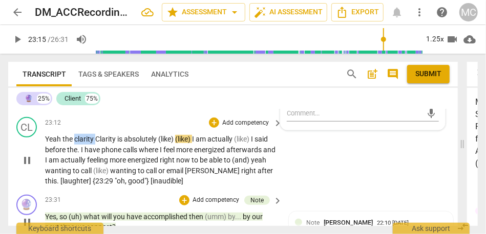
type input "1395"
drag, startPoint x: 96, startPoint y: 159, endPoint x: 60, endPoint y: 158, distance: 35.8
click at [60, 158] on p "Yeah the clarity Clarity is absolutely (like) (like) I am actually (like) I sai…" at bounding box center [161, 160] width 232 height 53
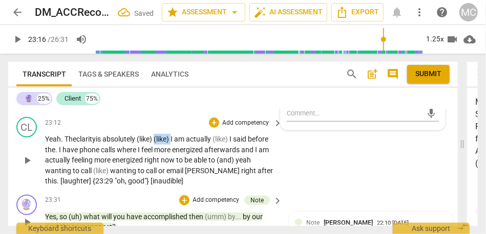
drag, startPoint x: 175, startPoint y: 160, endPoint x: 159, endPoint y: 160, distance: 16.4
click at [159, 143] on span "(like)" at bounding box center [162, 139] width 17 height 8
click at [161, 164] on span "right" at bounding box center [152, 160] width 16 height 8
drag, startPoint x: 177, startPoint y: 158, endPoint x: 139, endPoint y: 159, distance: 37.9
click at [139, 159] on p "Yeah. The clarity is absolutely (like) (like) I am actually (like) I said befor…" at bounding box center [161, 160] width 232 height 53
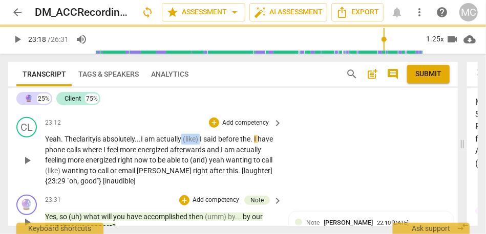
drag, startPoint x: 206, startPoint y: 160, endPoint x: 186, endPoint y: 159, distance: 19.5
click at [186, 159] on p "Yeah. The clarity is absolutely... I am actually (like) I said before the . I h…" at bounding box center [161, 160] width 232 height 53
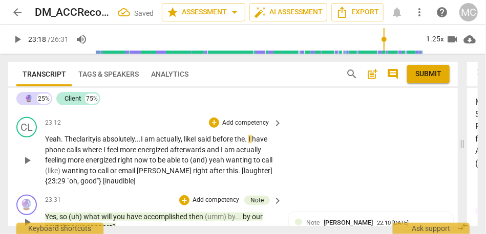
click at [194, 143] on span "actually, like" at bounding box center [175, 139] width 38 height 8
click at [243, 143] on span "the" at bounding box center [239, 139] width 10 height 8
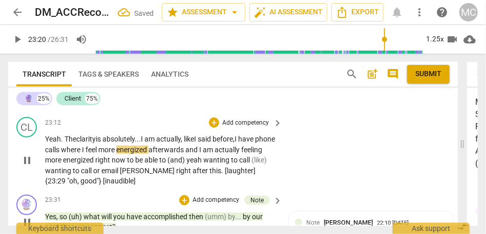
click at [255, 143] on span "have" at bounding box center [246, 139] width 17 height 8
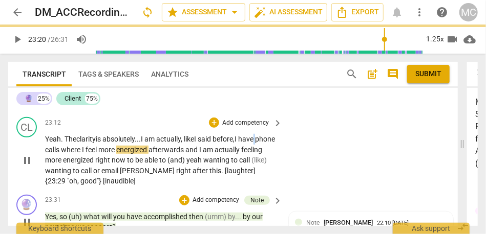
click at [255, 143] on span "have" at bounding box center [246, 139] width 17 height 8
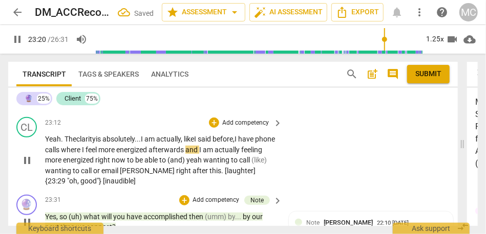
click at [203, 154] on span "I" at bounding box center [201, 150] width 4 height 8
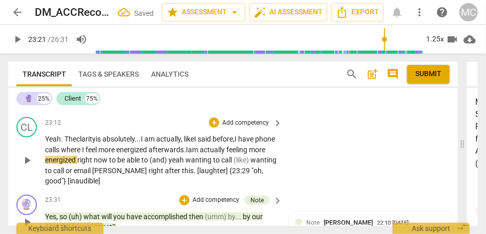
click at [200, 154] on span "am" at bounding box center [194, 150] width 12 height 8
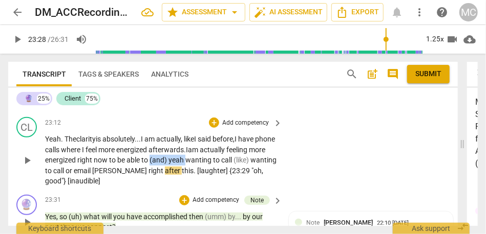
drag, startPoint x: 169, startPoint y: 181, endPoint x: 204, endPoint y: 181, distance: 34.8
click at [204, 181] on p "Yeah. The clarity is absolutely... I am actually, like I said before, I have ph…" at bounding box center [161, 160] width 232 height 53
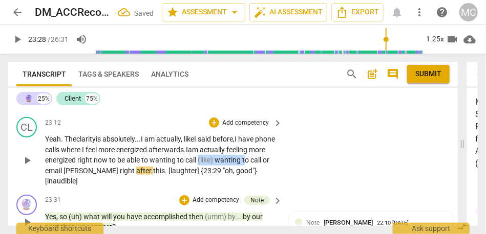
drag, startPoint x: 218, startPoint y: 181, endPoint x: 266, endPoint y: 184, distance: 48.7
click at [266, 184] on p "Yeah. The clarity is absolutely... I am actually, like I said before, I have ph…" at bounding box center [161, 160] width 232 height 53
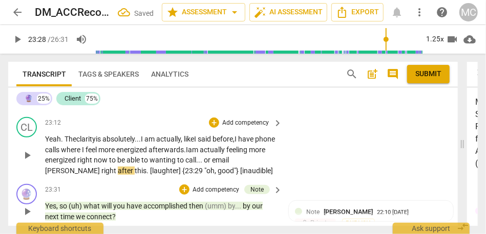
click at [331, 178] on div "CL play_arrow pause 23:12 + Add competency keyboard_arrow_right Yeah. The clari…" at bounding box center [232, 146] width 449 height 67
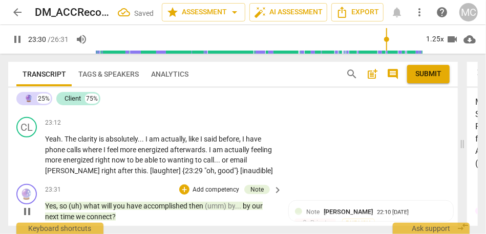
click at [238, 128] on p "Add competency" at bounding box center [245, 123] width 49 height 9
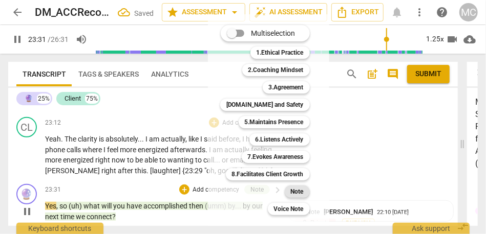
click at [298, 194] on b "Note" at bounding box center [297, 192] width 13 height 12
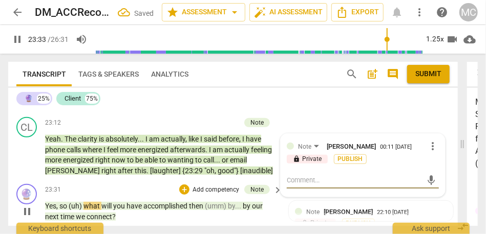
scroll to position [4683, 0]
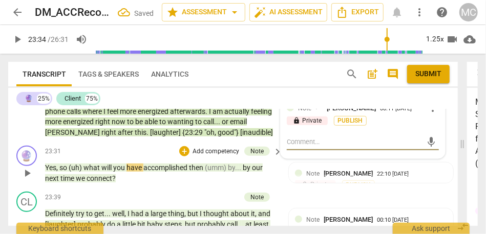
click at [182, 137] on span "{23:29" at bounding box center [193, 132] width 22 height 8
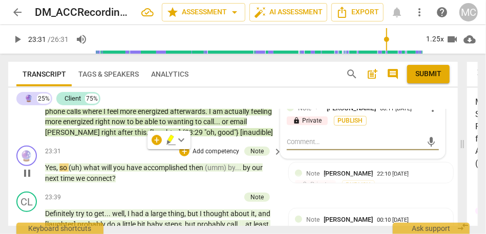
type input "1412"
click at [56, 172] on span "Yes" at bounding box center [50, 168] width 11 height 8
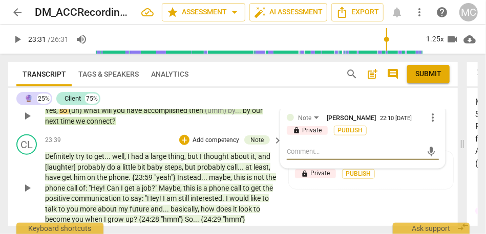
scroll to position [4739, 0]
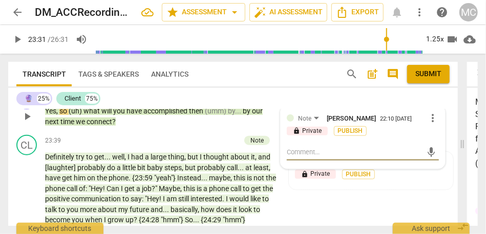
click at [53, 115] on span "Yes" at bounding box center [50, 111] width 11 height 8
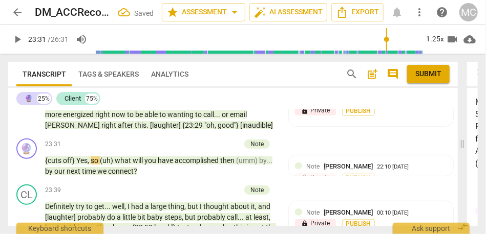
scroll to position [4689, 0]
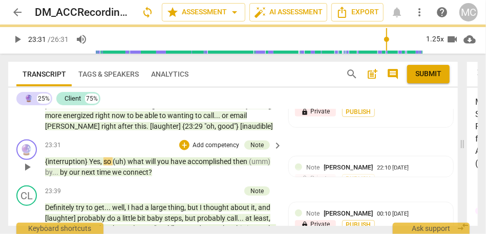
click at [167, 178] on p "{interruption} Yes , so (uh) what will you have accomplished then (umm) by . . …" at bounding box center [161, 167] width 232 height 21
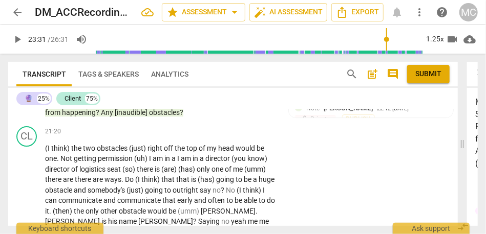
scroll to position [4231, 0]
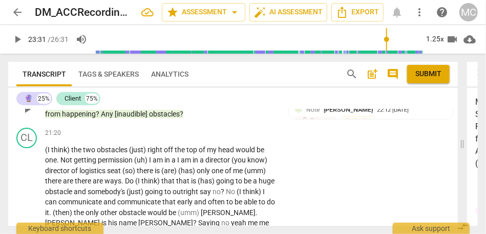
click at [156, 118] on span "obstacles" at bounding box center [164, 114] width 31 height 8
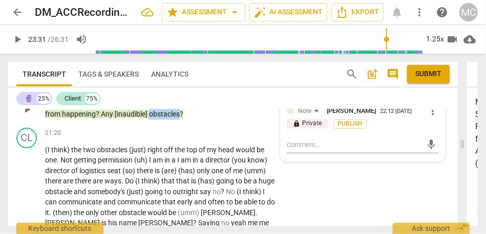
click at [156, 118] on span "obstacles" at bounding box center [164, 114] width 31 height 8
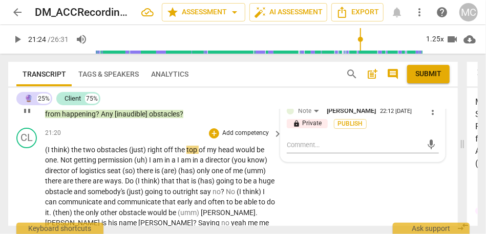
click at [50, 154] on span "(I" at bounding box center [48, 150] width 6 height 8
type input "1284"
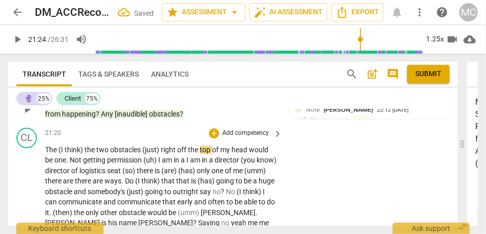
drag, startPoint x: 96, startPoint y: 178, endPoint x: 55, endPoint y: 178, distance: 40.9
click at [55, 154] on span "The" at bounding box center [51, 150] width 13 height 8
drag, startPoint x: 65, startPoint y: 182, endPoint x: 45, endPoint y: 182, distance: 20.5
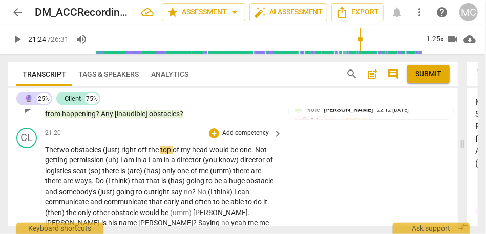
click at [124, 154] on span "right" at bounding box center [129, 150] width 16 height 8
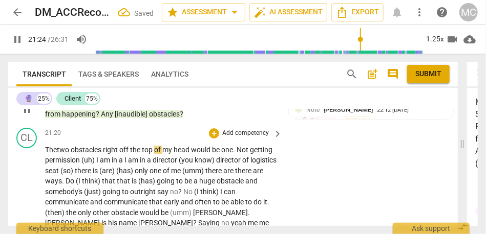
click at [105, 139] on div "21:20 + Add competency keyboard_arrow_right" at bounding box center [164, 133] width 238 height 11
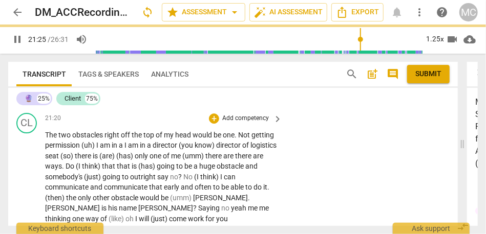
scroll to position [4247, 0]
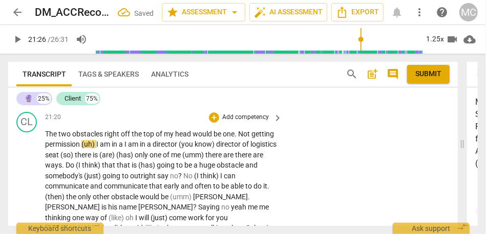
click at [223, 138] on span "be" at bounding box center [217, 134] width 9 height 8
type input "1287"
click at [232, 138] on span "One," at bounding box center [230, 134] width 14 height 8
click at [96, 148] on span "(uh)" at bounding box center [88, 144] width 15 height 8
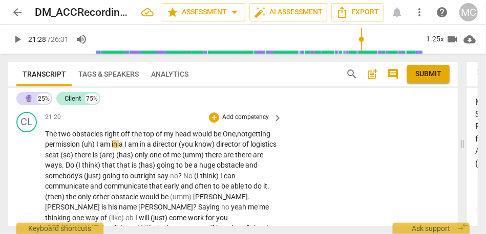
click at [81, 148] on span "permission" at bounding box center [63, 144] width 36 height 8
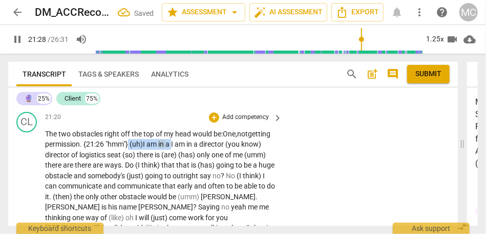
drag, startPoint x: 200, startPoint y: 175, endPoint x: 153, endPoint y: 173, distance: 47.1
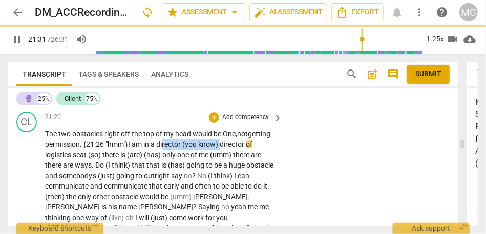
drag, startPoint x: 247, startPoint y: 176, endPoint x: 186, endPoint y: 176, distance: 61.4
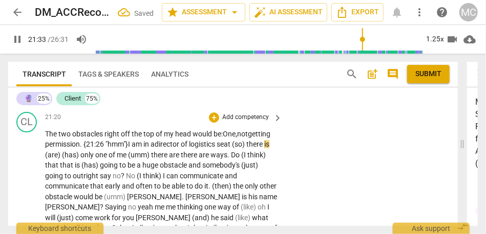
click at [232, 148] on span "seat" at bounding box center [223, 144] width 15 height 8
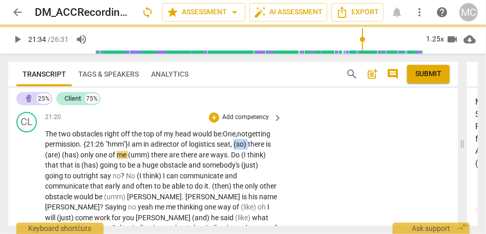
drag, startPoint x: 55, startPoint y: 187, endPoint x: 51, endPoint y: 177, distance: 10.4
click at [45, 185] on p "The two obstacles right off the top of my head would be: One, not getting permi…" at bounding box center [161, 234] width 232 height 210
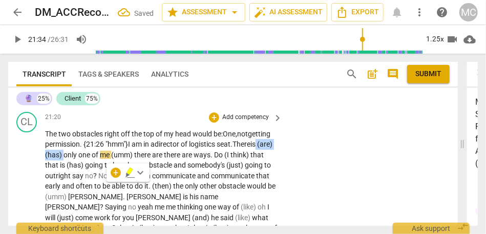
drag, startPoint x: 125, startPoint y: 188, endPoint x: 89, endPoint y: 180, distance: 36.6
click at [89, 180] on p "The two obstacles right off the top of my head would be: One, not getting permi…" at bounding box center [161, 234] width 232 height 210
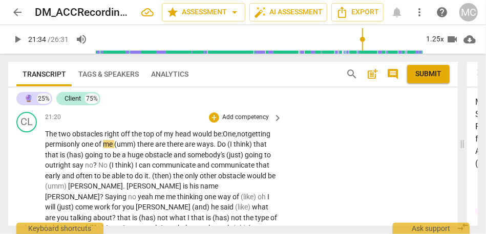
click at [245, 138] on span "not" at bounding box center [242, 134] width 11 height 8
click at [67, 148] on span "permis" at bounding box center [55, 144] width 21 height 8
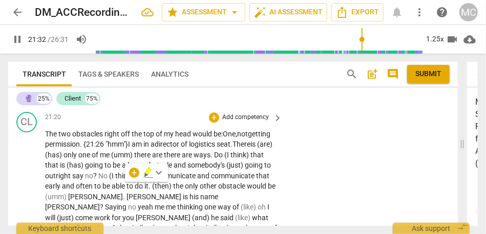
click at [257, 148] on span "(are)" at bounding box center [264, 144] width 15 height 8
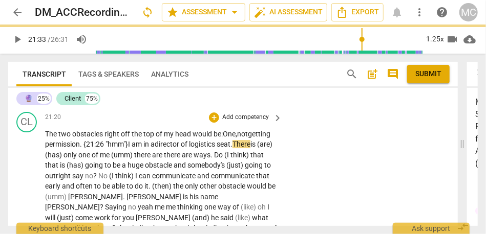
click at [77, 148] on span "permission. {21:26 "hmm"}" at bounding box center [86, 144] width 83 height 8
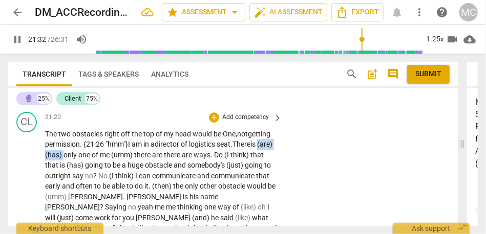
drag, startPoint x: 124, startPoint y: 187, endPoint x: 89, endPoint y: 187, distance: 34.8
click at [89, 187] on p "The two obstacles right off the top of my head would be: One, not getting permi…" at bounding box center [161, 234] width 232 height 210
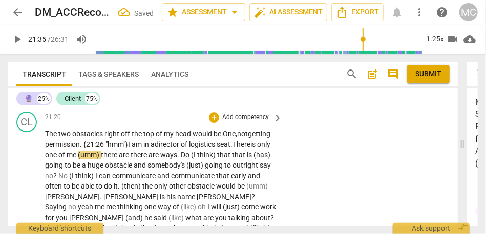
click at [58, 159] on span "one" at bounding box center [51, 155] width 13 height 8
click at [78, 159] on span "me" at bounding box center [72, 155] width 11 height 8
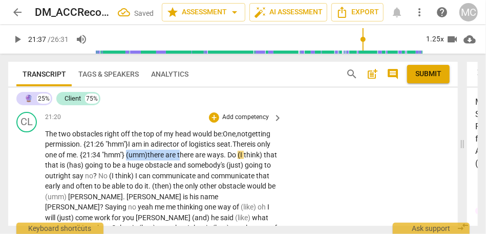
drag, startPoint x: 243, startPoint y: 187, endPoint x: 188, endPoint y: 189, distance: 54.3
click at [188, 189] on p "The two obstacles right off the top of my head would be: One, not getting permi…" at bounding box center [161, 234] width 232 height 210
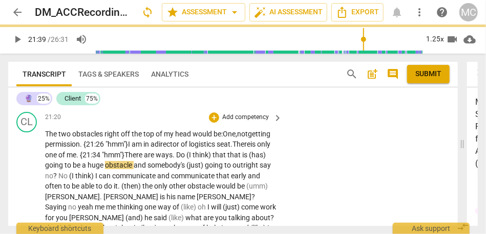
click at [192, 159] on span "(I" at bounding box center [189, 155] width 6 height 8
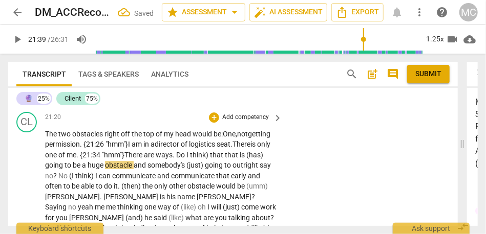
click at [210, 159] on span "think)" at bounding box center [200, 155] width 20 height 8
click at [186, 159] on span "Do" at bounding box center [181, 155] width 10 height 8
click at [207, 159] on span "that" at bounding box center [214, 155] width 15 height 8
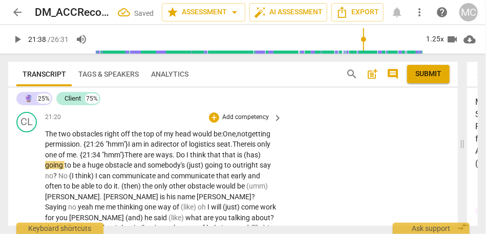
click at [222, 159] on span "that" at bounding box center [229, 155] width 15 height 8
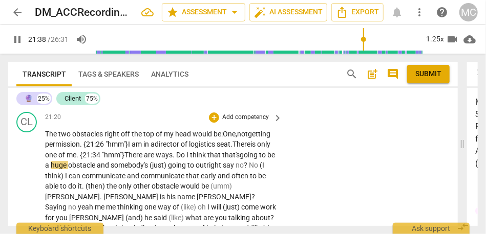
scroll to position [4273, 0]
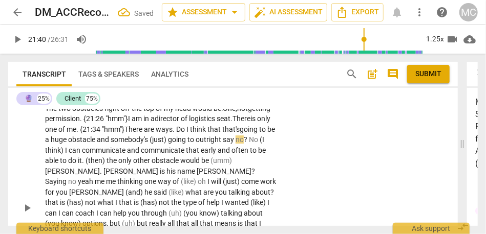
click at [149, 144] on span "somebody's" at bounding box center [130, 140] width 39 height 8
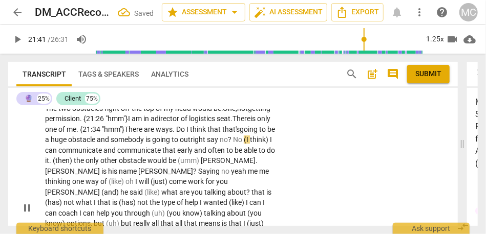
click at [220, 144] on span "no" at bounding box center [224, 140] width 8 height 8
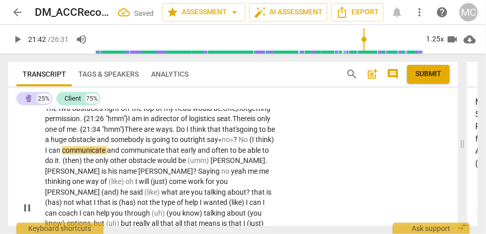
click at [49, 155] on span "I" at bounding box center [47, 150] width 4 height 8
click at [222, 144] on span "no»" at bounding box center [228, 140] width 12 height 8
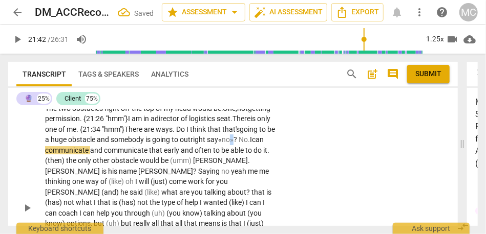
click at [222, 144] on span "no»" at bounding box center [228, 140] width 12 height 8
click at [252, 144] on span "can" at bounding box center [258, 140] width 12 height 8
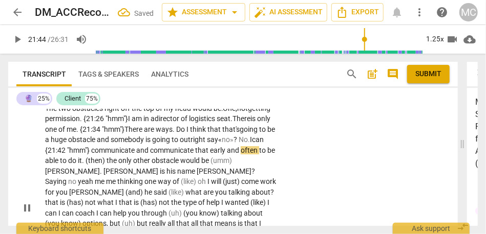
click at [136, 155] on span "communicate" at bounding box center [113, 150] width 45 height 8
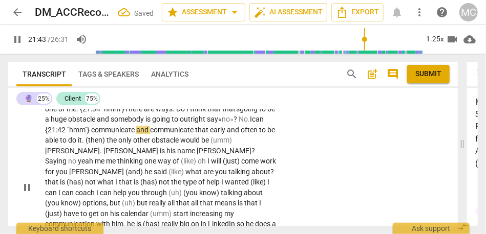
scroll to position [4295, 0]
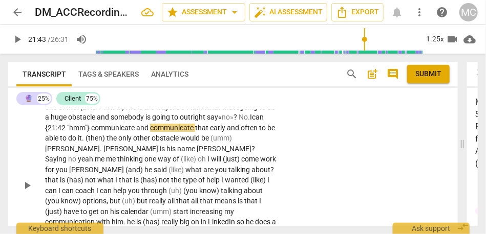
click at [136, 132] on span "communicate" at bounding box center [113, 128] width 45 height 8
click at [238, 121] on span "No." at bounding box center [243, 117] width 11 height 8
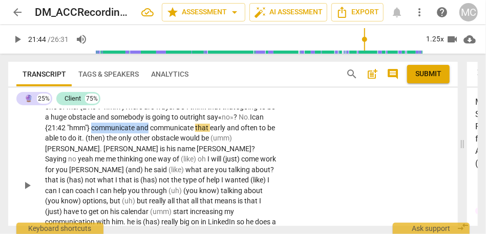
drag, startPoint x: 181, startPoint y: 160, endPoint x: 259, endPoint y: 158, distance: 78.3
click at [259, 158] on p "The two obstacles right off the top of my head would be: One, not getting permi…" at bounding box center [161, 186] width 232 height 210
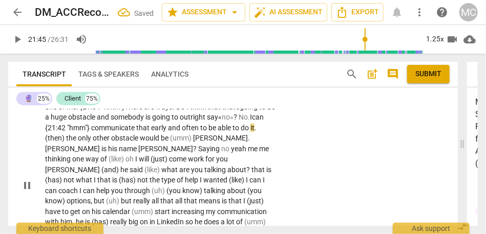
click at [168, 132] on span "early" at bounding box center [159, 128] width 17 height 8
click at [66, 142] on span "(then)" at bounding box center [55, 138] width 21 height 8
click at [82, 142] on span "the" at bounding box center [76, 138] width 12 height 8
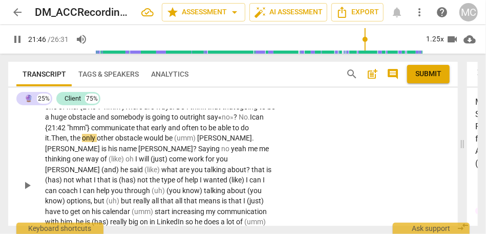
scroll to position [4286, 0]
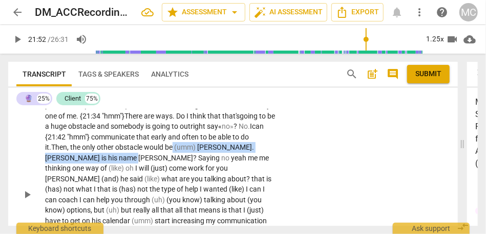
drag, startPoint x: 244, startPoint y: 181, endPoint x: 130, endPoint y: 190, distance: 114.5
click at [130, 190] on p "The two obstacles right off the top of my head would be: One, not getting permi…" at bounding box center [161, 195] width 232 height 210
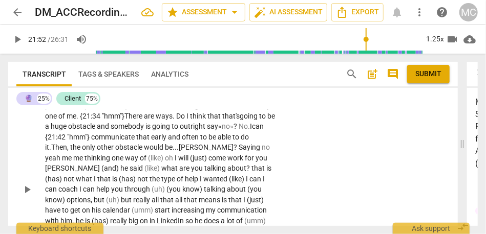
click at [238, 151] on span "Saying" at bounding box center [249, 147] width 23 height 8
click at [254, 151] on span "no" at bounding box center [258, 147] width 8 height 8
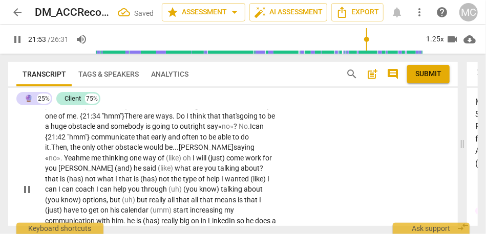
click at [179, 151] on span "[PERSON_NAME]" at bounding box center [206, 147] width 55 height 8
click at [294, 163] on div "CL play_arrow pause 21:20 + Add competency keyboard_arrow_right The two obstacl…" at bounding box center [232, 181] width 449 height 225
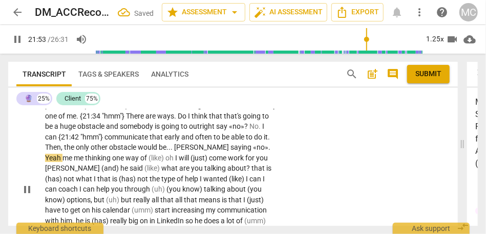
click at [249, 151] on span "saying" at bounding box center [241, 147] width 23 height 8
click at [253, 151] on span "«no»" at bounding box center [260, 147] width 15 height 8
click at [268, 151] on span "." at bounding box center [269, 147] width 2 height 8
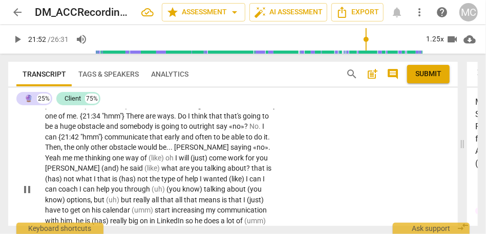
type input "1313"
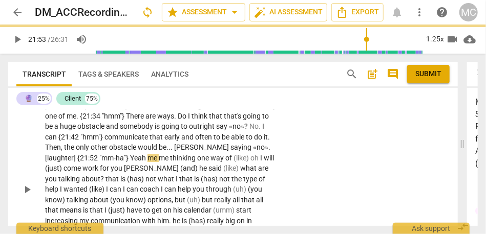
click at [143, 162] on span ". [laughter] {21:52 "mm-ha"}" at bounding box center [157, 152] width 225 height 19
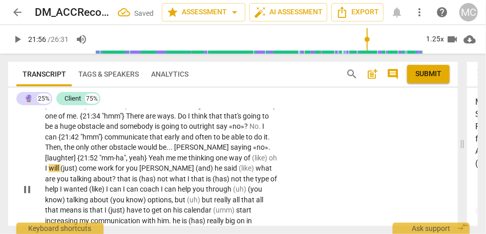
click at [243, 151] on span "saying" at bounding box center [241, 147] width 23 height 8
drag, startPoint x: 207, startPoint y: 187, endPoint x: 167, endPoint y: 186, distance: 39.9
click at [167, 186] on p "The two obstacles right off the top of my head would be : One , not getting per…" at bounding box center [161, 190] width 232 height 200
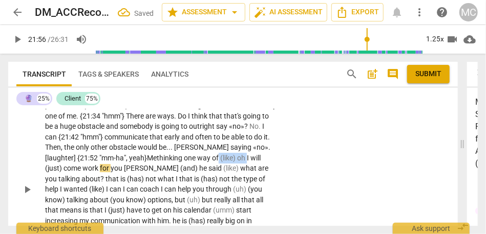
drag, startPoint x: 240, startPoint y: 188, endPoint x: 268, endPoint y: 188, distance: 28.7
click at [268, 188] on p "The two obstacles right off the top of my head would be : One , not getting per…" at bounding box center [161, 190] width 232 height 200
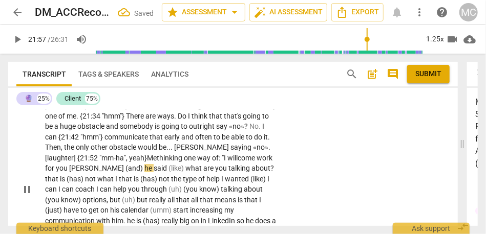
click at [119, 204] on p "The two obstacles right off the top of my head would be : One , not getting per…" at bounding box center [161, 190] width 232 height 200
click at [56, 172] on span "for" at bounding box center [50, 168] width 11 height 8
click at [142, 172] on span "(and)" at bounding box center [134, 168] width 19 height 8
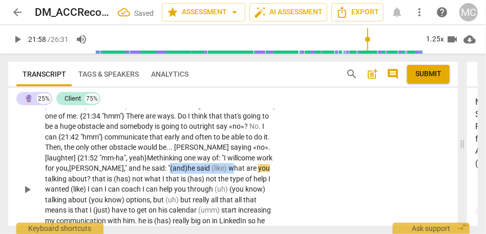
click at [246, 172] on span "what" at bounding box center [237, 168] width 18 height 8
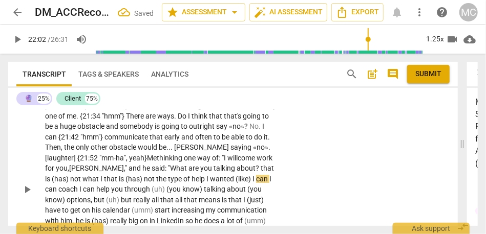
click at [236, 172] on span "talking" at bounding box center [224, 168] width 23 height 8
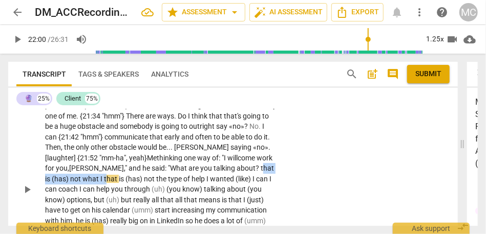
drag, startPoint x: 120, startPoint y: 209, endPoint x: 46, endPoint y: 213, distance: 74.3
click at [46, 213] on p "The two obstacles right off the top of my head would be : One , not getting per…" at bounding box center [161, 190] width 232 height 200
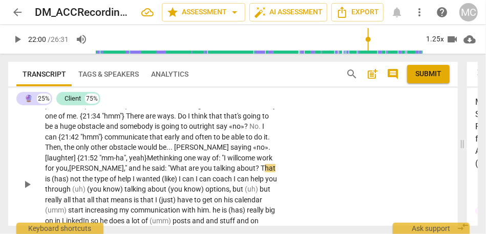
click at [262, 131] on span "I" at bounding box center [263, 126] width 2 height 8
click at [79, 162] on span ". [laughter] {21:52 "mm-ha", yeah} Me" at bounding box center [157, 152] width 225 height 19
click at [140, 162] on span ". [laughter] {21:52 "mm-ha", yeah} Me" at bounding box center [157, 152] width 225 height 19
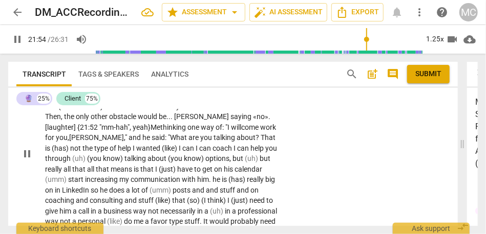
scroll to position [4317, 0]
click at [82, 152] on span "not" at bounding box center [76, 148] width 12 height 8
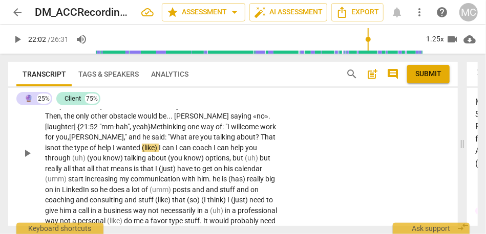
click at [50, 152] on span "is" at bounding box center [47, 148] width 5 height 8
click at [162, 152] on span "I" at bounding box center [161, 148] width 4 height 8
drag, startPoint x: 195, startPoint y: 179, endPoint x: 159, endPoint y: 179, distance: 36.3
click at [159, 179] on p "The two obstacles right off the top of my head would be : One , not getting per…" at bounding box center [161, 153] width 232 height 189
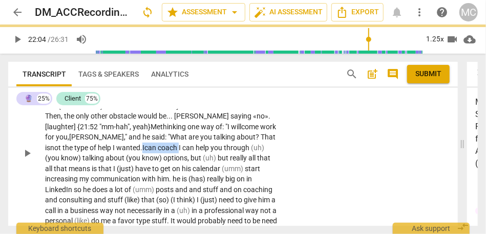
drag, startPoint x: 201, startPoint y: 180, endPoint x: 163, endPoint y: 179, distance: 37.9
click at [163, 179] on p "The two obstacles right off the top of my head would be : One , not getting per…" at bounding box center [161, 153] width 232 height 189
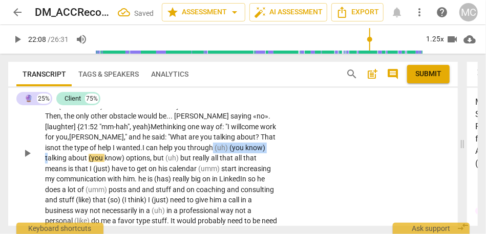
drag, startPoint x: 232, startPoint y: 179, endPoint x: 68, endPoint y: 190, distance: 164.6
click at [68, 190] on p "The two obstacles right off the top of my head would be : One , not getting per…" at bounding box center [161, 153] width 232 height 189
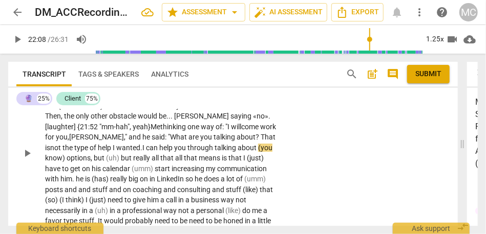
click at [116, 152] on span "I" at bounding box center [115, 148] width 4 height 8
click at [151, 131] on span ". [laughter] {21:52 "mm-hah", yeah} Me" at bounding box center [157, 121] width 225 height 19
click at [83, 131] on span ". [laughter] {21:52 "mm-hah", yeah} Me" at bounding box center [157, 121] width 225 height 19
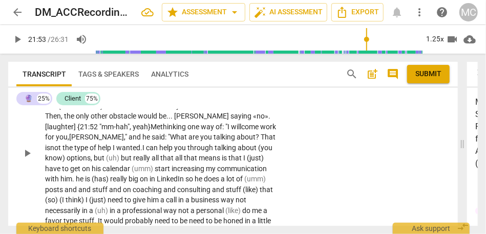
click at [151, 131] on span ". [laughter] {21:52 "mm-hah", yeah} Me" at bounding box center [157, 121] width 225 height 19
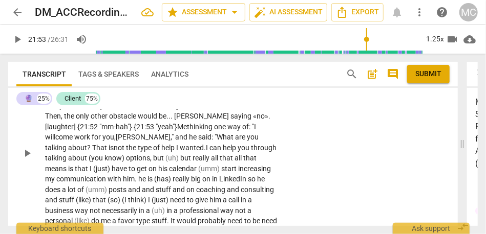
scroll to position [4342, 0]
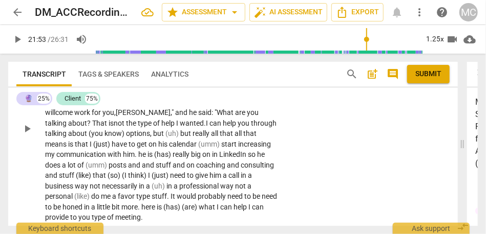
click at [235, 117] on span "are" at bounding box center [241, 112] width 12 height 8
click at [236, 138] on span "through t" at bounding box center [160, 128] width 231 height 19
click at [255, 138] on span "through t" at bounding box center [160, 128] width 231 height 19
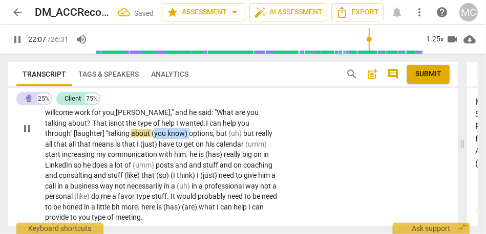
drag, startPoint x: 159, startPoint y: 165, endPoint x: 125, endPoint y: 163, distance: 33.8
click at [125, 163] on p "The two obstacles right off the top of my head would be : One , not getting per…" at bounding box center [161, 128] width 232 height 189
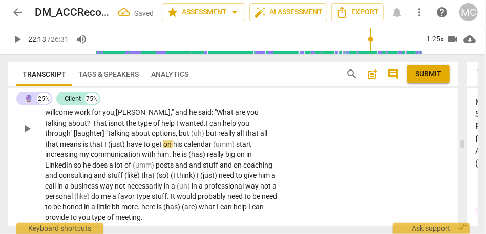
click at [179, 138] on span "but" at bounding box center [185, 133] width 12 height 8
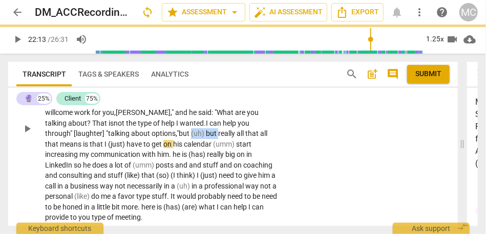
drag, startPoint x: 190, startPoint y: 167, endPoint x: 163, endPoint y: 165, distance: 26.7
click at [163, 166] on p "The two obstacles right off the top of my head would be : One , not getting per…" at bounding box center [161, 128] width 232 height 189
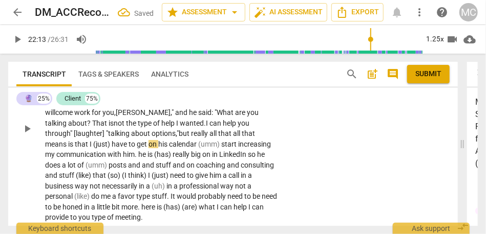
click at [209, 138] on span "all" at bounding box center [213, 133] width 9 height 8
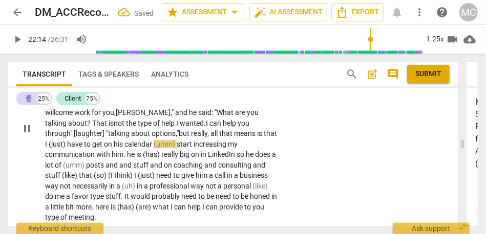
click at [219, 138] on span "that" at bounding box center [226, 133] width 15 height 8
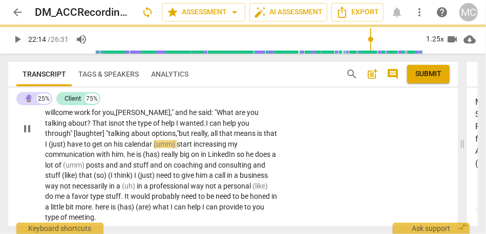
click at [219, 138] on span "that" at bounding box center [226, 133] width 15 height 8
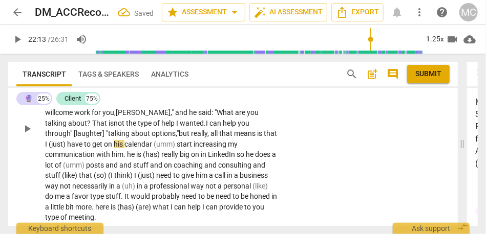
click at [264, 138] on span "that" at bounding box center [270, 133] width 13 height 8
drag, startPoint x: 255, startPoint y: 167, endPoint x: 281, endPoint y: 165, distance: 25.7
click at [281, 166] on div "The two obstacles right off the top of my head would be : One , not getting per…" at bounding box center [164, 128] width 238 height 189
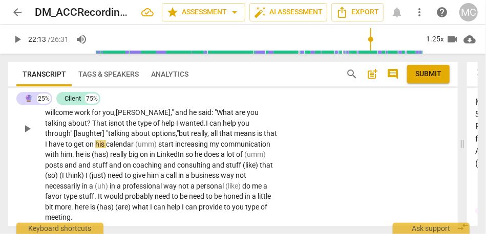
click at [299, 165] on div "CL play_arrow pause 21:20 + Add competency keyboard_arrow_right The two obstacl…" at bounding box center [232, 120] width 449 height 214
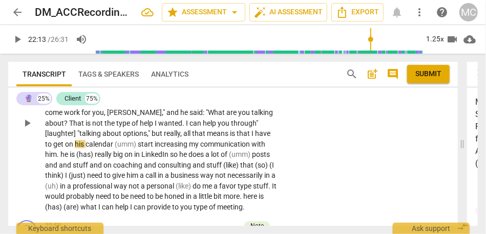
click at [120, 138] on span "about" at bounding box center [112, 133] width 20 height 8
click at [179, 138] on span "really" at bounding box center [172, 133] width 16 height 8
click at [97, 148] on span "calendar" at bounding box center [99, 144] width 29 height 8
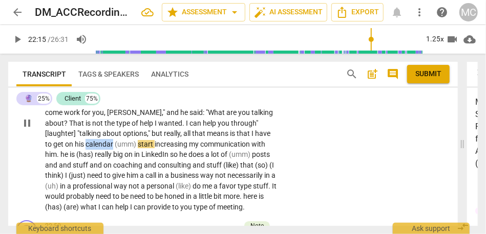
click at [97, 148] on span "calendar" at bounding box center [99, 144] width 29 height 8
click at [137, 148] on span "(umm)" at bounding box center [126, 144] width 23 height 8
type input "1334"
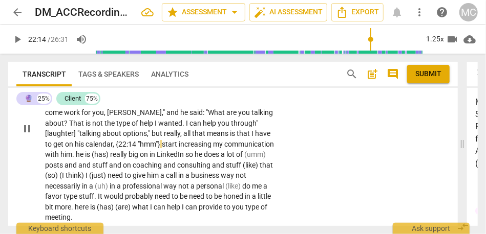
click at [157, 148] on span "calendar, {22:14 "hmm"}" at bounding box center [122, 144] width 75 height 8
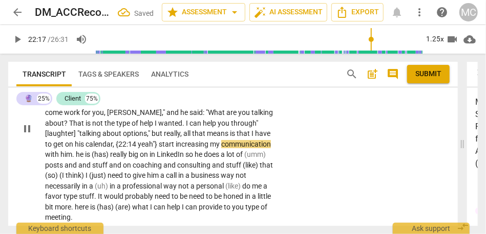
click at [116, 148] on span "calendar, {22:14 yeah"}" at bounding box center [121, 144] width 72 height 8
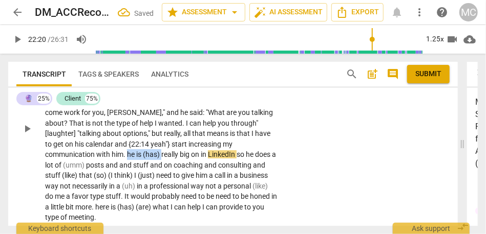
drag, startPoint x: 162, startPoint y: 187, endPoint x: 127, endPoint y: 184, distance: 34.9
click at [127, 184] on p "The two obstacles right off the top of my head would be : One , not getting per…" at bounding box center [161, 128] width 232 height 189
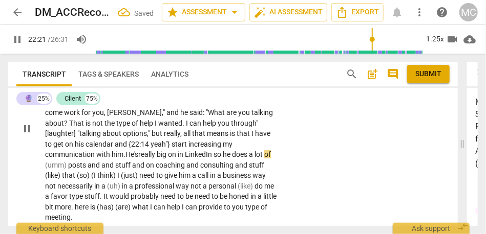
click at [168, 159] on span "big" at bounding box center [162, 154] width 11 height 8
click at [220, 159] on span "so" at bounding box center [217, 154] width 9 height 8
click at [77, 169] on span "posts" at bounding box center [77, 165] width 19 height 8
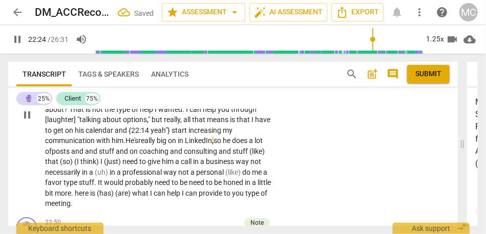
scroll to position [4359, 0]
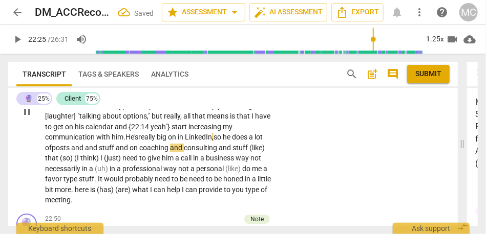
click at [141, 152] on span "coaching" at bounding box center [154, 148] width 31 height 8
click at [119, 152] on span "stuff about" at bounding box center [116, 148] width 34 height 8
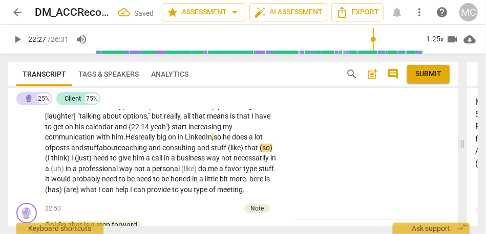
click at [211, 152] on span "and" at bounding box center [204, 148] width 14 height 8
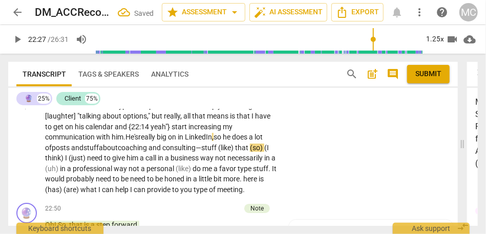
click at [232, 152] on span "(like)" at bounding box center [226, 148] width 17 height 8
click at [242, 152] on span "that" at bounding box center [239, 148] width 15 height 8
click at [162, 152] on span "and" at bounding box center [155, 148] width 14 height 8
click at [243, 152] on span "that" at bounding box center [235, 148] width 15 height 8
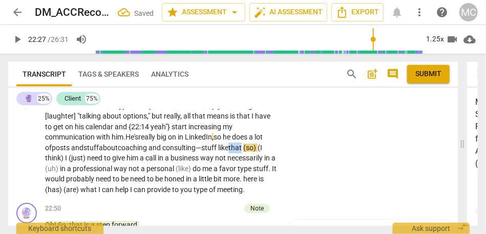
click at [243, 152] on span "that" at bounding box center [235, 148] width 15 height 8
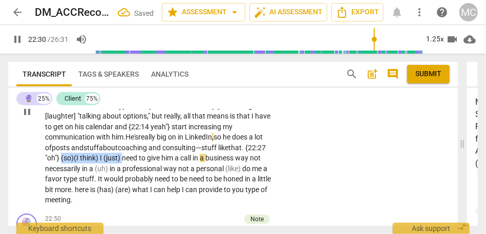
drag, startPoint x: 124, startPoint y: 189, endPoint x: 62, endPoint y: 189, distance: 62.4
click at [62, 189] on p "The two obstacles right off the top of my head would be : One , not getting per…" at bounding box center [161, 111] width 232 height 189
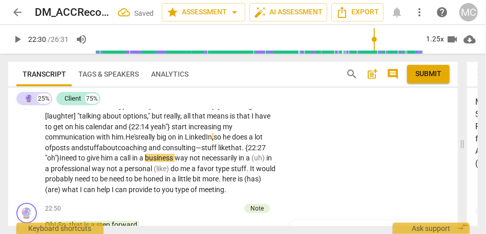
click at [69, 162] on span "need" at bounding box center [69, 158] width 17 height 8
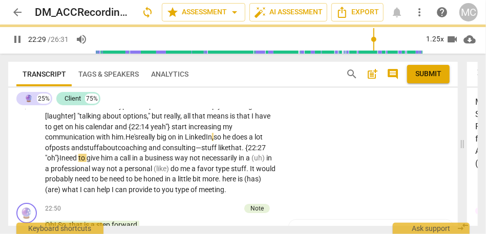
scroll to position [4375, 0]
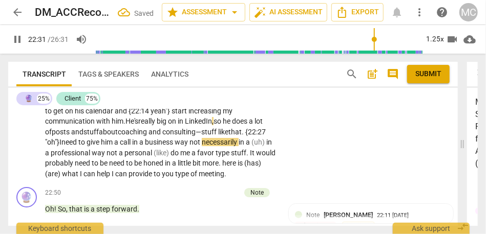
click at [196, 146] on span "not" at bounding box center [195, 142] width 12 height 8
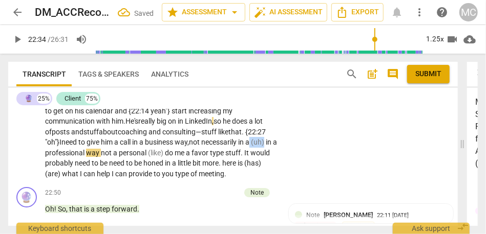
drag, startPoint x: 257, startPoint y: 175, endPoint x: 278, endPoint y: 175, distance: 21.5
click at [278, 175] on div "The two obstacles right off the top of my head would be : One , not getting per…" at bounding box center [164, 90] width 238 height 179
click at [197, 146] on span "not" at bounding box center [195, 142] width 12 height 8
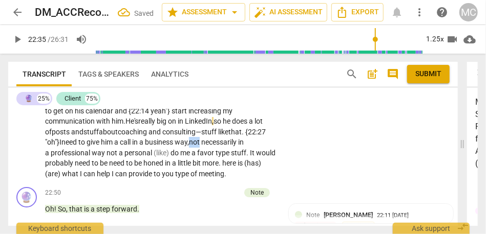
click at [197, 146] on span "not" at bounding box center [195, 142] width 12 height 8
click at [107, 157] on span "not" at bounding box center [112, 153] width 12 height 8
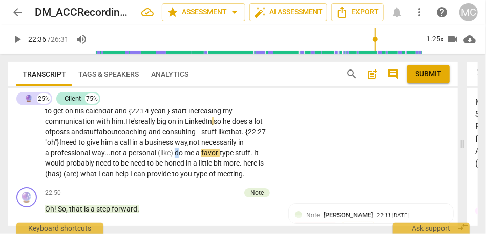
click at [178, 157] on span "do" at bounding box center [180, 153] width 10 height 8
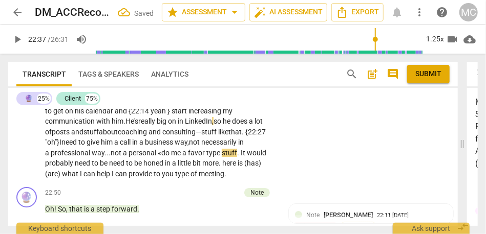
click at [207, 157] on span "type" at bounding box center [213, 153] width 15 height 8
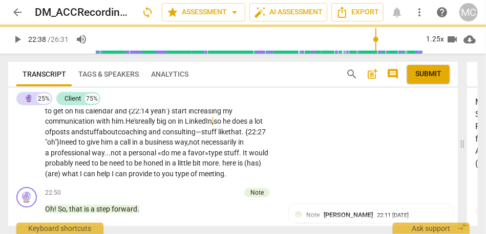
click at [264, 157] on span "would" at bounding box center [258, 153] width 19 height 8
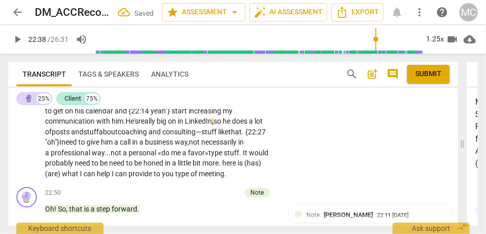
click at [72, 167] on span "probably" at bounding box center [60, 163] width 30 height 8
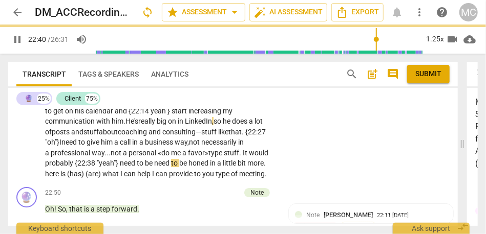
click at [155, 167] on span "need" at bounding box center [162, 163] width 17 height 8
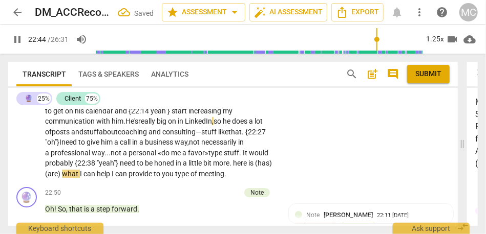
click at [238, 167] on span "here" at bounding box center [240, 163] width 15 height 8
click at [249, 167] on span "ere" at bounding box center [245, 163] width 11 height 8
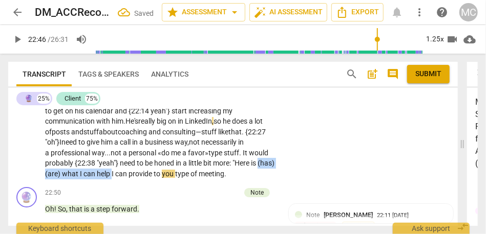
drag, startPoint x: 129, startPoint y: 206, endPoint x: 27, endPoint y: 204, distance: 102.4
click at [27, 184] on div "CL play_arrow pause 21:20 + Add competency keyboard_arrow_right The two obstacl…" at bounding box center [232, 82] width 449 height 204
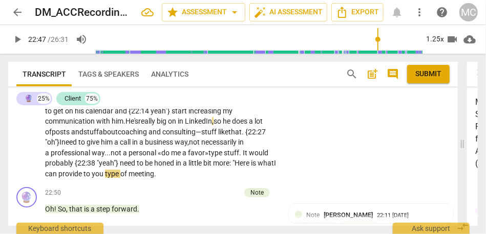
click at [128, 180] on p "The two obstacles right off the top of my head would be : One , not getting per…" at bounding box center [161, 90] width 232 height 179
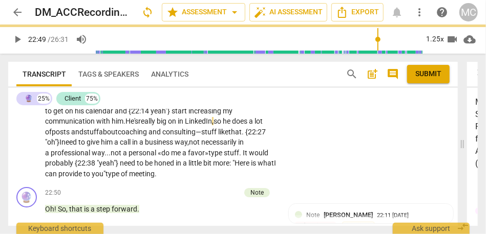
click at [237, 167] on span "H" at bounding box center [236, 163] width 5 height 8
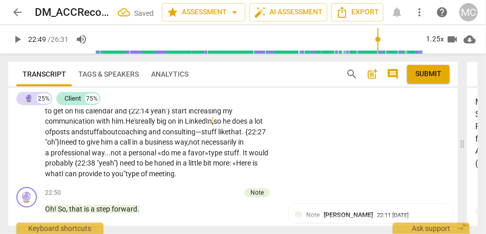
click at [128, 178] on span "type" at bounding box center [132, 174] width 15 height 8
click at [145, 157] on span "personal «" at bounding box center [144, 153] width 33 height 8
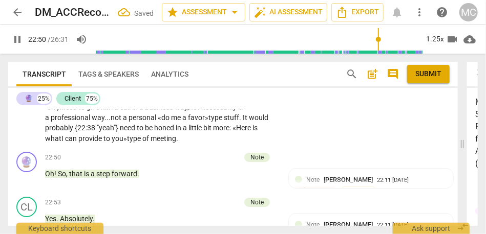
scroll to position [4421, 0]
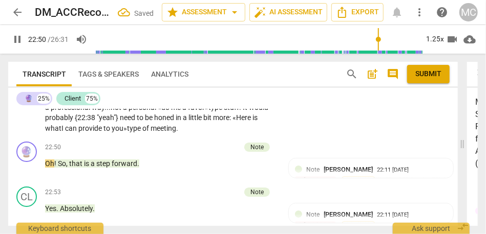
click at [309, 138] on div "CL play_arrow pause 21:20 + Add competency keyboard_arrow_right The two obstacl…" at bounding box center [232, 36] width 449 height 204
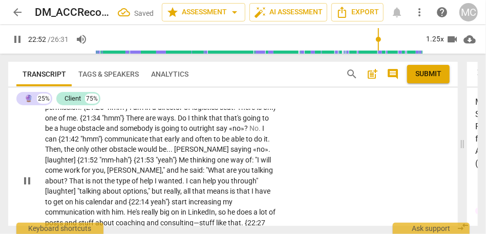
scroll to position [4270, 0]
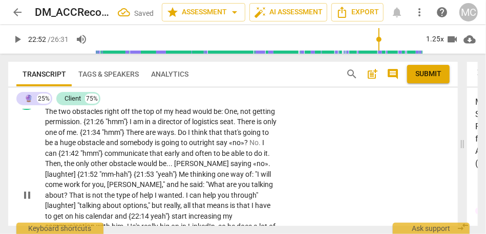
click at [246, 100] on p "Add competency" at bounding box center [245, 95] width 49 height 9
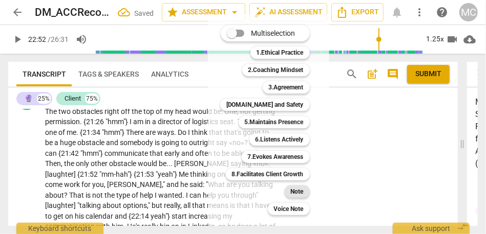
click at [303, 192] on div "Note" at bounding box center [297, 192] width 25 height 12
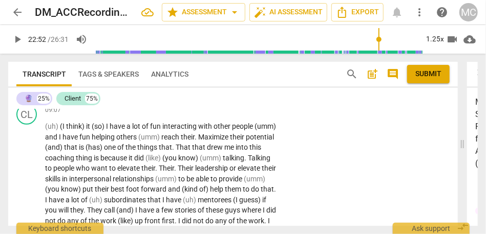
scroll to position [1720, 0]
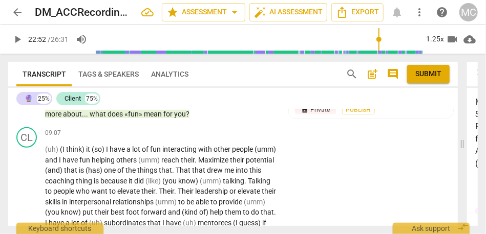
click at [174, 118] on span "for" at bounding box center [168, 114] width 11 height 8
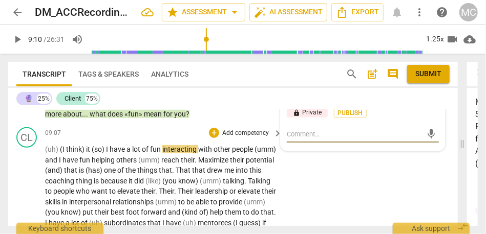
click at [49, 154] on span "(uh)" at bounding box center [52, 149] width 15 height 8
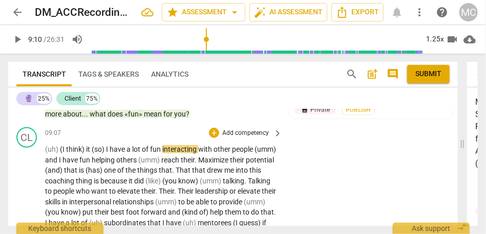
type input "551"
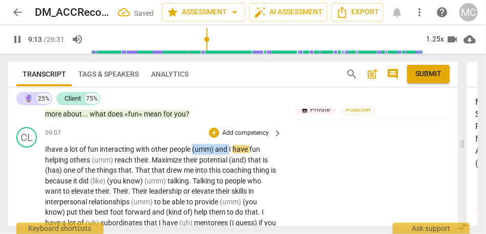
drag, startPoint x: 230, startPoint y: 171, endPoint x: 193, endPoint y: 170, distance: 36.9
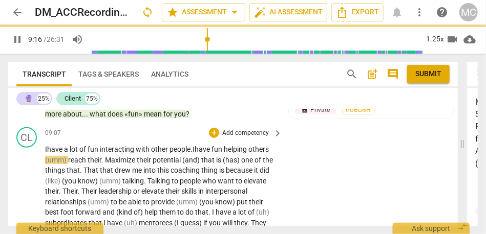
click at [69, 164] on span "reach" at bounding box center [77, 160] width 19 height 8
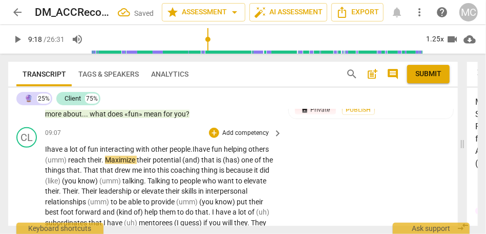
click at [106, 164] on span "Maximize" at bounding box center [121, 160] width 32 height 8
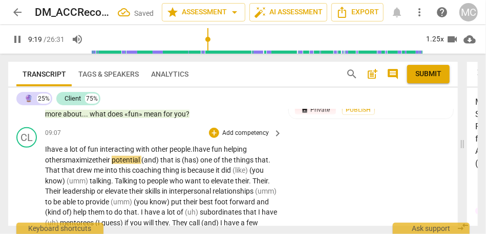
scroll to position [1740, 0]
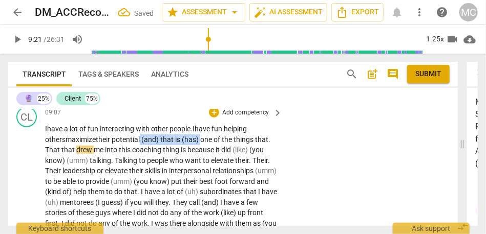
drag, startPoint x: 204, startPoint y: 160, endPoint x: 143, endPoint y: 159, distance: 60.9
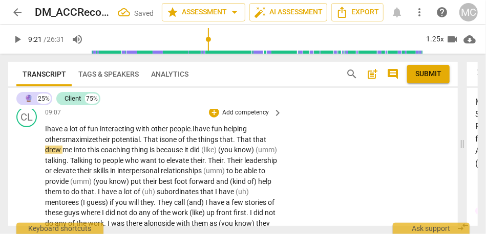
click at [176, 144] on span "one" at bounding box center [171, 140] width 13 height 8
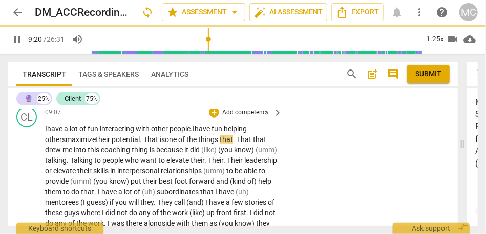
click at [243, 144] on span "That" at bounding box center [244, 140] width 16 height 8
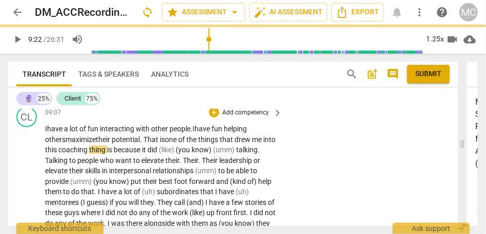
click at [252, 144] on span "drew" at bounding box center [242, 140] width 17 height 8
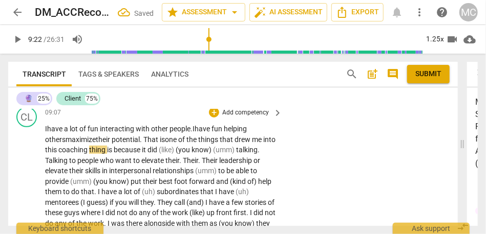
click at [252, 144] on span "drew" at bounding box center [242, 140] width 17 height 8
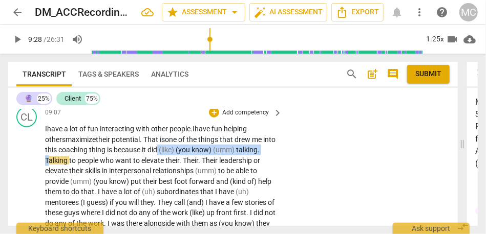
drag, startPoint x: 172, startPoint y: 171, endPoint x: 73, endPoint y: 182, distance: 99.9
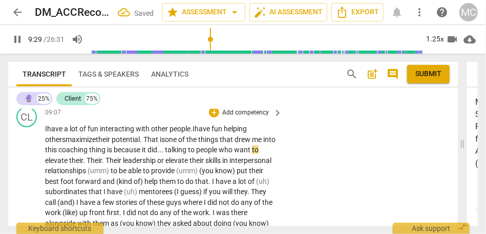
click at [107, 165] on span "Their" at bounding box center [113, 161] width 17 height 8
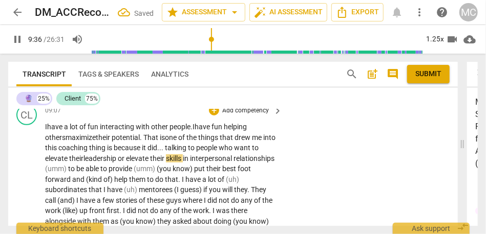
scroll to position [1752, 0]
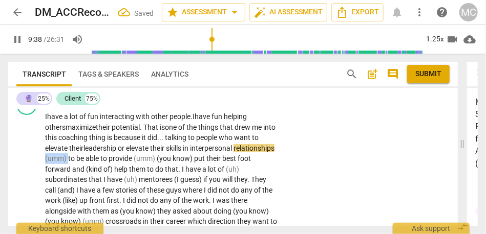
drag, startPoint x: 111, startPoint y: 181, endPoint x: 86, endPoint y: 180, distance: 24.1
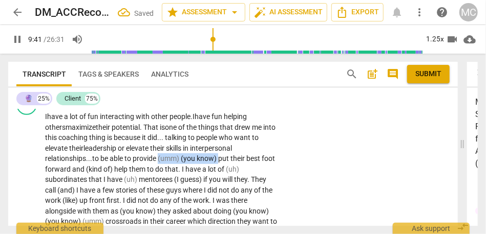
drag, startPoint x: 220, startPoint y: 181, endPoint x: 160, endPoint y: 180, distance: 59.9
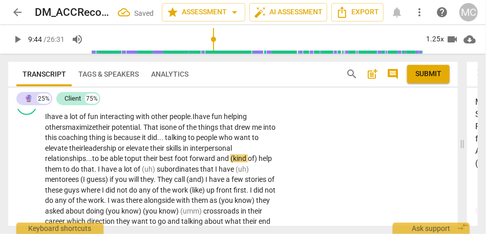
click at [157, 163] on span "their" at bounding box center [151, 159] width 16 height 8
drag, startPoint x: 237, startPoint y: 180, endPoint x: 283, endPoint y: 176, distance: 46.3
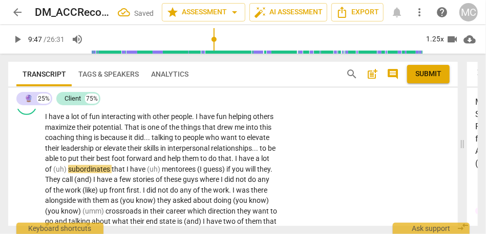
click at [78, 173] on span "subordinates" at bounding box center [90, 169] width 44 height 8
type input "588"
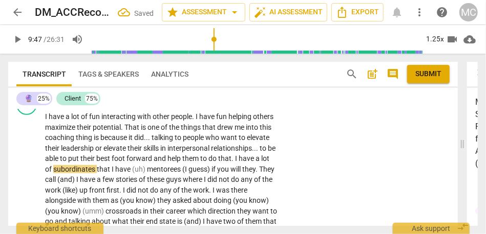
click at [165, 163] on span "and" at bounding box center [161, 159] width 14 height 8
click at [154, 163] on span "forward" at bounding box center [139, 159] width 27 height 8
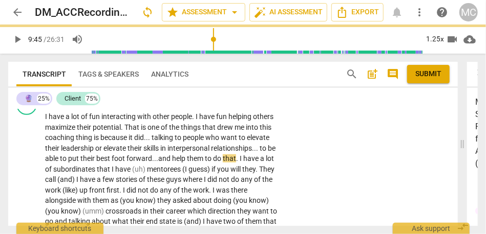
click at [243, 163] on span "I" at bounding box center [242, 159] width 4 height 8
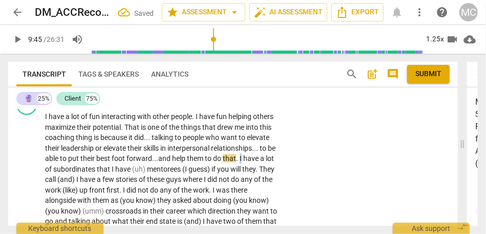
click at [243, 163] on span "I" at bounding box center [242, 159] width 4 height 8
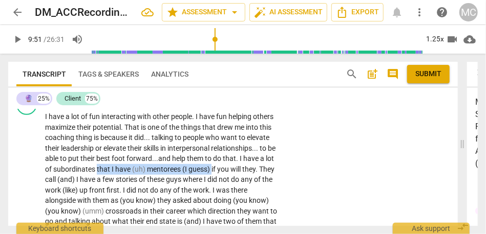
drag, startPoint x: 106, startPoint y: 190, endPoint x: 221, endPoint y: 192, distance: 114.6
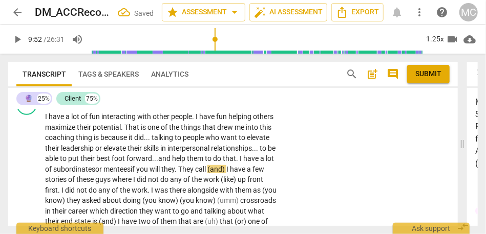
click at [161, 173] on span "will" at bounding box center [155, 169] width 12 height 8
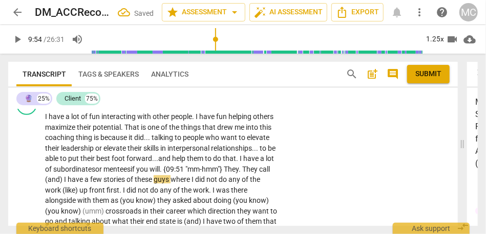
click at [238, 173] on span "They" at bounding box center [231, 169] width 15 height 8
click at [166, 173] on span "will. {09:51 "mm-hmm"}" at bounding box center [186, 169] width 74 height 8
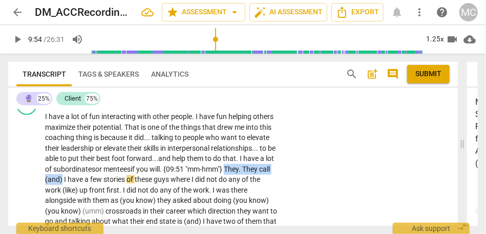
drag, startPoint x: 92, startPoint y: 201, endPoint x: 242, endPoint y: 189, distance: 150.4
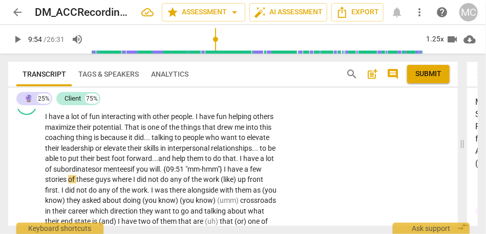
click at [247, 173] on span "have" at bounding box center [238, 169] width 17 height 8
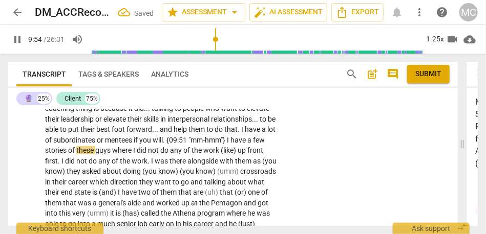
scroll to position [1790, 0]
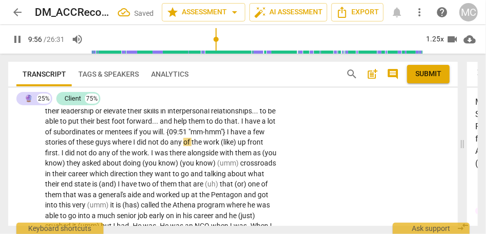
click at [137, 146] on span "I" at bounding box center [135, 142] width 4 height 8
click at [183, 146] on span "any" at bounding box center [176, 142] width 13 height 8
type input "598"
click at [221, 146] on span "work" at bounding box center [211, 142] width 17 height 8
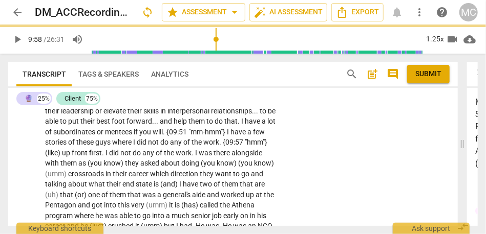
type input "598"
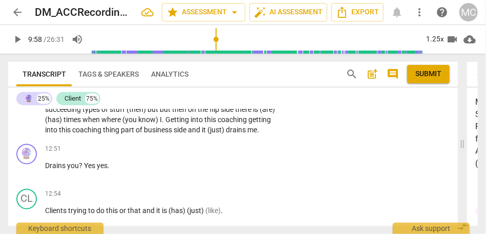
scroll to position [2193, 0]
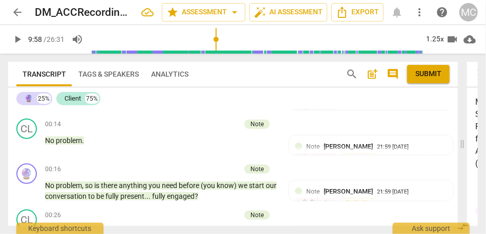
scroll to position [0, 0]
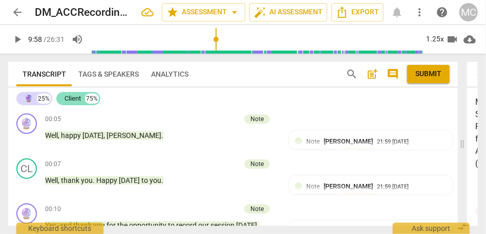
click at [71, 97] on div "Client" at bounding box center [72, 99] width 16 height 10
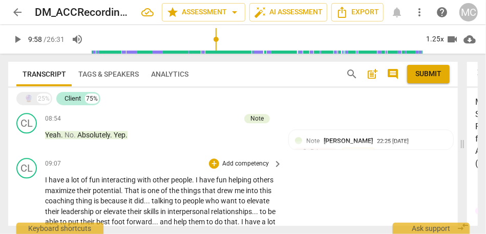
scroll to position [957, 0]
click at [153, 184] on span "other" at bounding box center [162, 180] width 18 height 8
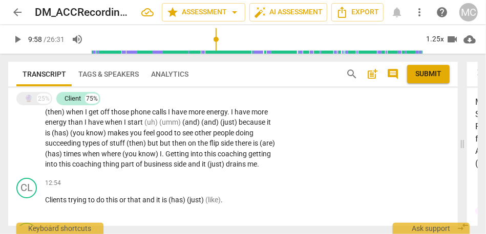
scroll to position [1415, 0]
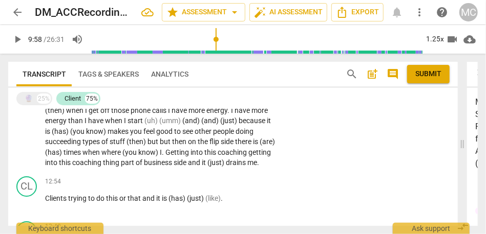
click at [144, 167] on span "of" at bounding box center [140, 163] width 8 height 8
paste p
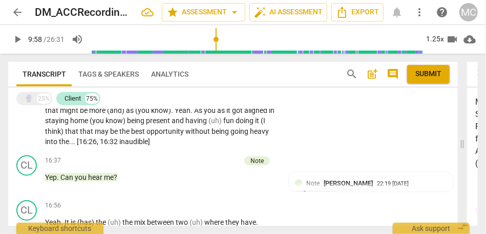
scroll to position [1815, 0]
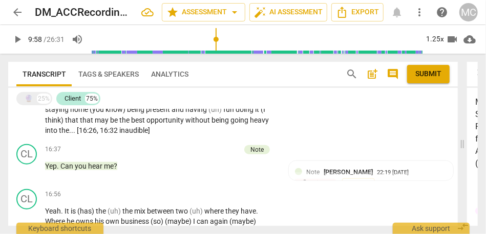
click at [59, 135] on span "into" at bounding box center [52, 130] width 14 height 8
paste p
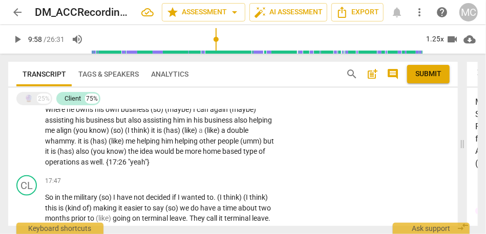
scroll to position [1926, 0]
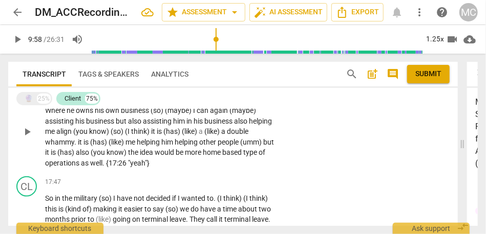
click at [90, 167] on span "as" at bounding box center [85, 163] width 9 height 8
paste p
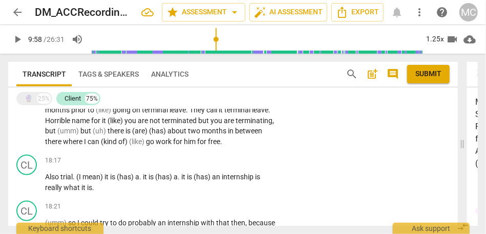
scroll to position [2036, 0]
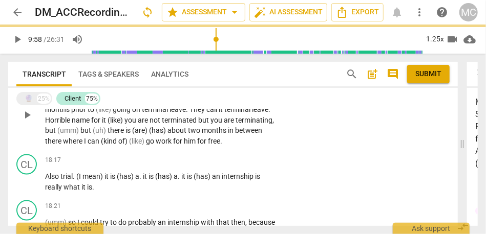
click at [148, 145] on span "go" at bounding box center [151, 141] width 10 height 8
paste p
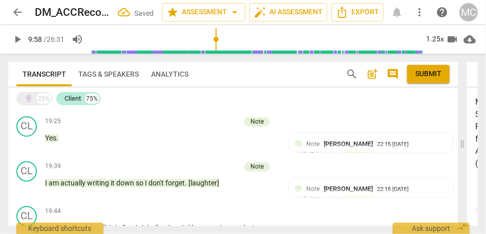
scroll to position [2281, 0]
click at [145, 107] on span "of)" at bounding box center [139, 103] width 11 height 8
paste p
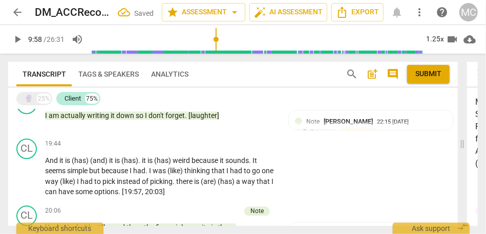
scroll to position [2402, 0]
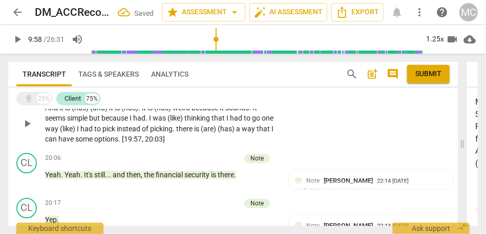
click at [94, 143] on span "some" at bounding box center [84, 139] width 19 height 8
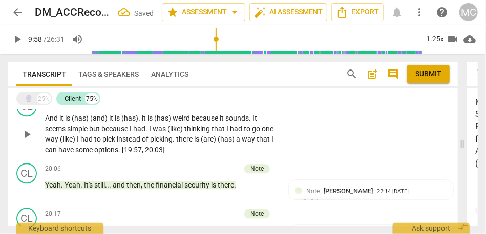
paste p
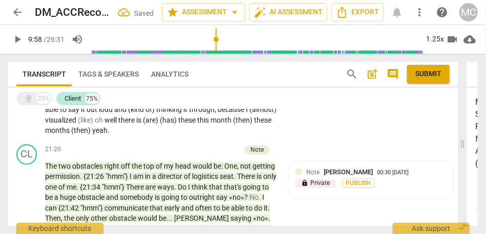
scroll to position [2633, 0]
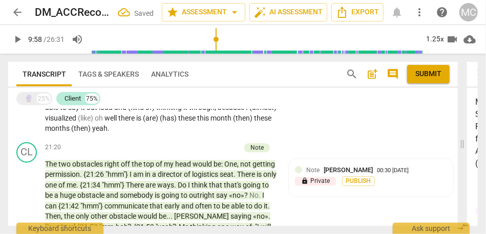
click at [71, 133] on span "months" at bounding box center [58, 128] width 26 height 8
paste p
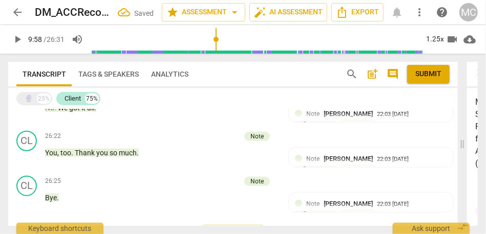
scroll to position [3308, 0]
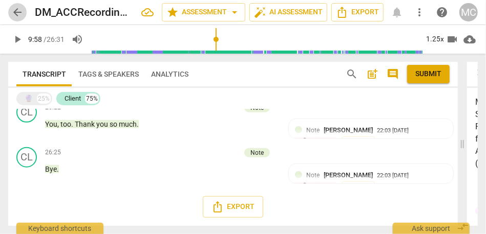
click at [18, 12] on span "arrow_back" at bounding box center [17, 12] width 12 height 12
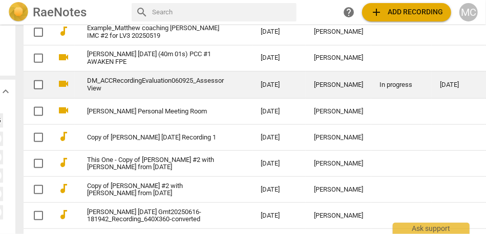
scroll to position [0, 75]
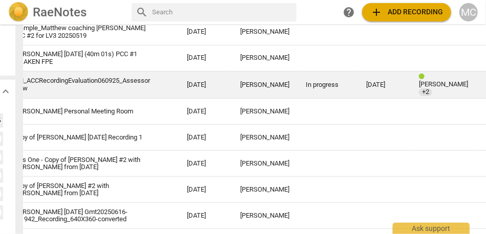
click at [485, 91] on span "more_vert" at bounding box center [493, 85] width 12 height 12
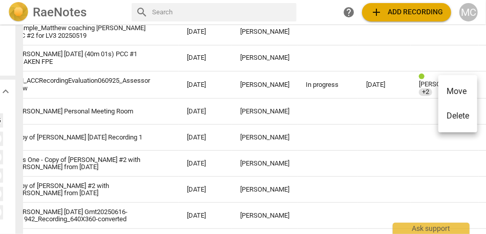
click at [326, 16] on div at bounding box center [243, 117] width 486 height 234
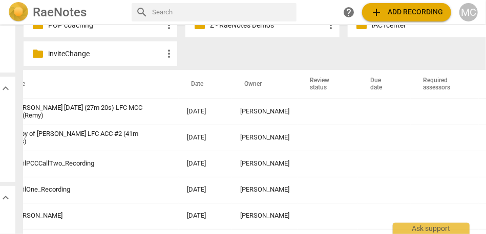
scroll to position [0, 89]
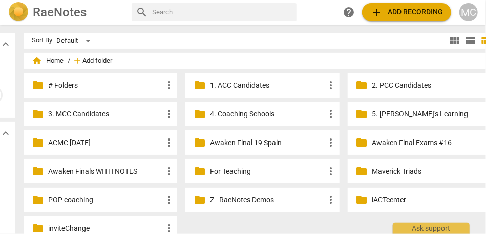
click at [82, 61] on span "Add folder" at bounding box center [97, 61] width 30 height 8
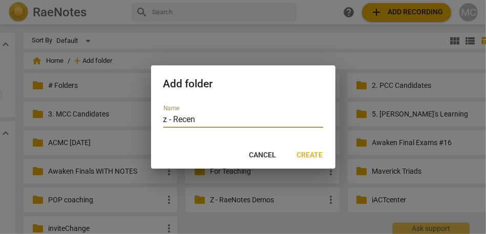
type input "z - Recent"
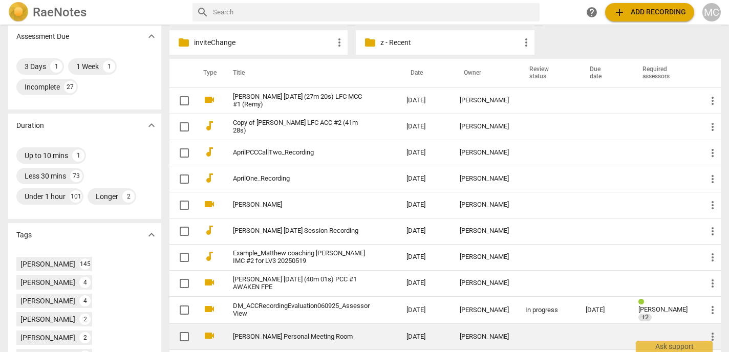
scroll to position [186, 0]
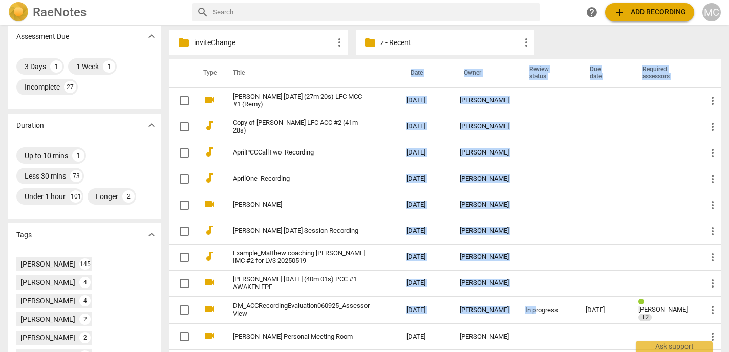
drag, startPoint x: 529, startPoint y: 316, endPoint x: 412, endPoint y: 62, distance: 279.4
click at [412, 62] on table "Type Title Date Owner Review status Due date Required assessors videocam [PERSO…" at bounding box center [444, 336] width 551 height 554
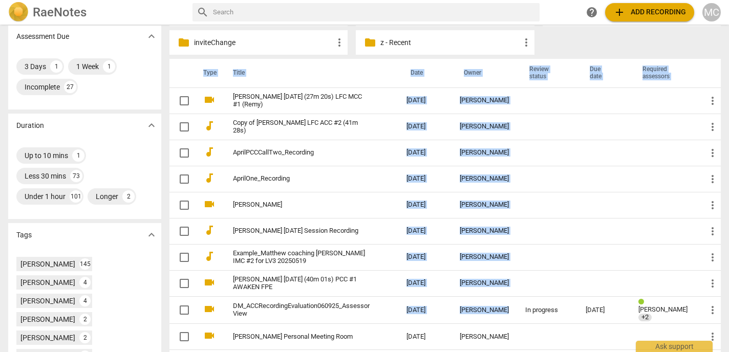
drag, startPoint x: 472, startPoint y: 318, endPoint x: 433, endPoint y: 37, distance: 283.6
click at [433, 37] on div "home Home / add Add folder folder # Folders more_vert folder 1. ACC Candidates …" at bounding box center [448, 266] width 559 height 790
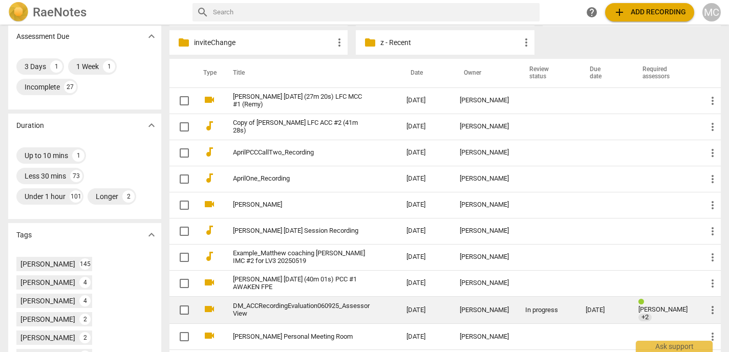
click at [437, 234] on td "[DATE]" at bounding box center [424, 310] width 53 height 28
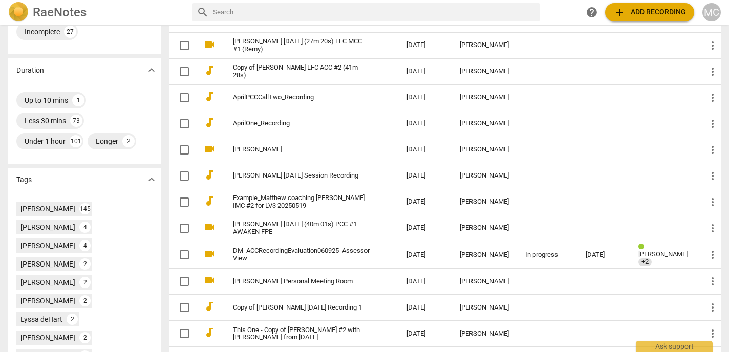
scroll to position [247, 0]
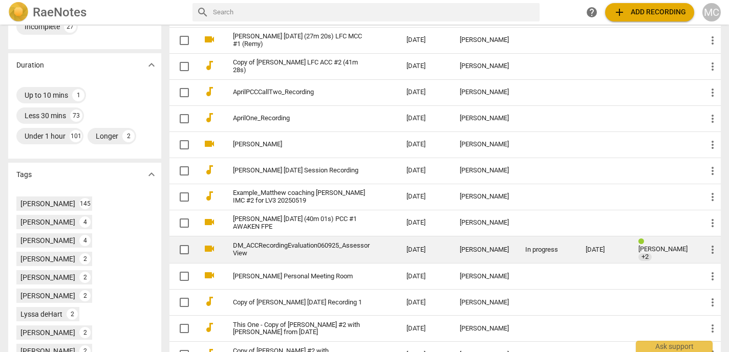
click at [708, 256] on span "more_vert" at bounding box center [712, 250] width 12 height 12
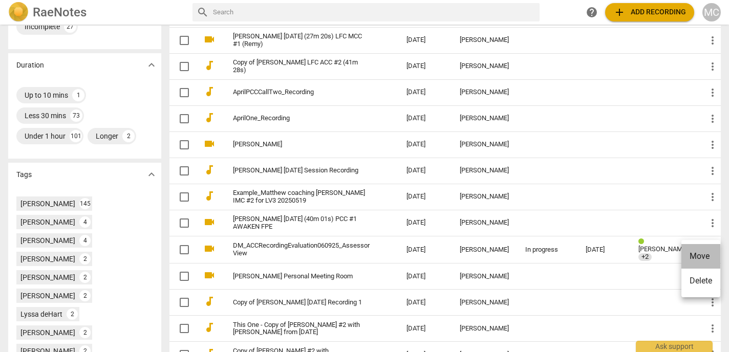
click at [704, 259] on li "Move" at bounding box center [700, 256] width 39 height 25
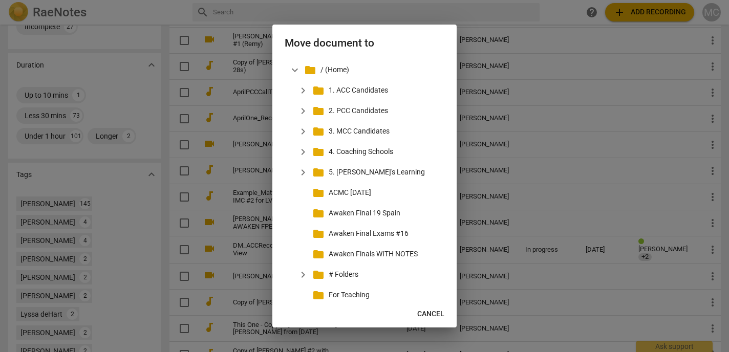
scroll to position [139, 0]
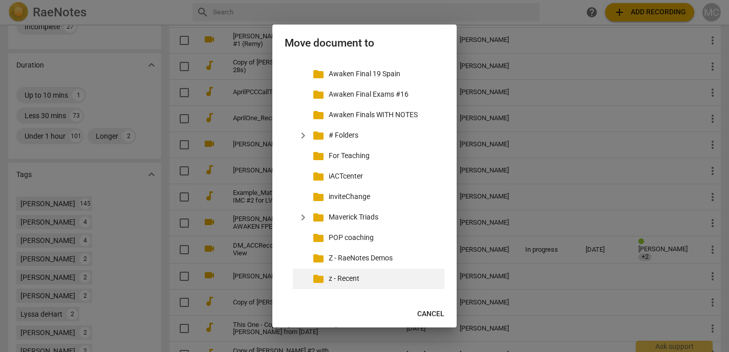
click at [345, 277] on p "z - Recent" at bounding box center [385, 278] width 112 height 11
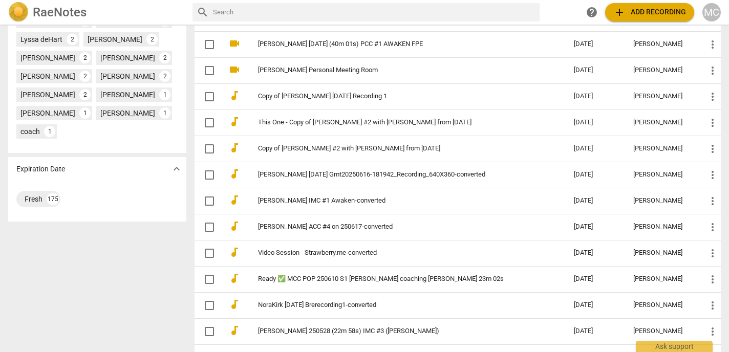
scroll to position [492, 0]
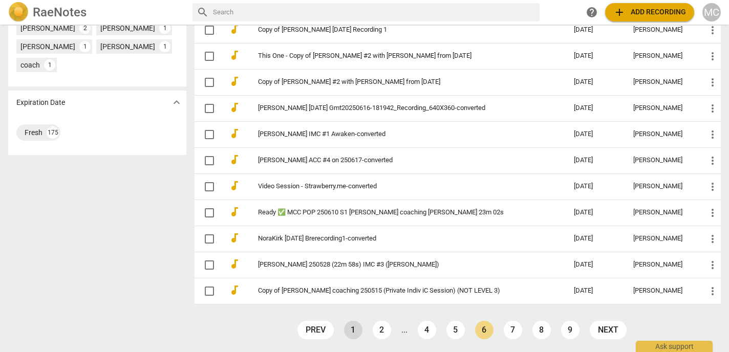
click at [350, 335] on link "1" at bounding box center [353, 330] width 18 height 18
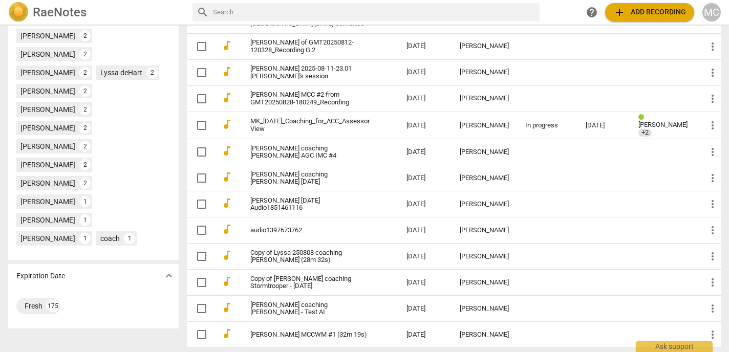
scroll to position [451, 0]
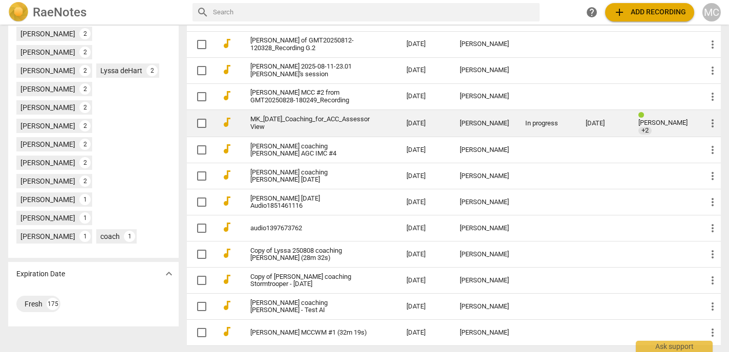
click at [706, 129] on span "more_vert" at bounding box center [712, 123] width 12 height 12
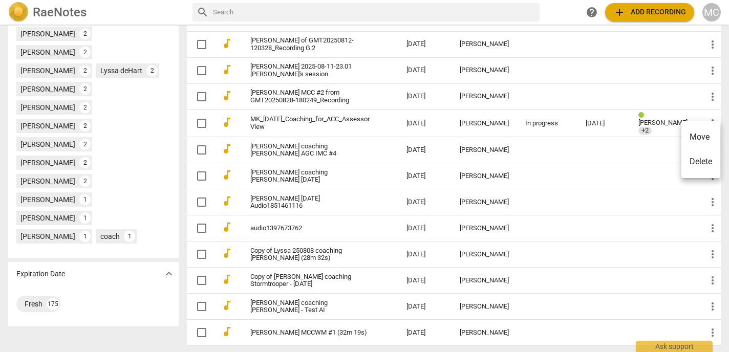
click at [701, 139] on li "Move" at bounding box center [700, 137] width 39 height 25
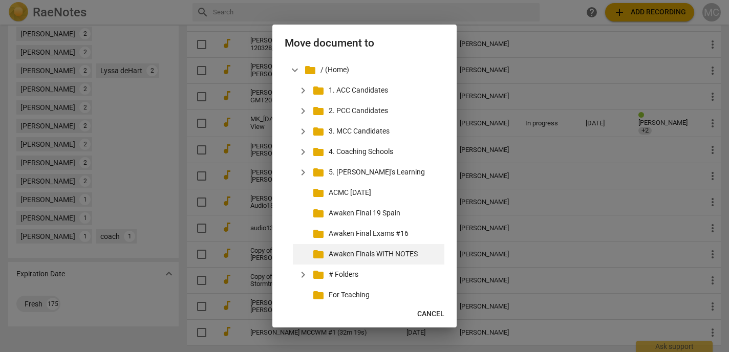
scroll to position [139, 0]
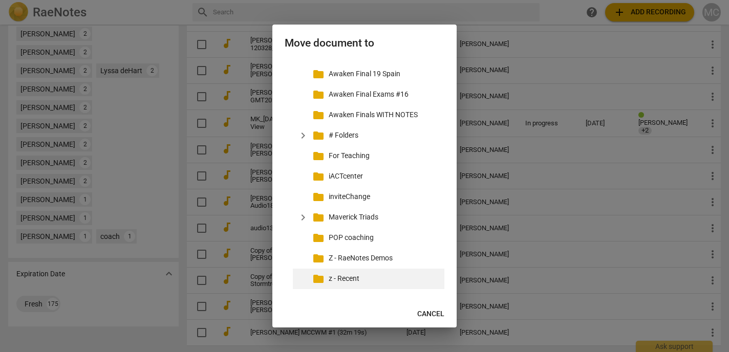
click at [352, 281] on p "z - Recent" at bounding box center [385, 278] width 112 height 11
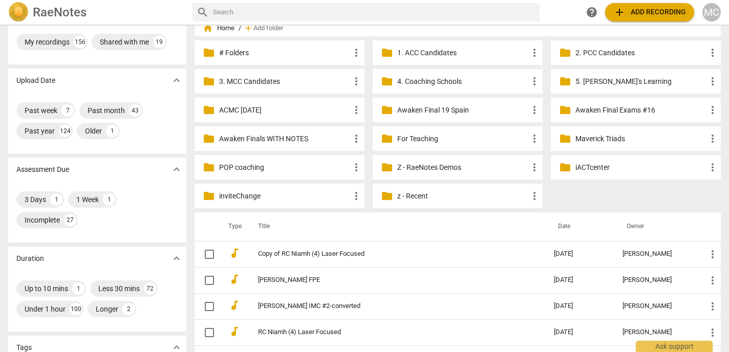
scroll to position [0, 0]
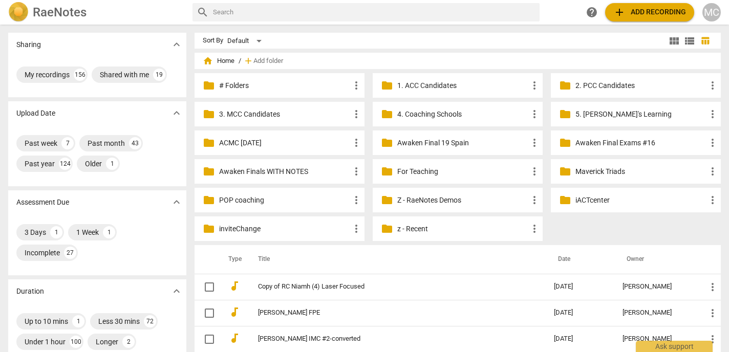
click at [411, 230] on p "z - Recent" at bounding box center [462, 229] width 131 height 11
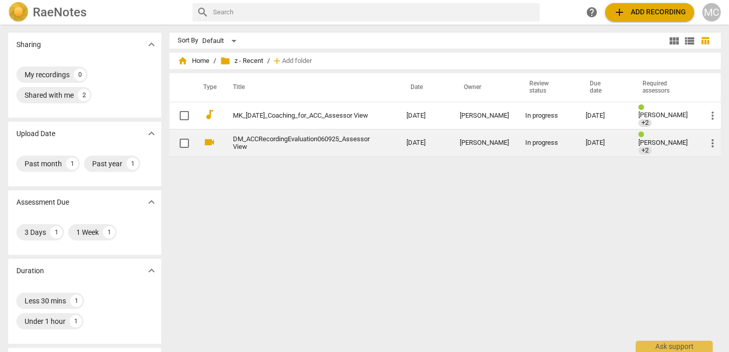
click at [271, 139] on link "DM_ACCRecordingEvaluation060925_Assessor View" at bounding box center [301, 143] width 137 height 15
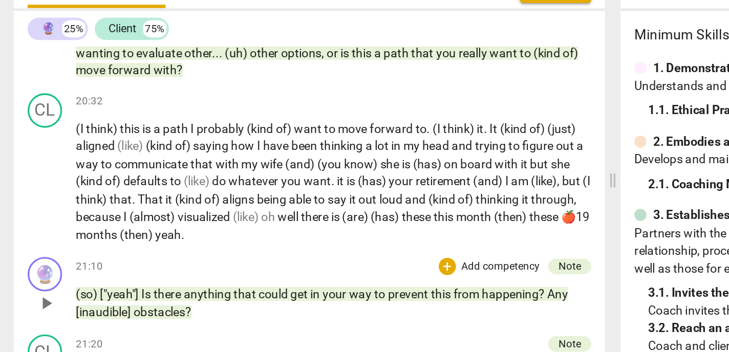
scroll to position [3509, 0]
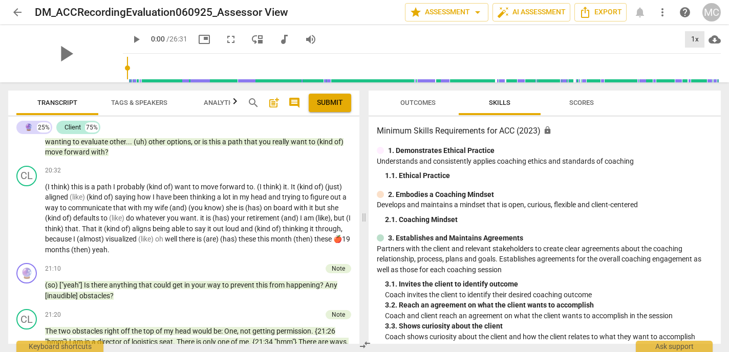
click at [696, 36] on div "1x" at bounding box center [694, 39] width 19 height 16
click at [434, 158] on div at bounding box center [364, 176] width 729 height 352
